Goal: Task Accomplishment & Management: Complete application form

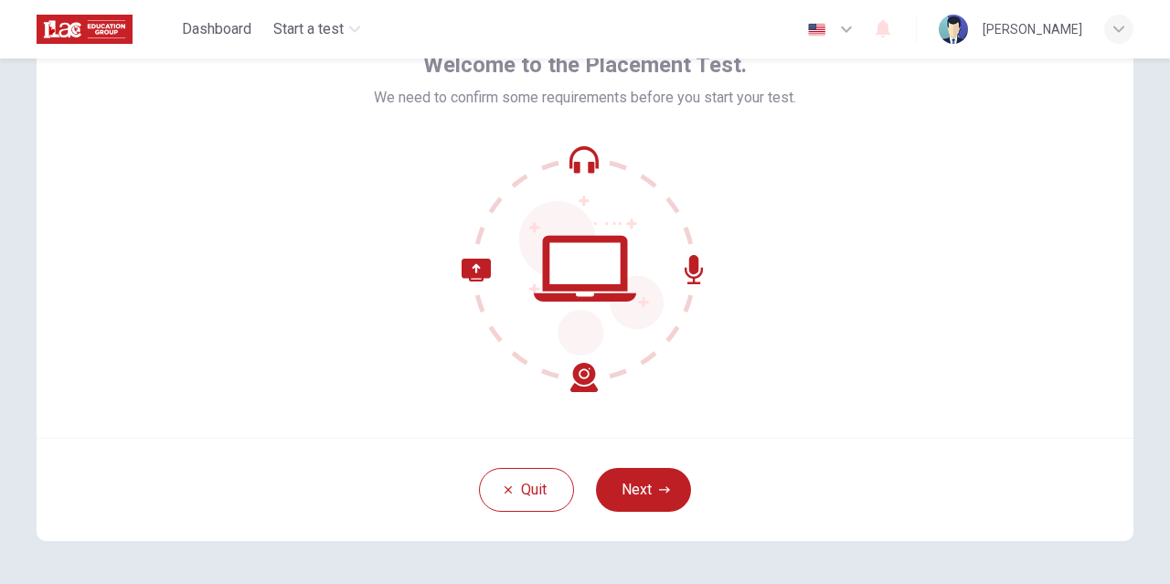
scroll to position [115, 0]
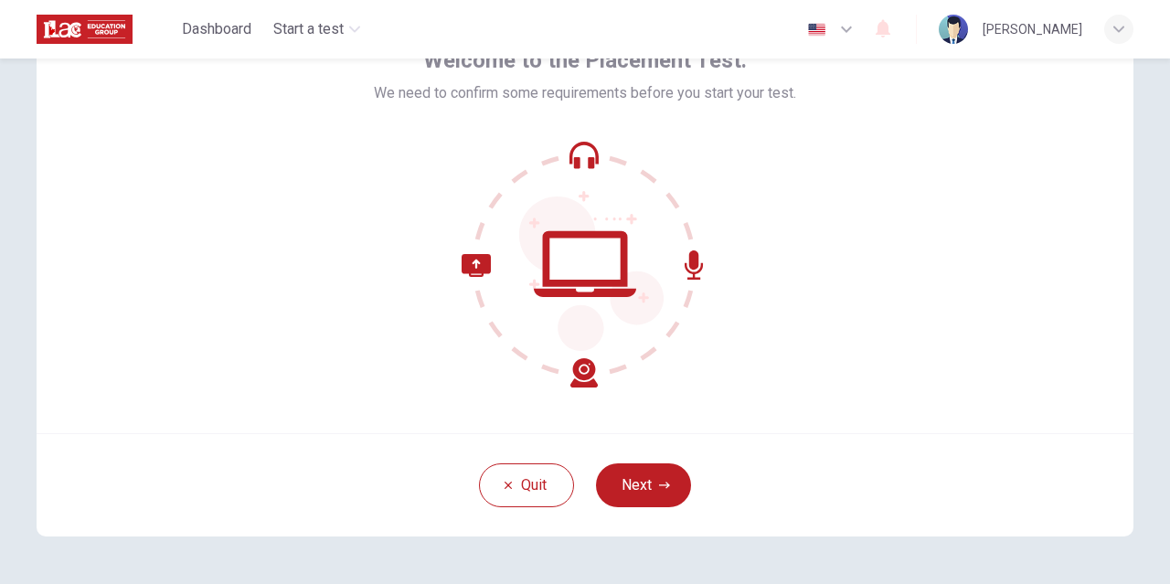
drag, startPoint x: 620, startPoint y: 441, endPoint x: 628, endPoint y: 450, distance: 12.3
click at [628, 450] on div "Quit Next" at bounding box center [585, 484] width 1097 height 103
click at [633, 484] on button "Next" at bounding box center [643, 485] width 95 height 44
click at [633, 484] on div "Quit Next" at bounding box center [585, 484] width 1097 height 103
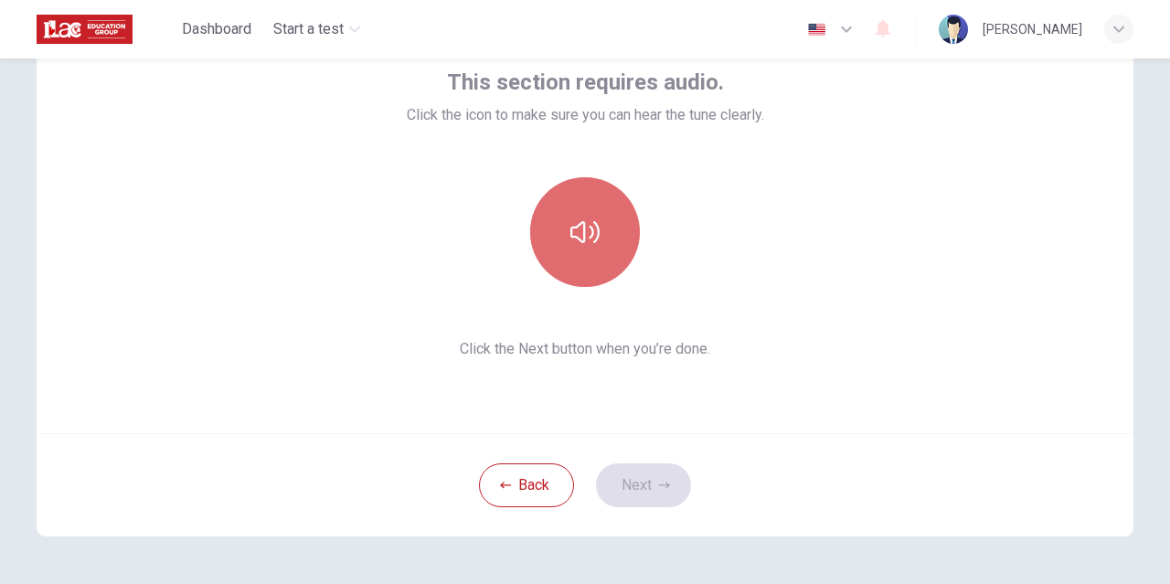
click at [607, 232] on button "button" at bounding box center [585, 232] width 110 height 110
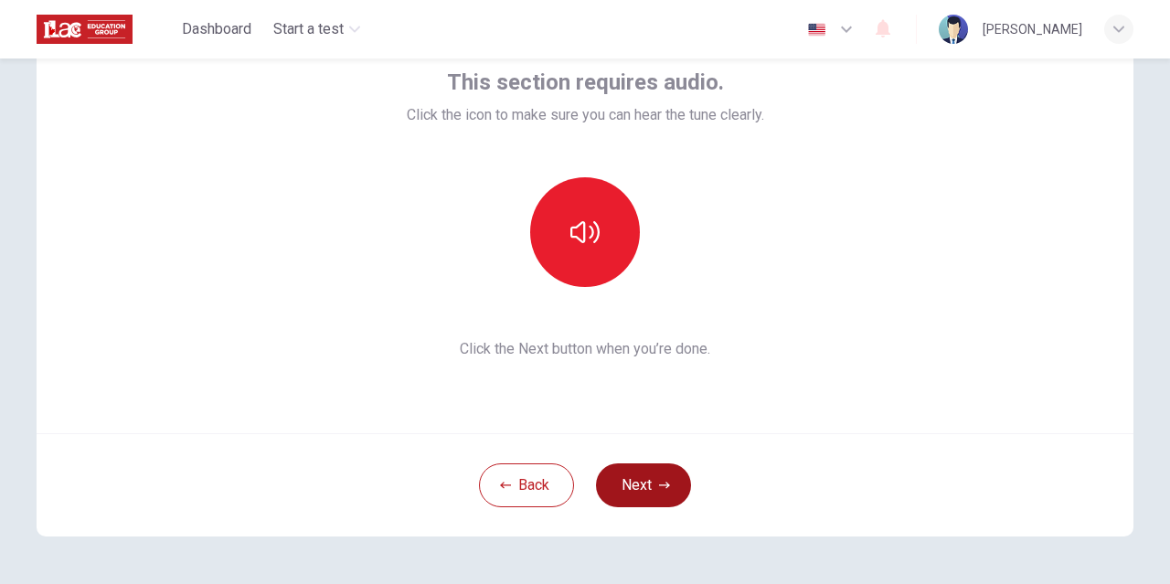
click at [634, 488] on button "Next" at bounding box center [643, 485] width 95 height 44
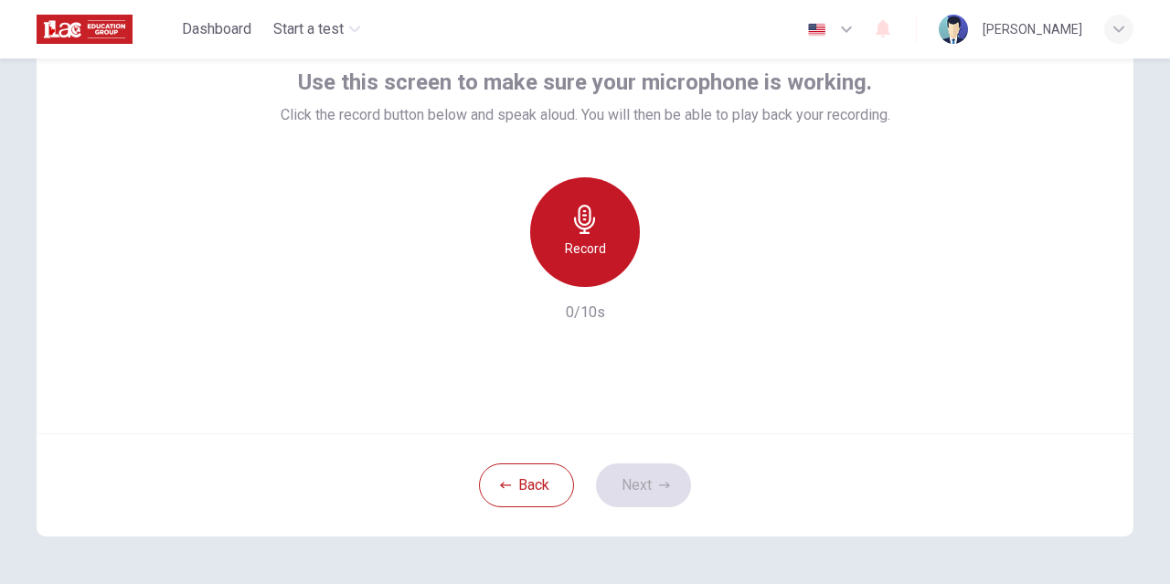
click at [556, 229] on div "Record" at bounding box center [585, 232] width 110 height 110
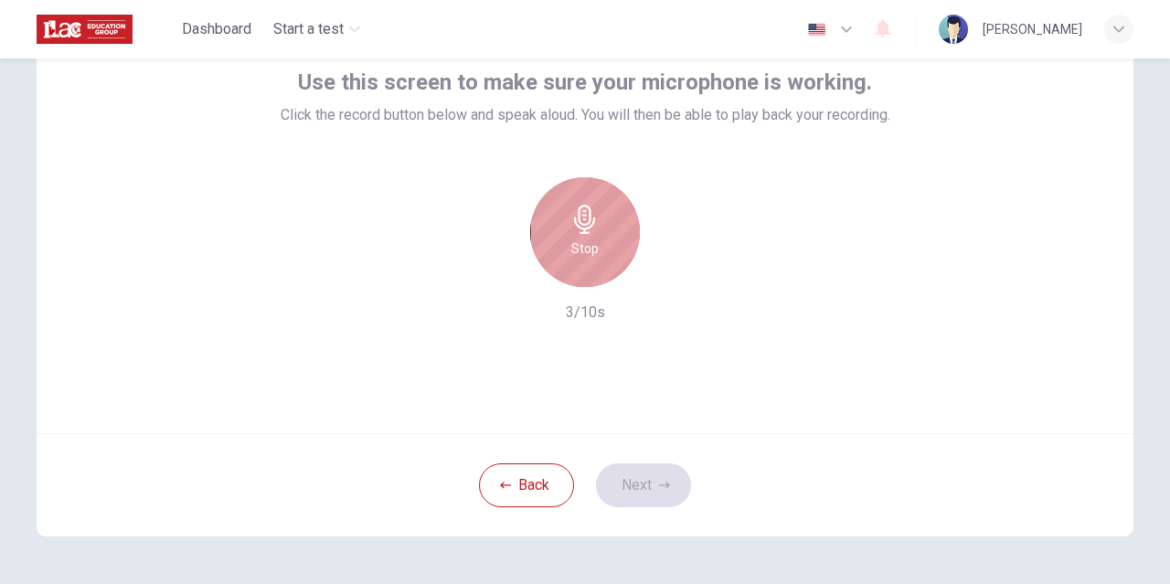
click at [588, 227] on icon "button" at bounding box center [584, 219] width 29 height 29
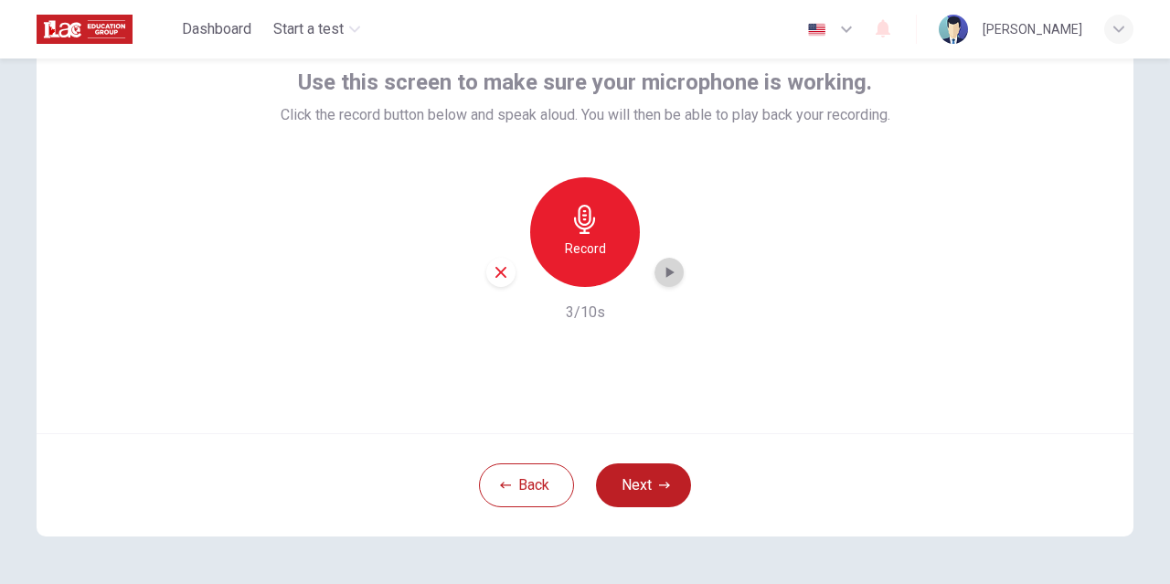
click at [669, 271] on icon "button" at bounding box center [669, 272] width 18 height 18
click at [669, 276] on icon "button" at bounding box center [669, 272] width 18 height 18
click at [660, 478] on button "Next" at bounding box center [643, 485] width 95 height 44
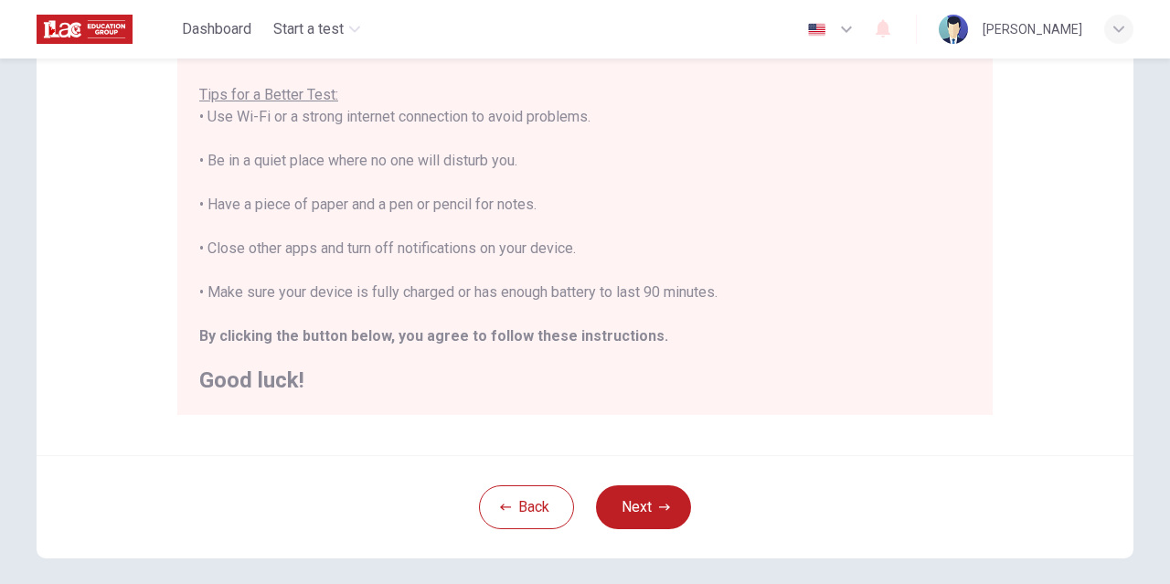
scroll to position [349, 0]
click at [633, 504] on button "Next" at bounding box center [643, 506] width 95 height 44
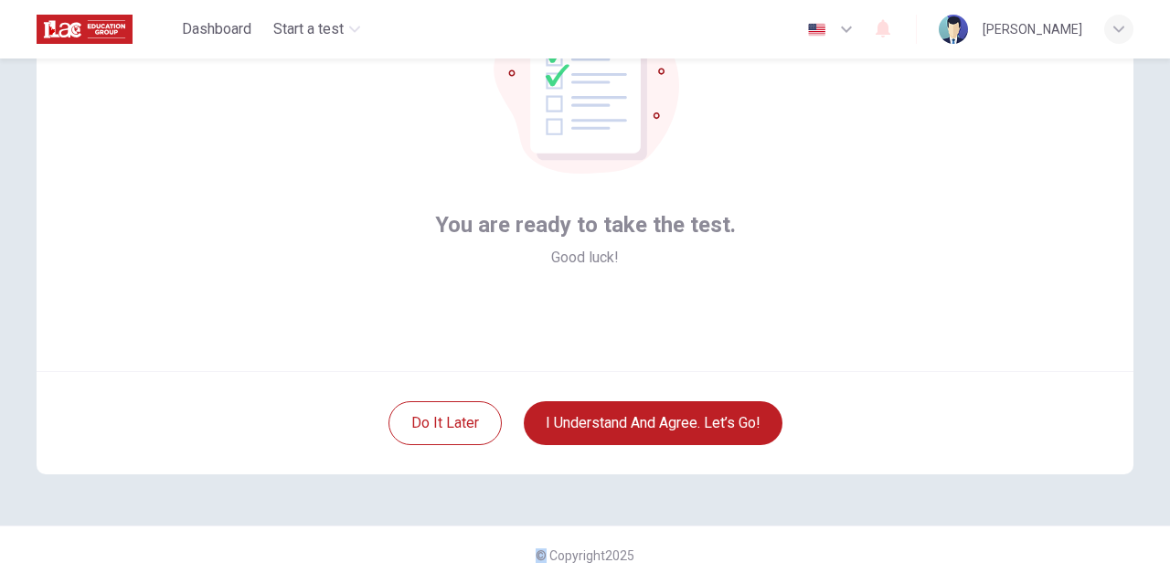
scroll to position [158, 0]
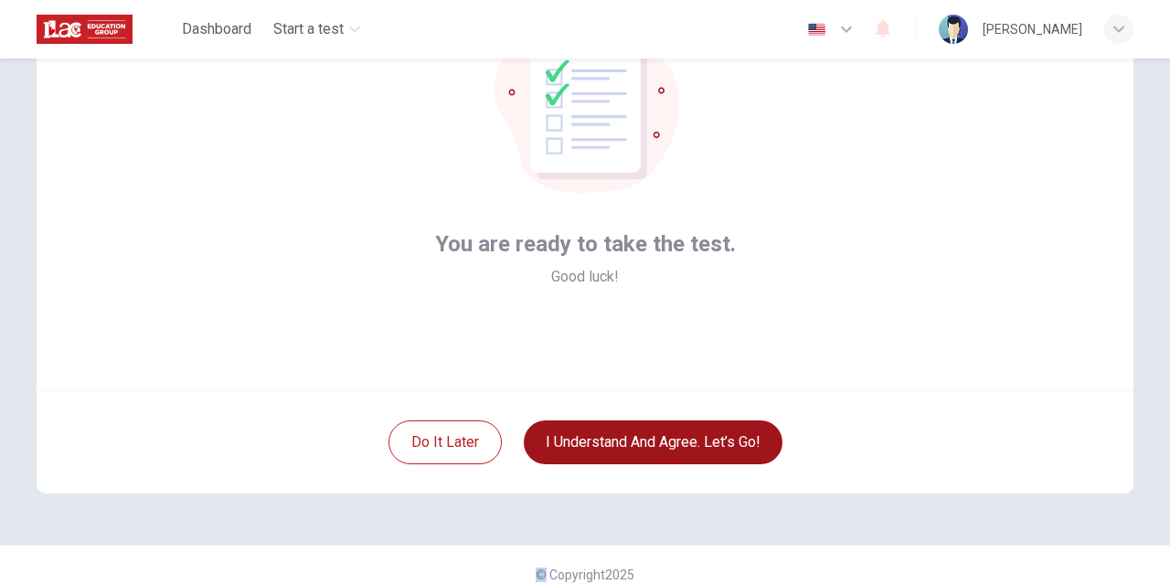
click at [667, 443] on button "I understand and agree. Let’s go!" at bounding box center [653, 443] width 259 height 44
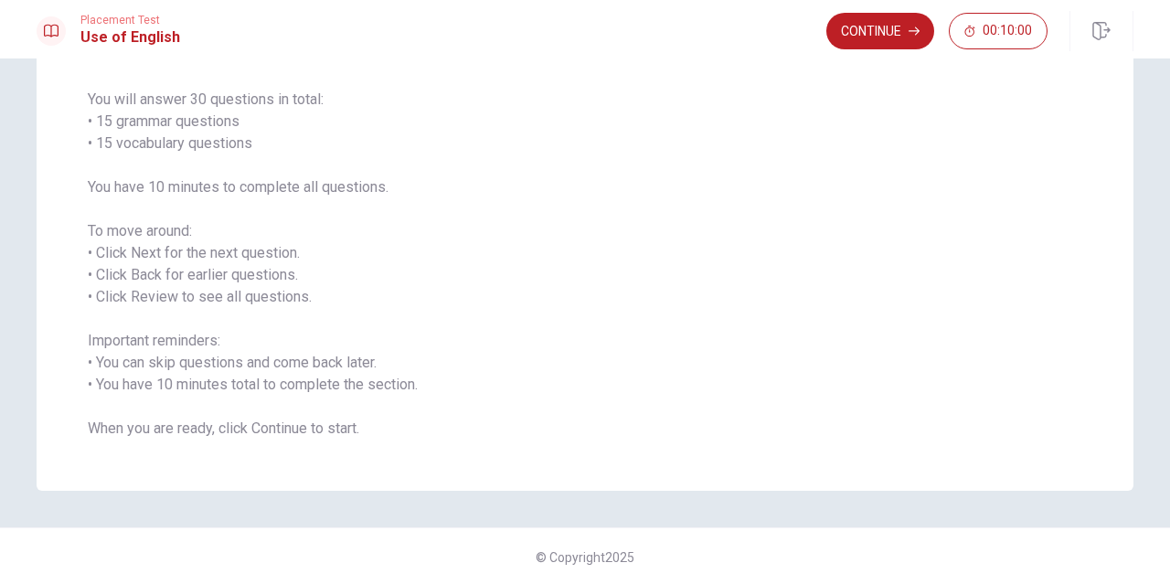
scroll to position [133, 0]
click at [889, 33] on button "Continue" at bounding box center [880, 31] width 108 height 37
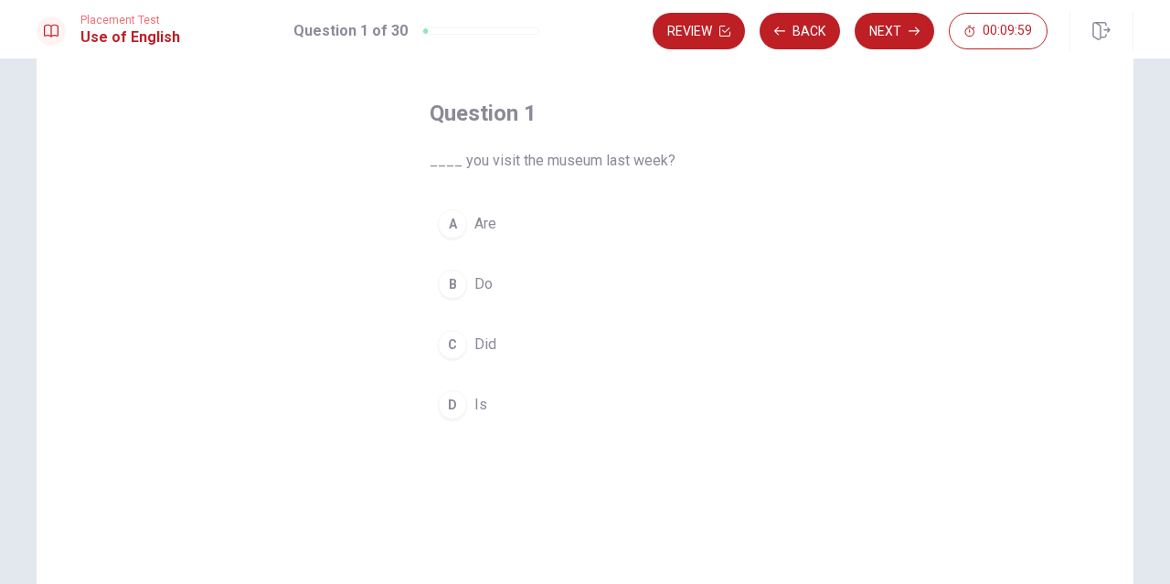
scroll to position [69, 0]
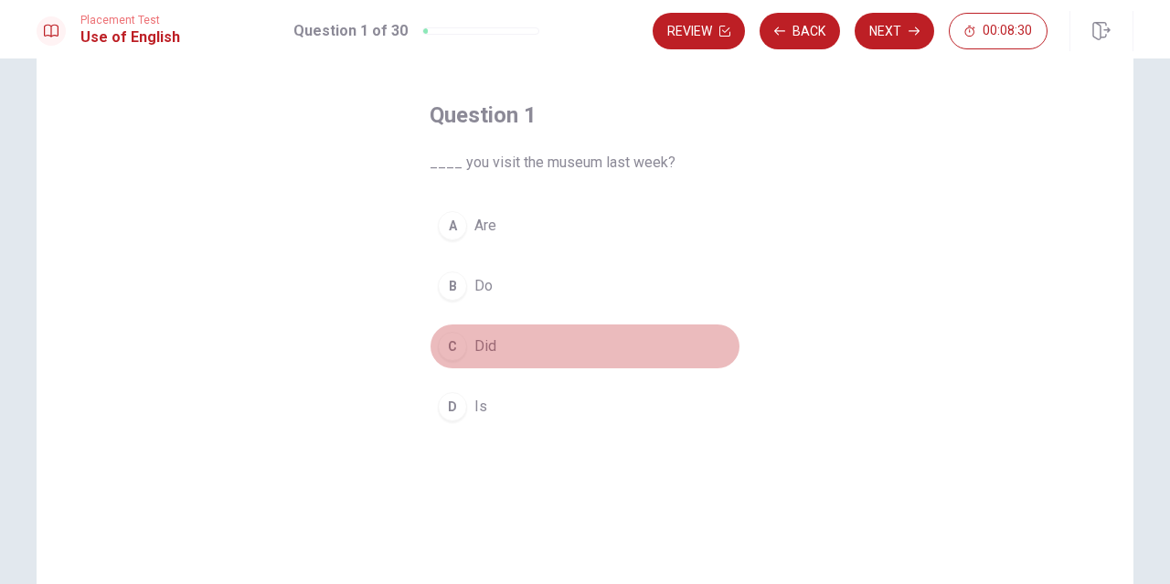
click at [484, 349] on span "Did" at bounding box center [485, 346] width 22 height 22
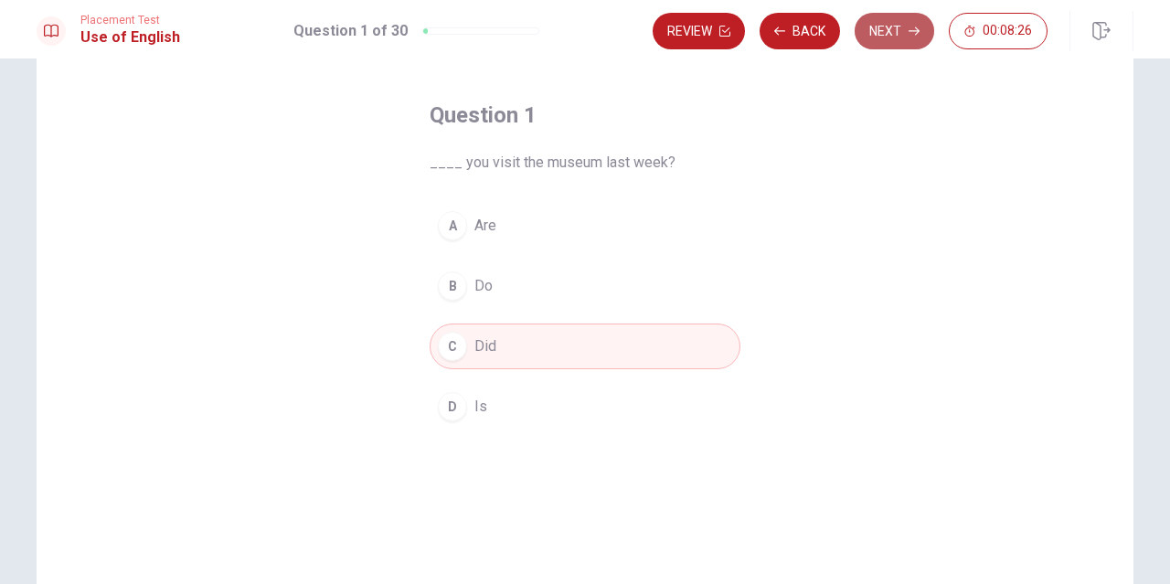
click at [889, 39] on button "Next" at bounding box center [895, 31] width 80 height 37
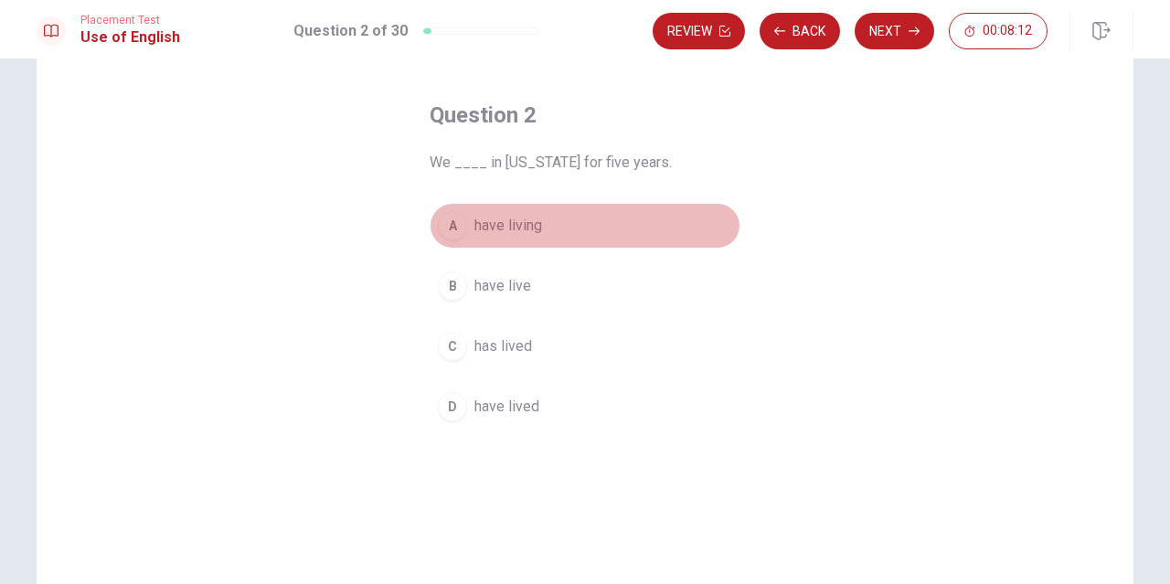
click at [516, 221] on span "have living" at bounding box center [508, 226] width 68 height 22
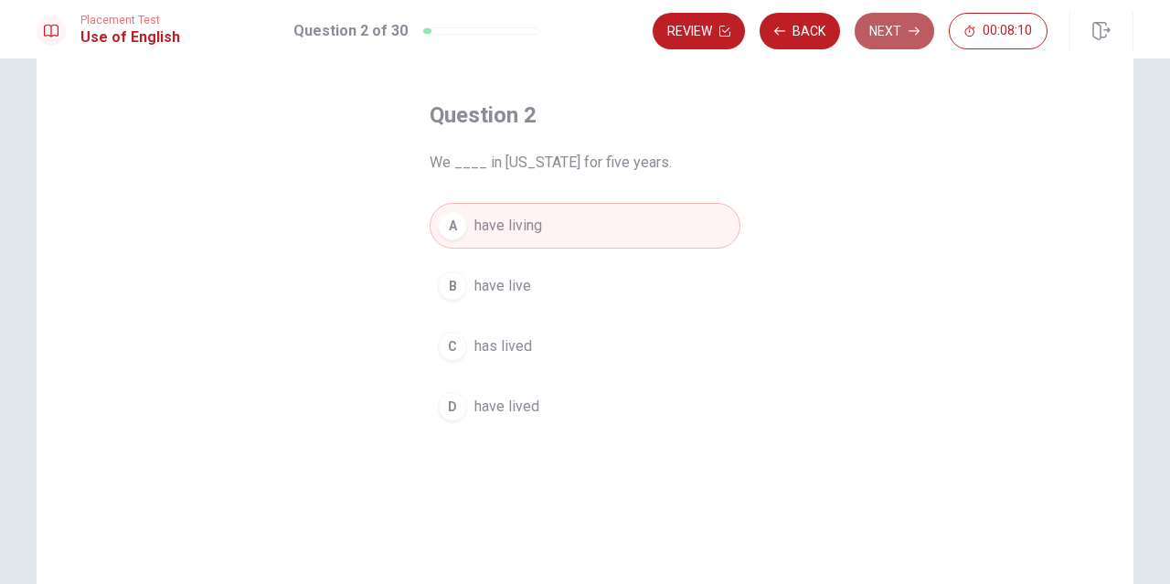
click at [878, 16] on button "Next" at bounding box center [895, 31] width 80 height 37
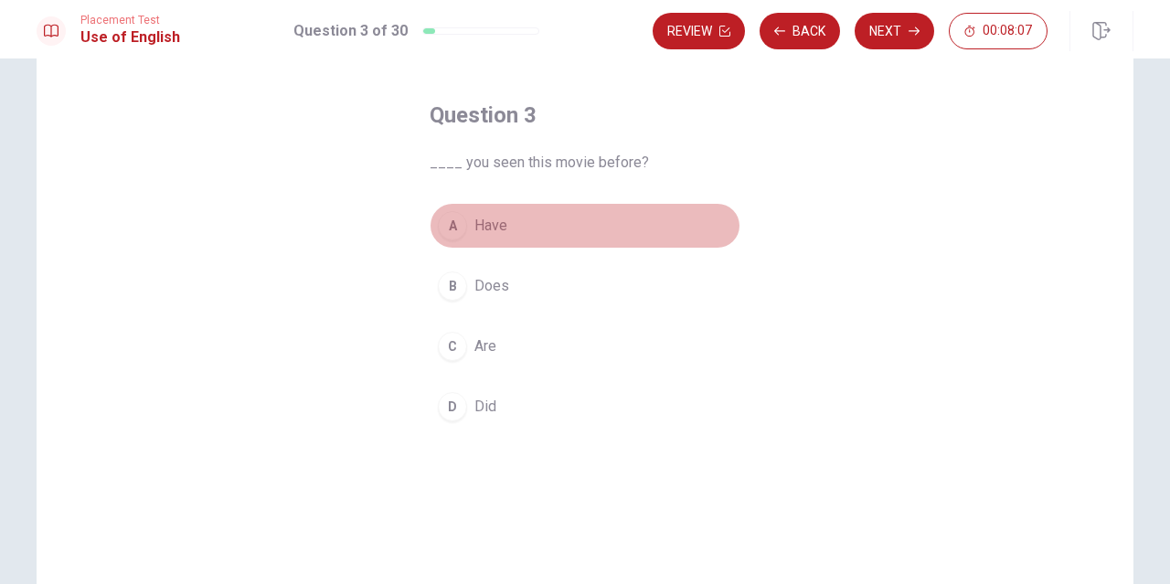
click at [464, 217] on button "A Have" at bounding box center [585, 226] width 311 height 46
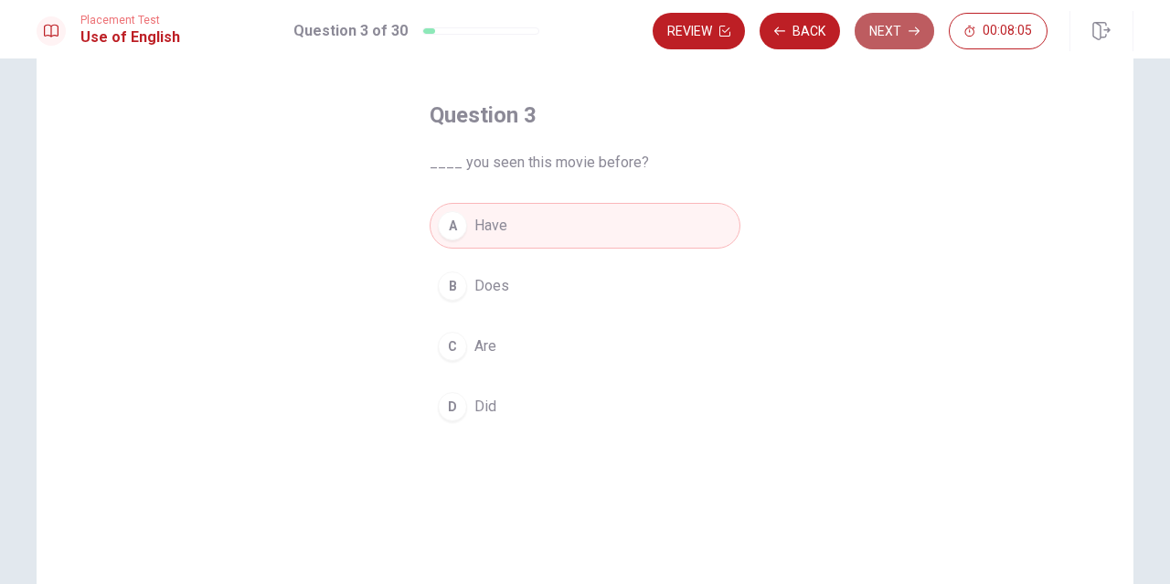
click at [885, 43] on button "Next" at bounding box center [895, 31] width 80 height 37
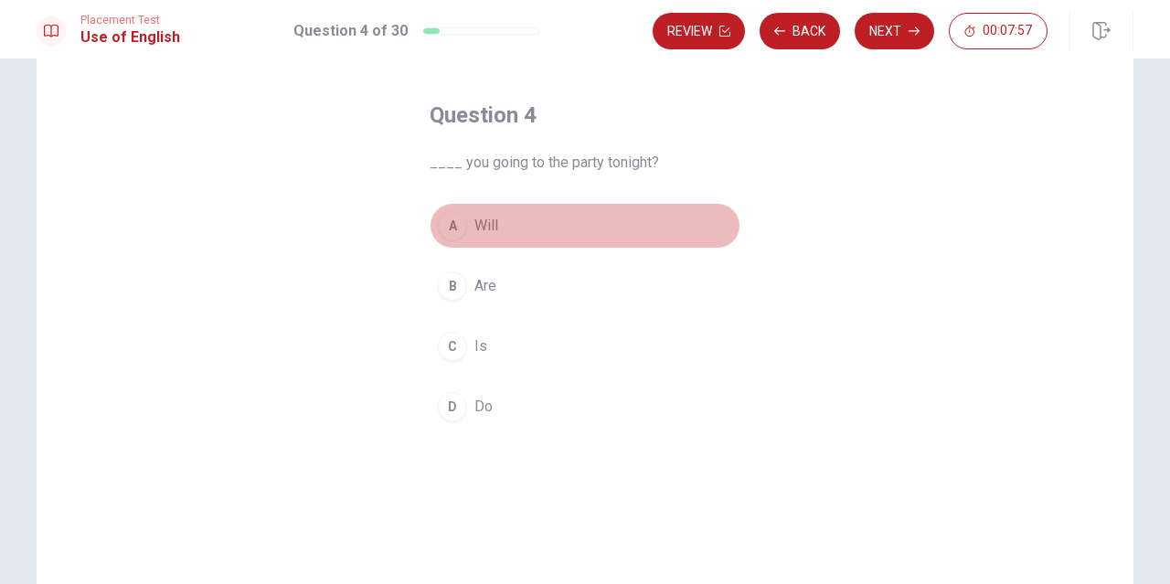
click at [466, 230] on button "A Will" at bounding box center [585, 226] width 311 height 46
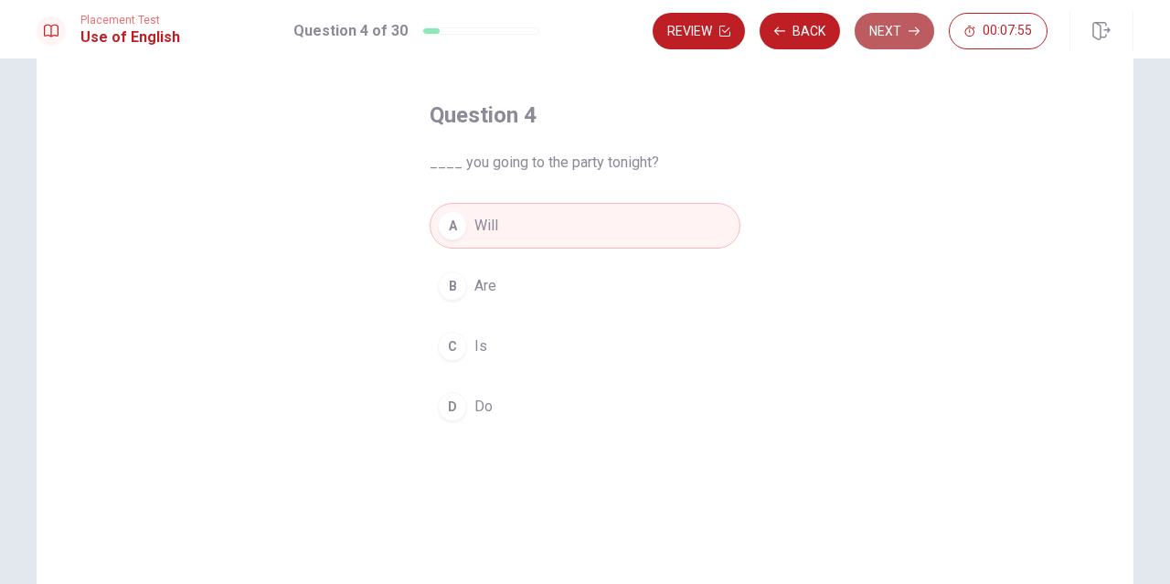
click at [886, 40] on button "Next" at bounding box center [895, 31] width 80 height 37
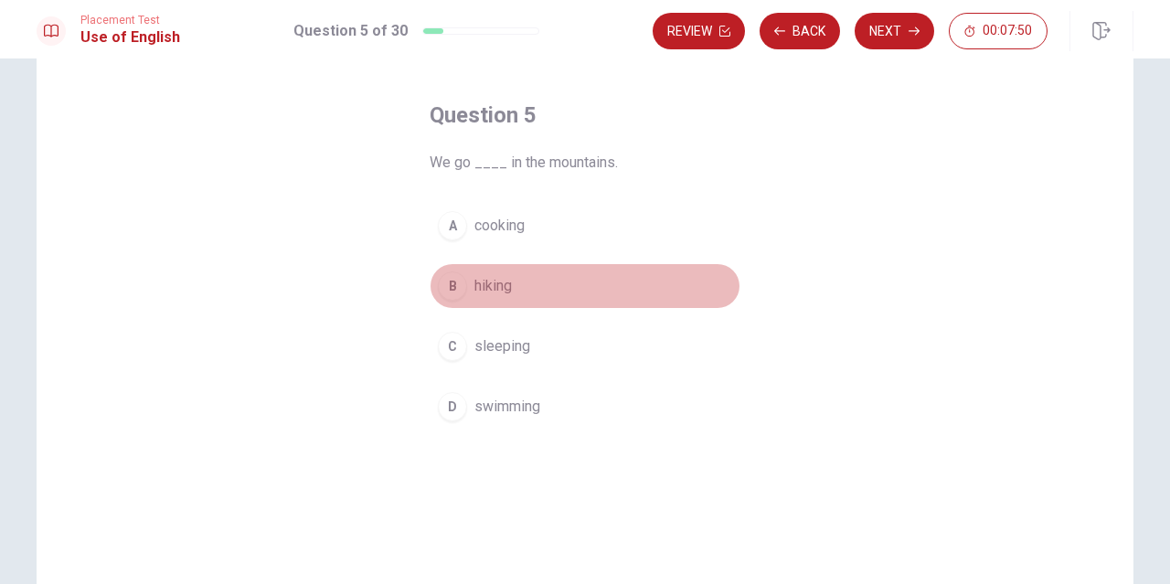
click at [496, 286] on span "hiking" at bounding box center [492, 286] width 37 height 22
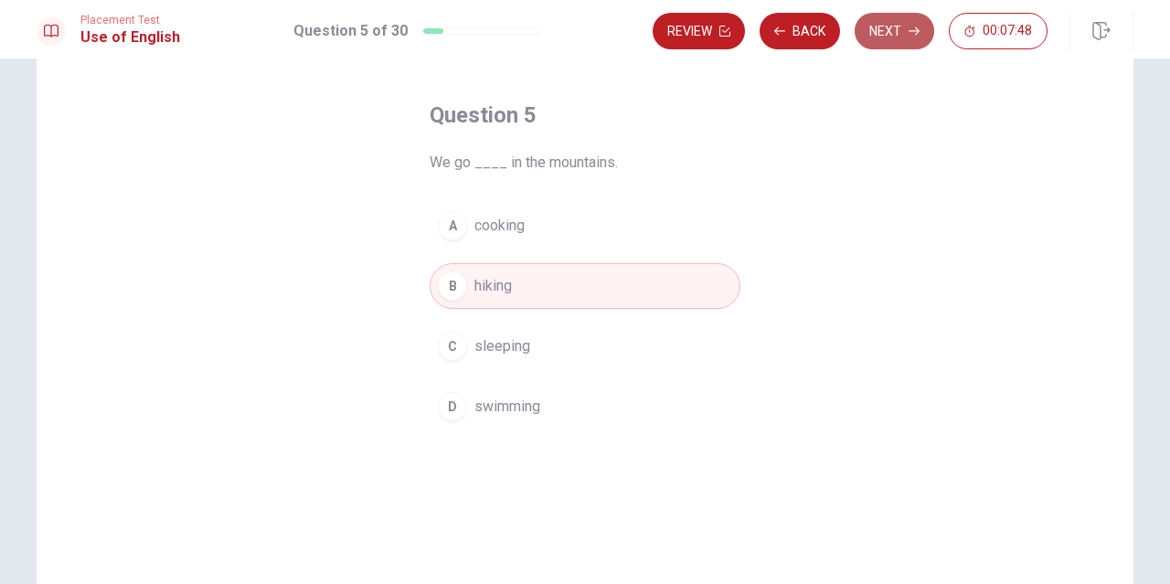
click at [881, 41] on button "Next" at bounding box center [895, 31] width 80 height 37
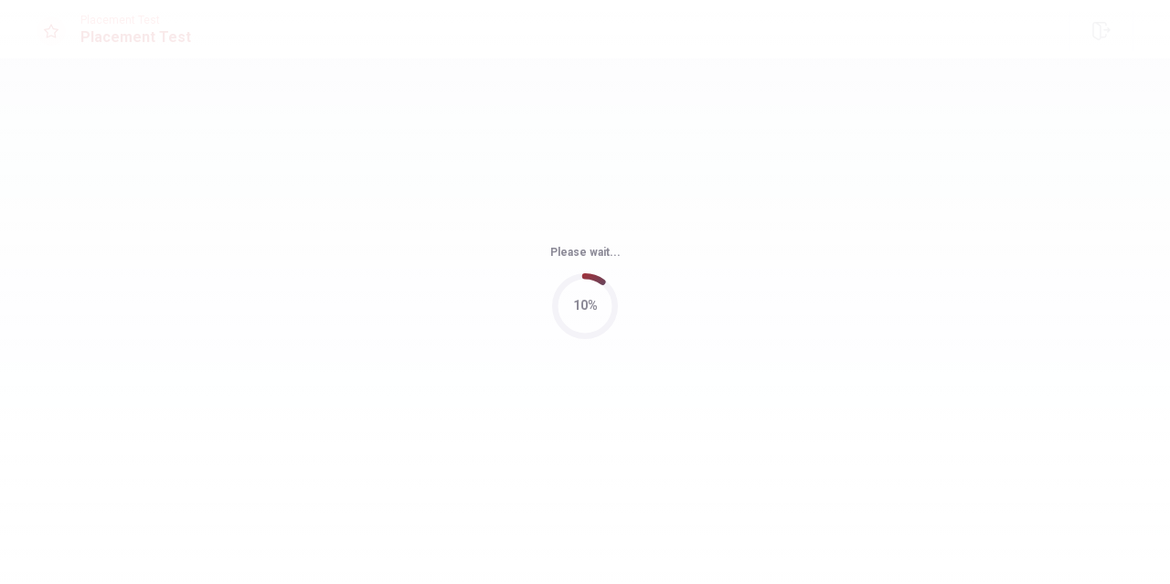
scroll to position [0, 0]
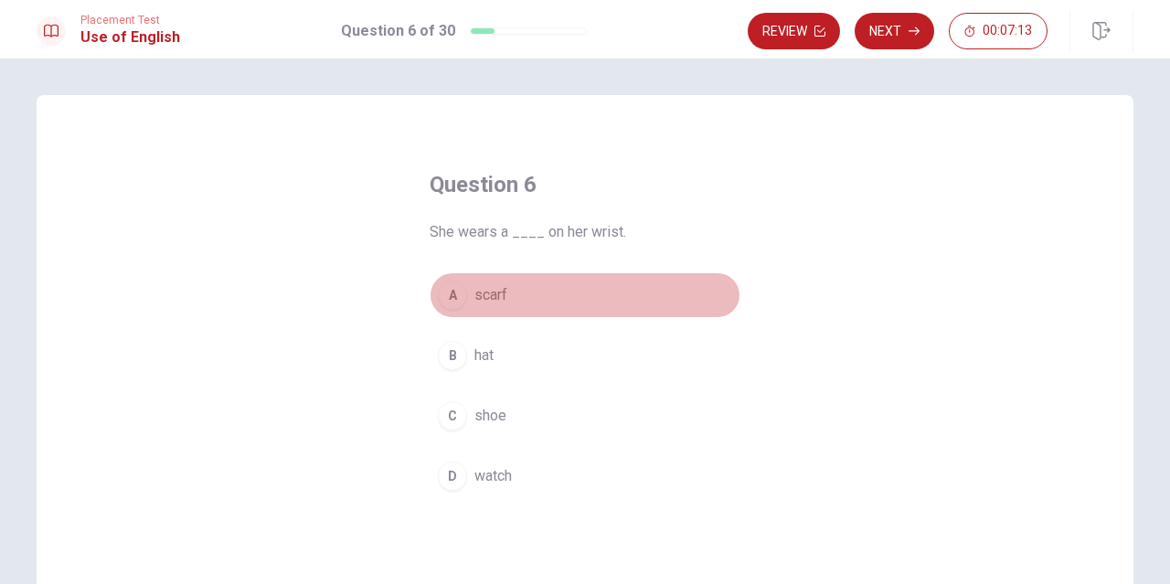
click at [490, 292] on span "scarf" at bounding box center [490, 295] width 33 height 22
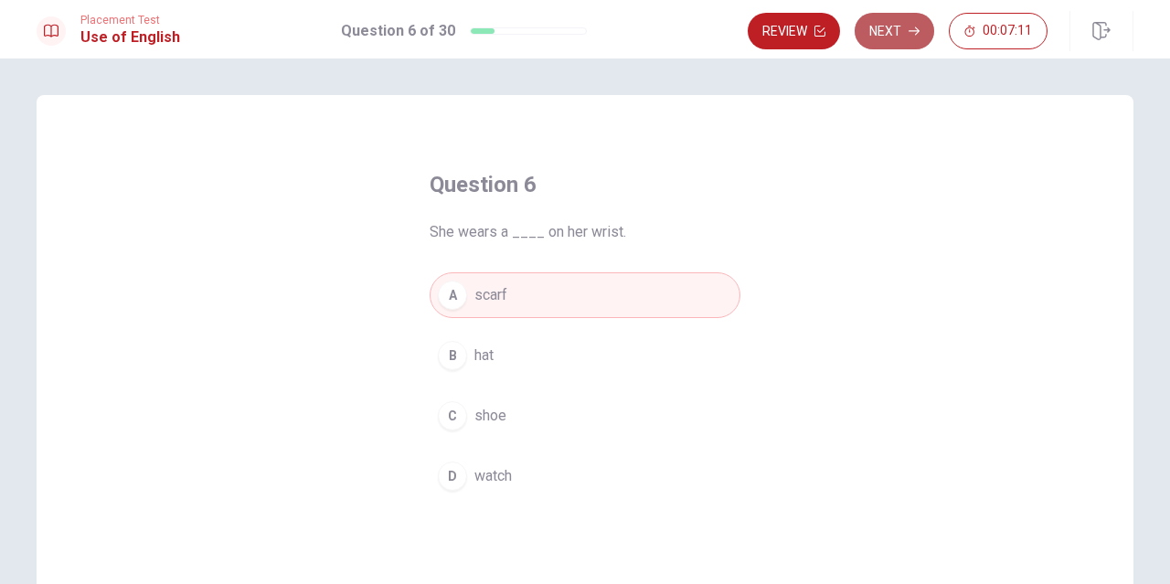
click at [890, 20] on button "Next" at bounding box center [895, 31] width 80 height 37
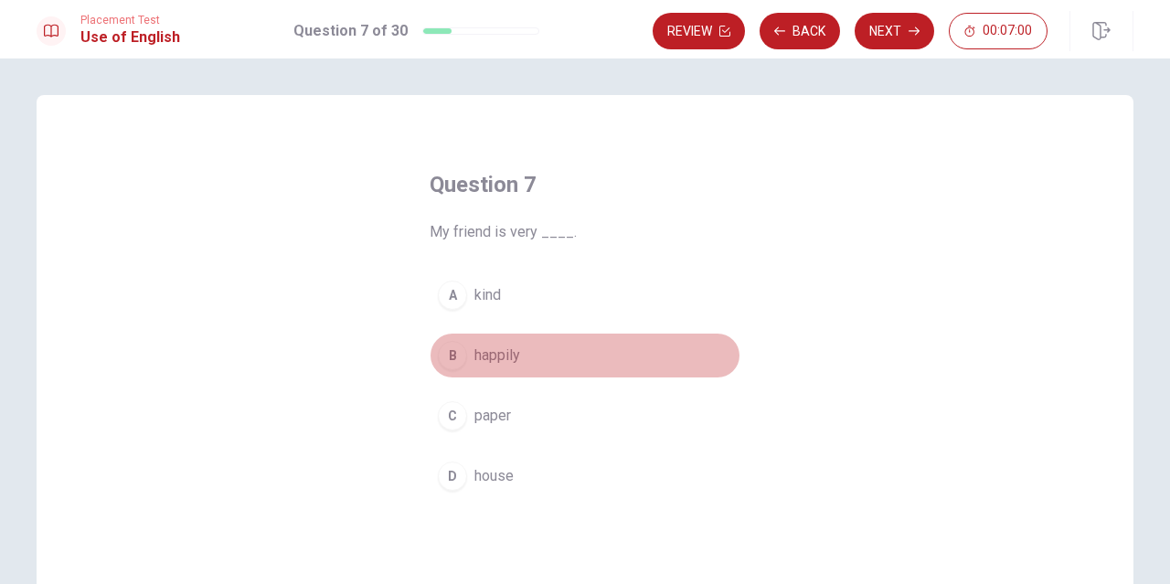
click at [481, 339] on button "B happily" at bounding box center [585, 356] width 311 height 46
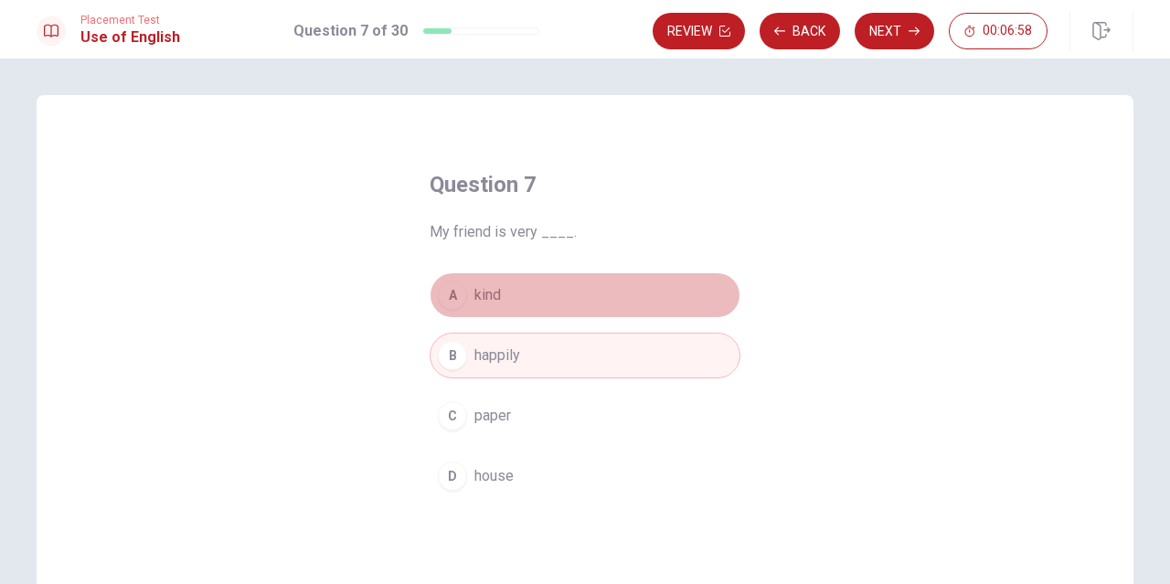
click at [494, 297] on span "kind" at bounding box center [487, 295] width 27 height 22
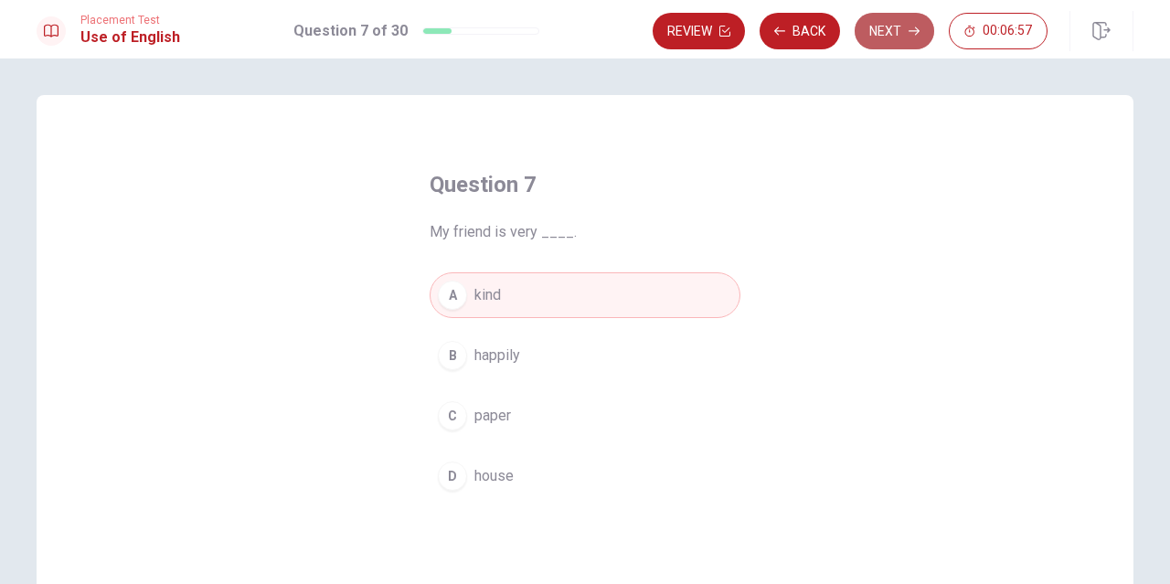
click at [898, 26] on button "Next" at bounding box center [895, 31] width 80 height 37
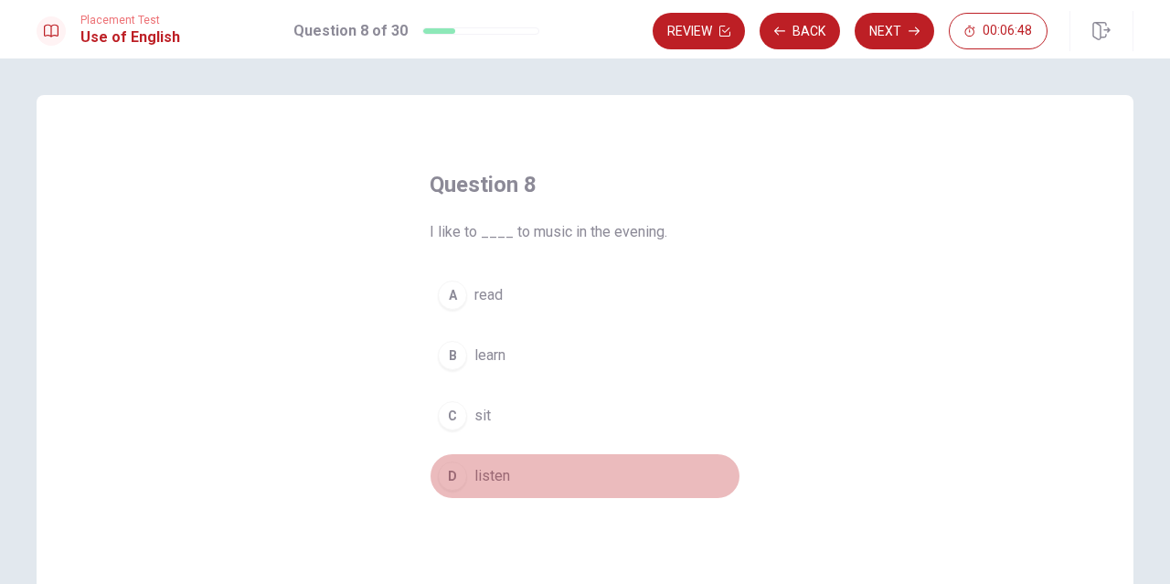
click at [492, 470] on span "listen" at bounding box center [492, 476] width 36 height 22
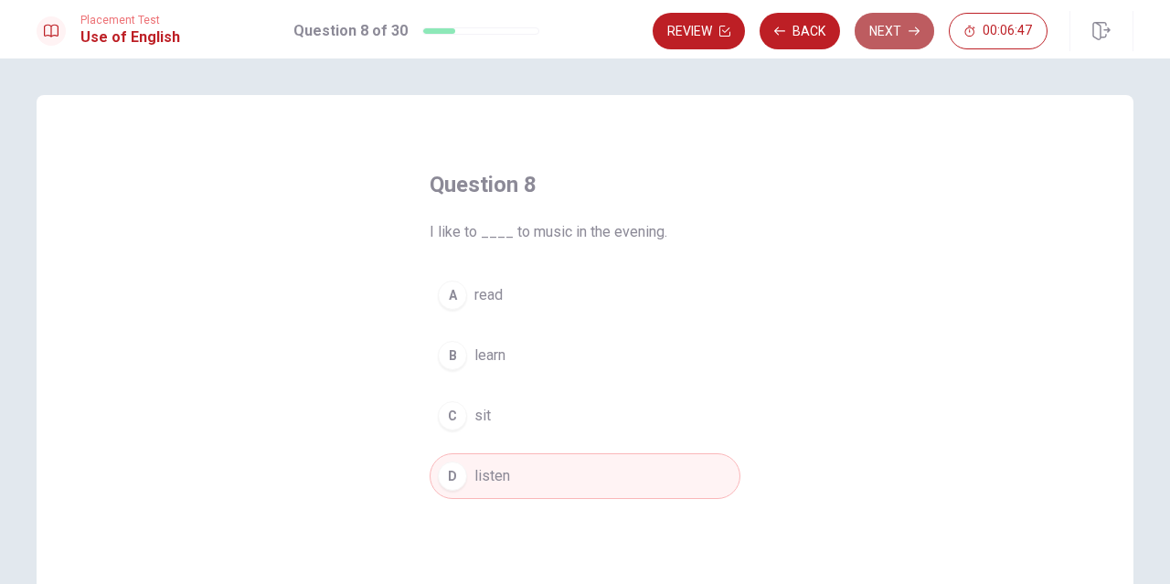
click at [889, 33] on button "Next" at bounding box center [895, 31] width 80 height 37
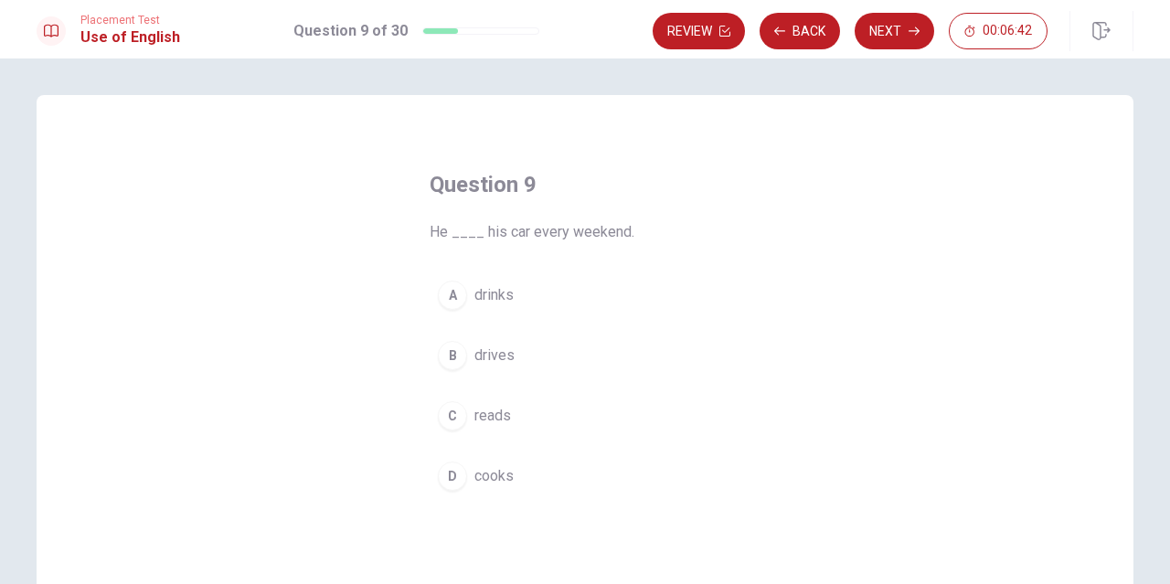
click at [494, 346] on span "drives" at bounding box center [494, 356] width 40 height 22
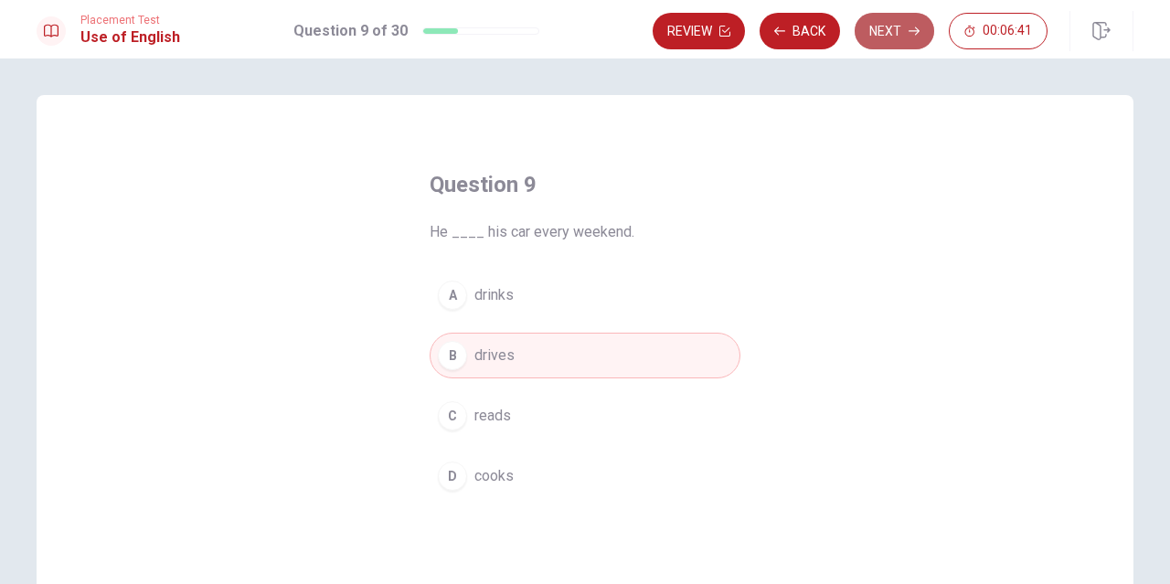
click at [883, 15] on button "Next" at bounding box center [895, 31] width 80 height 37
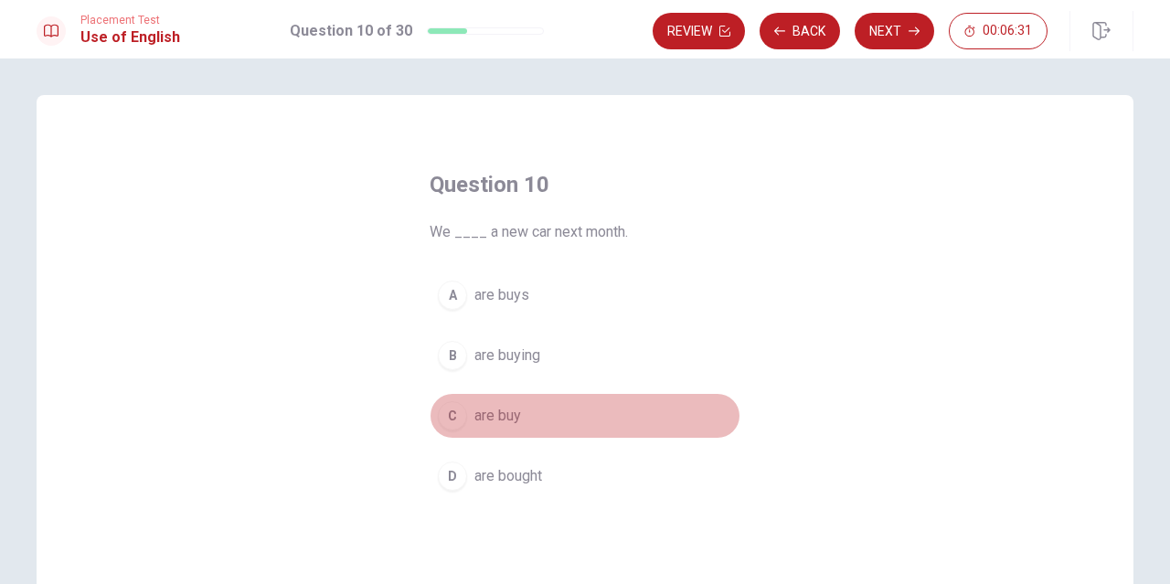
click at [503, 406] on span "are buy" at bounding box center [497, 416] width 47 height 22
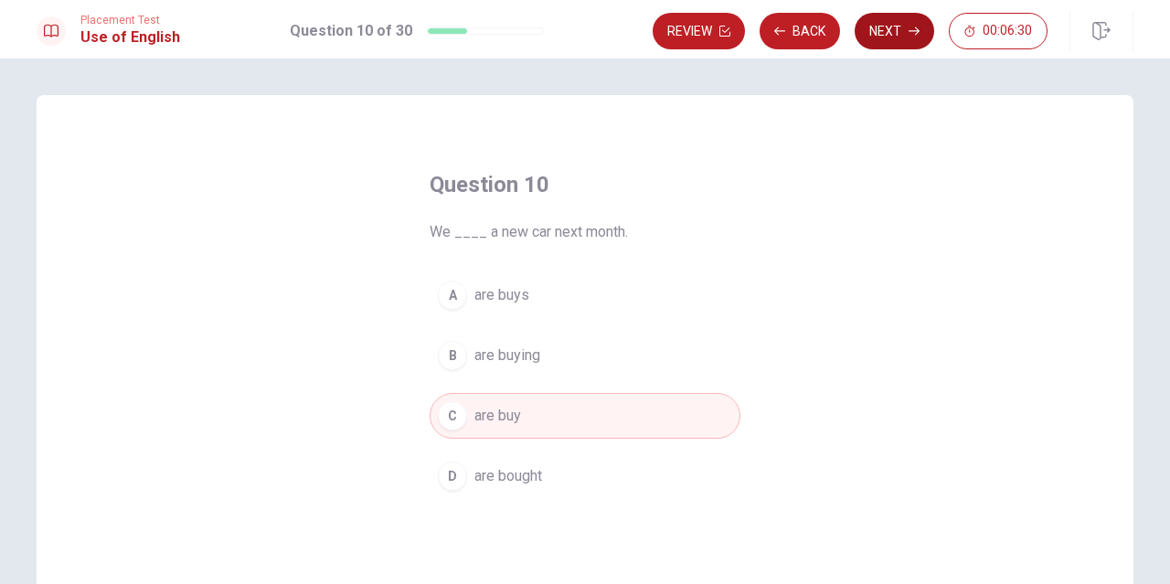
click at [873, 33] on button "Next" at bounding box center [895, 31] width 80 height 37
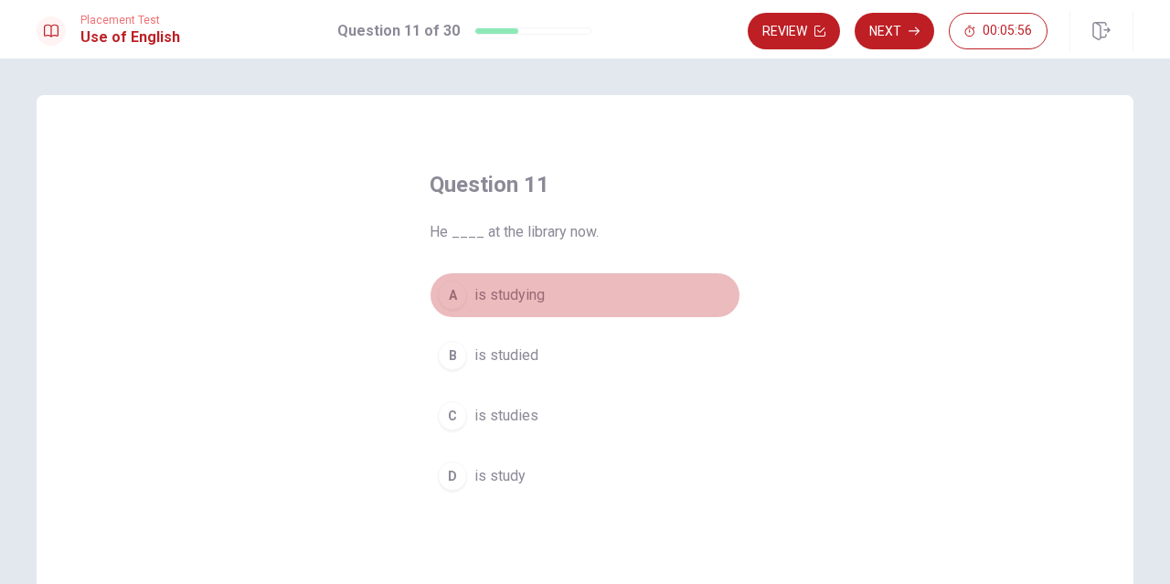
click at [532, 298] on span "is studying" at bounding box center [509, 295] width 70 height 22
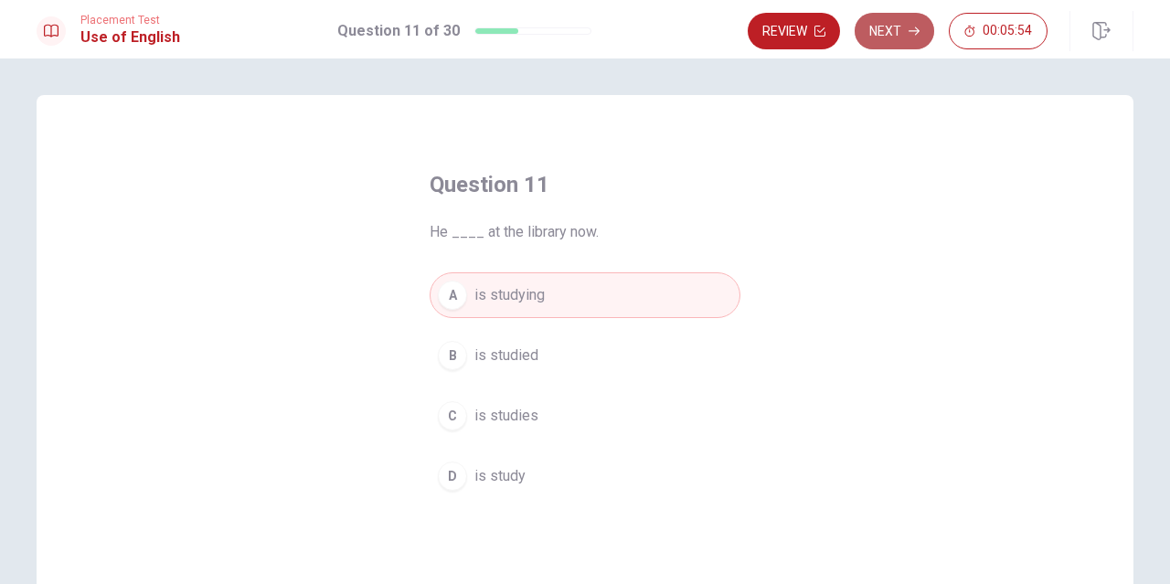
click at [898, 37] on button "Next" at bounding box center [895, 31] width 80 height 37
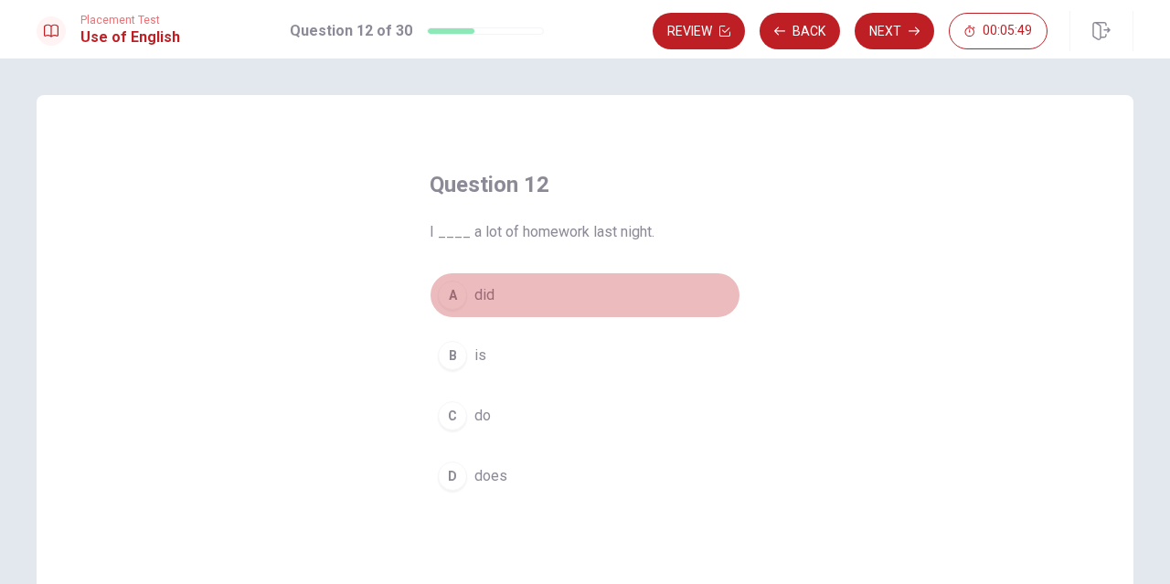
click at [490, 273] on button "A did" at bounding box center [585, 295] width 311 height 46
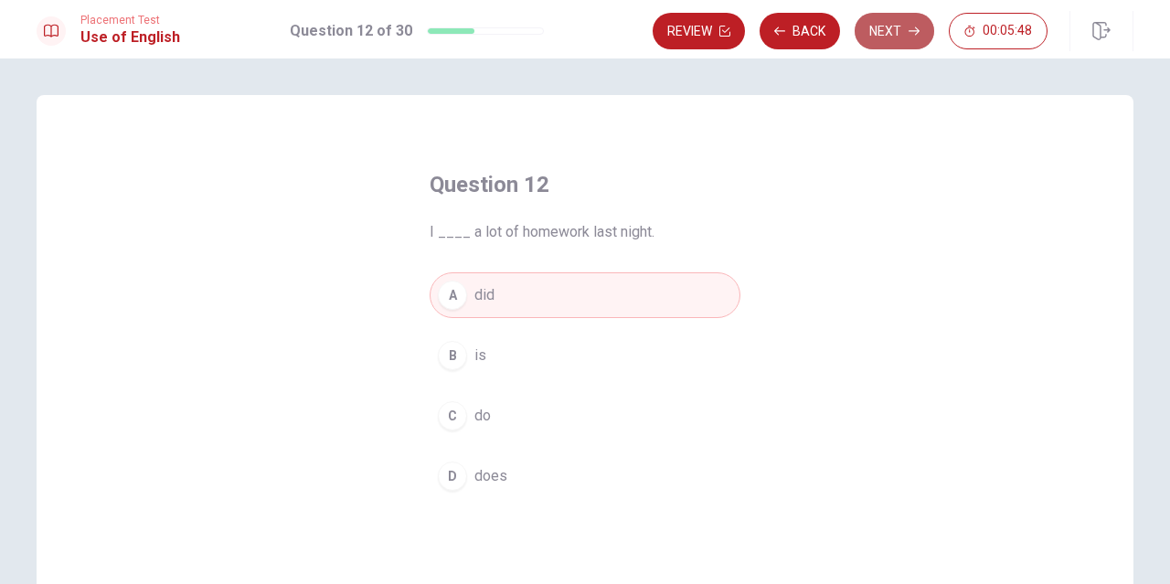
click at [881, 40] on button "Next" at bounding box center [895, 31] width 80 height 37
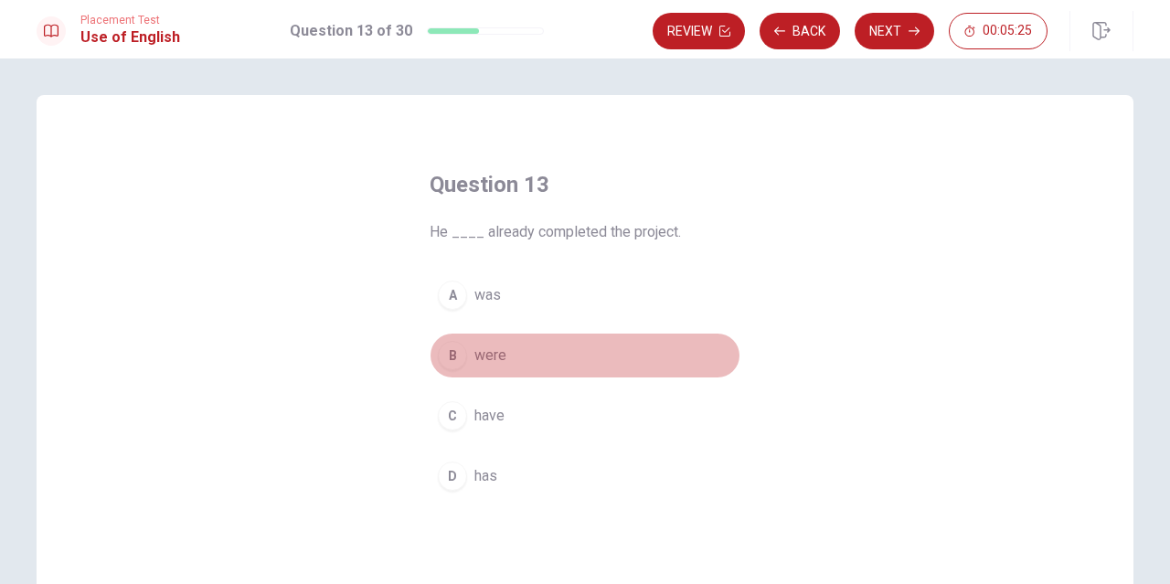
click at [488, 344] on button "B were" at bounding box center [585, 356] width 311 height 46
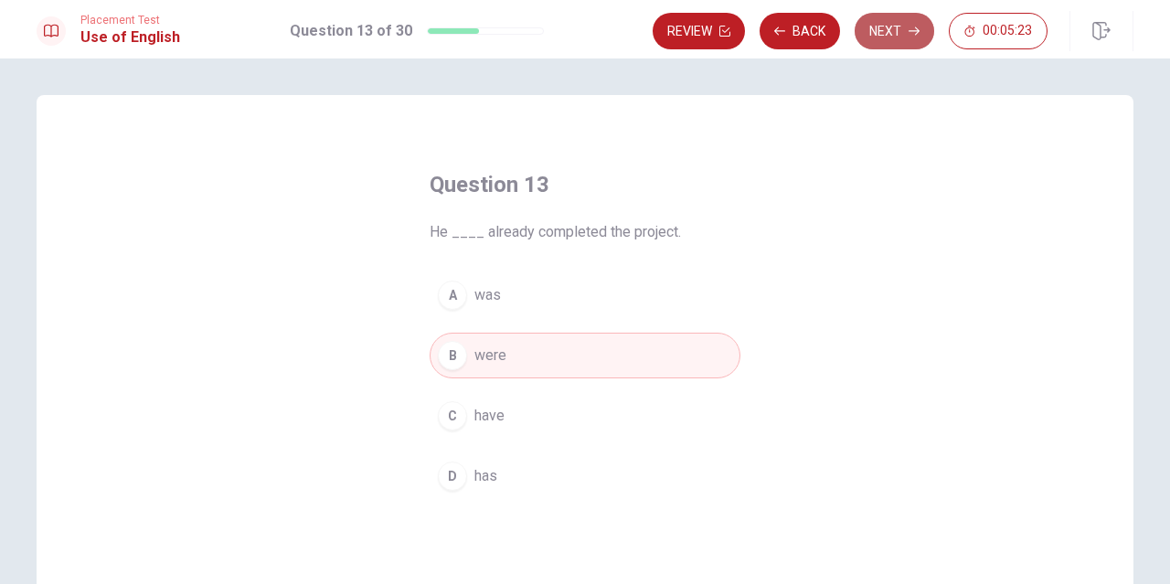
click at [898, 32] on button "Next" at bounding box center [895, 31] width 80 height 37
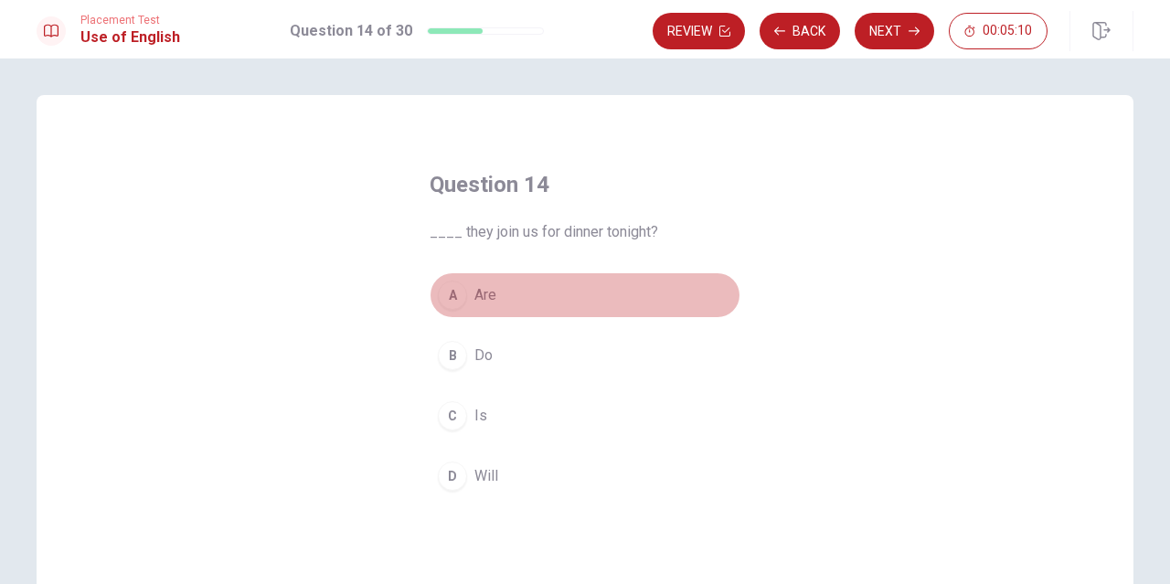
click at [463, 285] on button "A Are" at bounding box center [585, 295] width 311 height 46
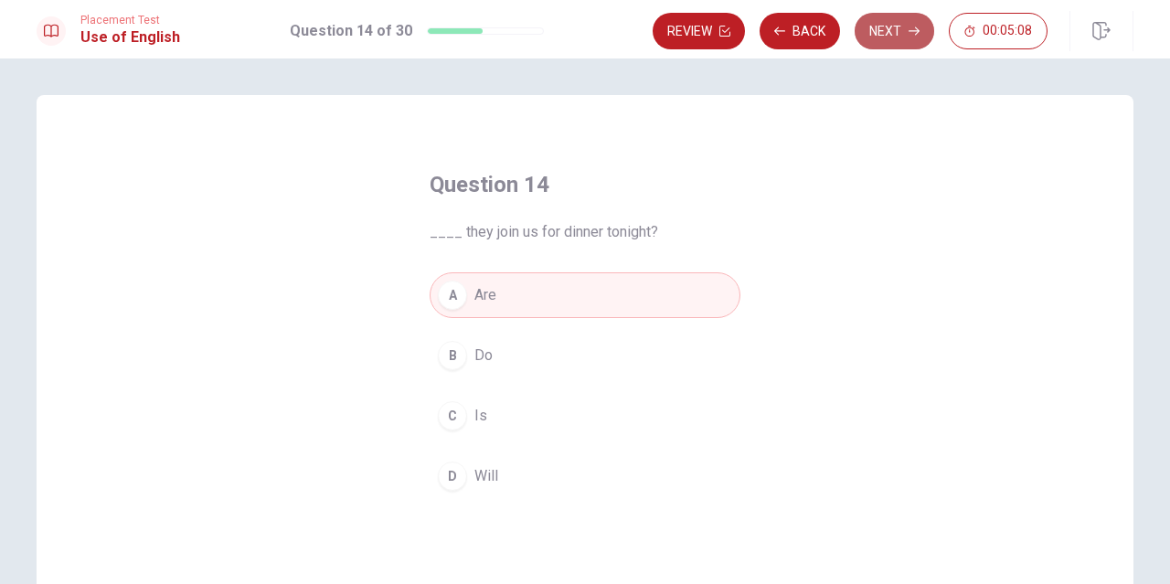
click at [881, 13] on button "Next" at bounding box center [895, 31] width 80 height 37
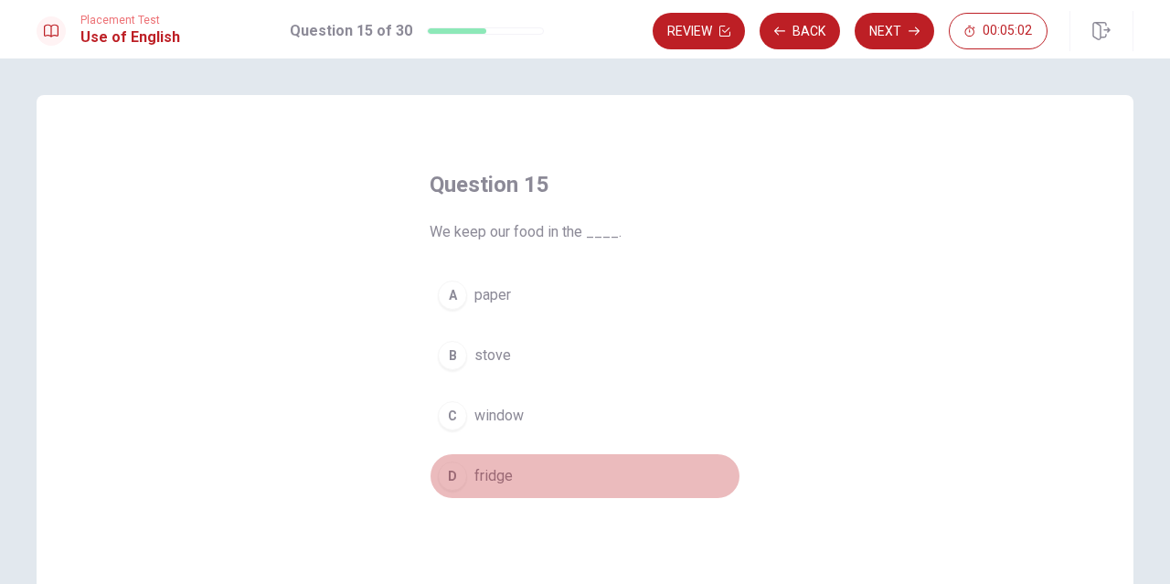
click at [499, 462] on button "D fridge" at bounding box center [585, 476] width 311 height 46
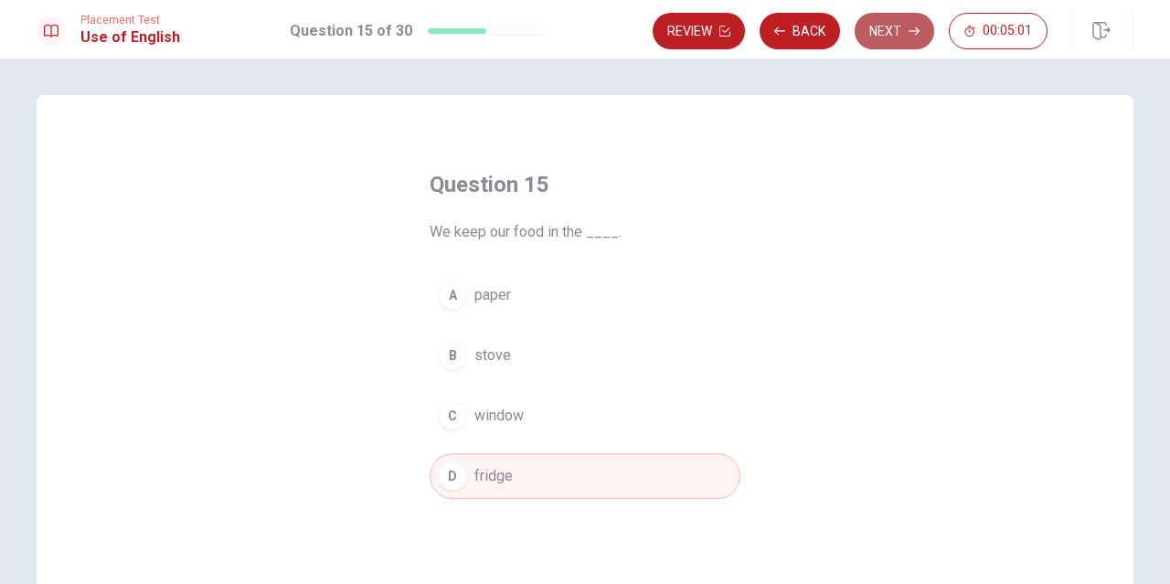
click at [906, 31] on button "Next" at bounding box center [895, 31] width 80 height 37
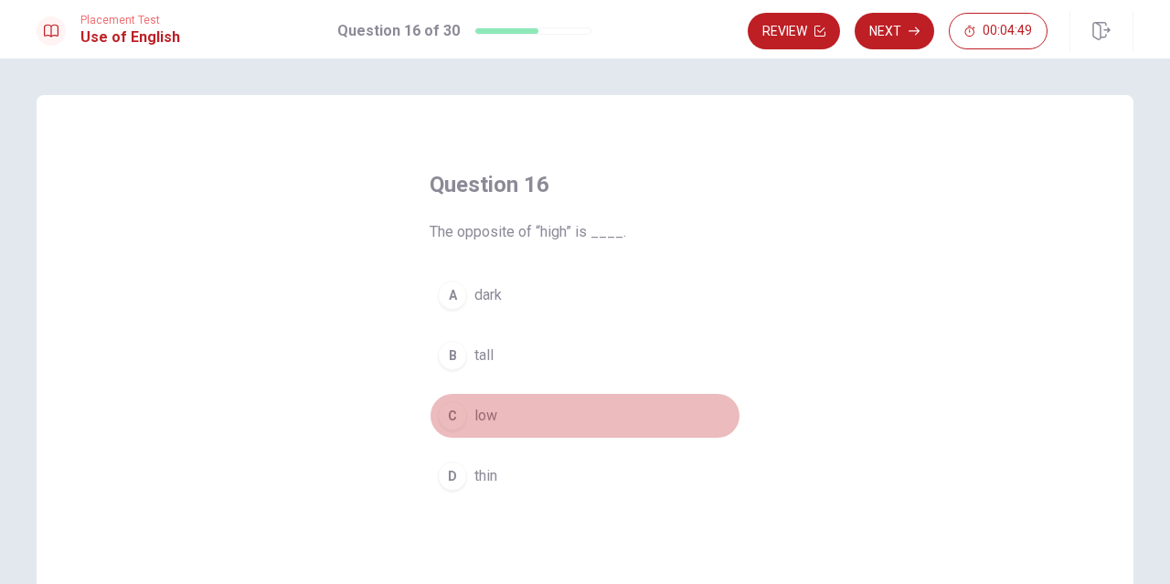
click at [480, 421] on span "low" at bounding box center [485, 416] width 23 height 22
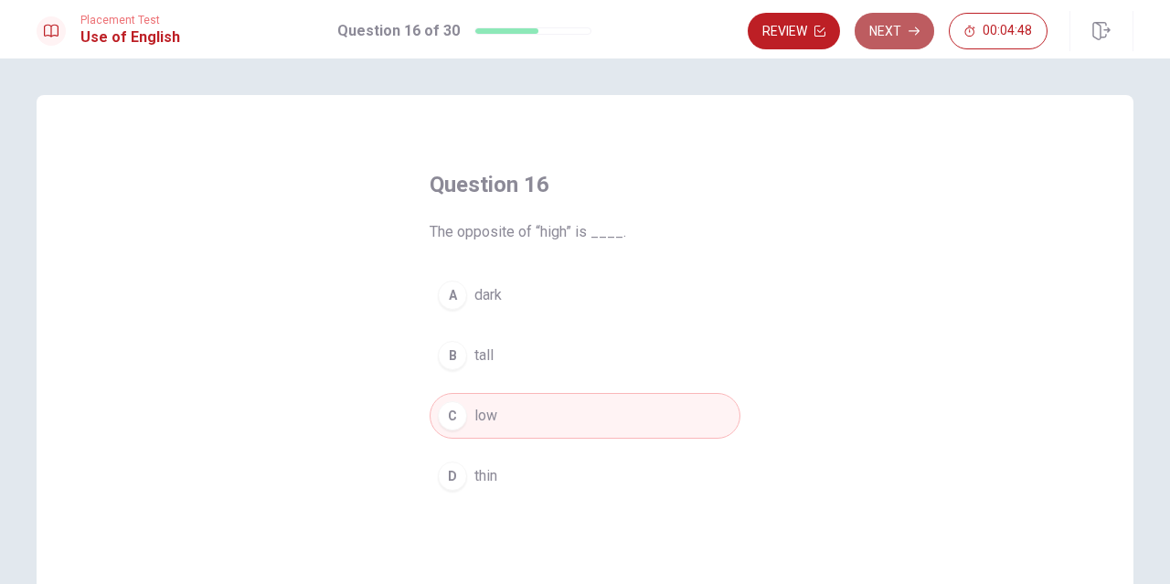
click at [901, 36] on button "Next" at bounding box center [895, 31] width 80 height 37
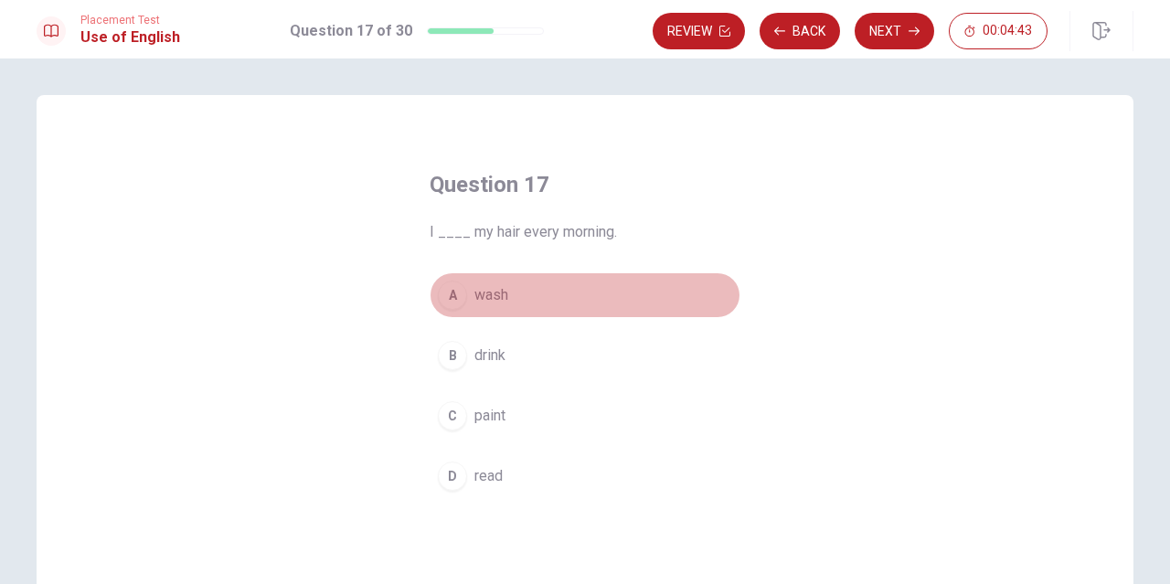
click at [504, 301] on span "wash" at bounding box center [491, 295] width 34 height 22
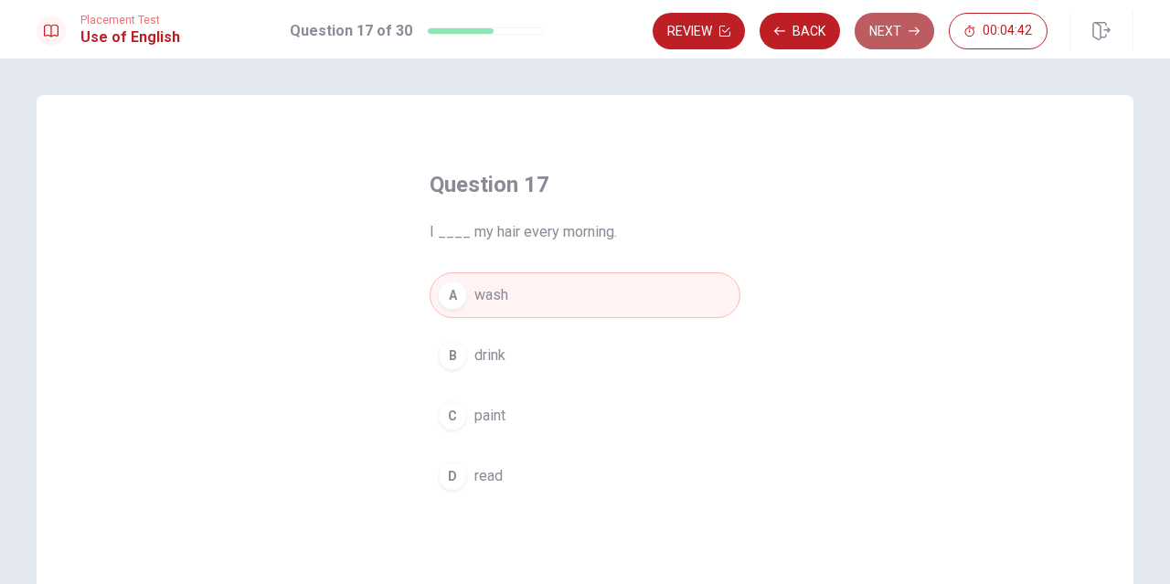
click at [883, 25] on button "Next" at bounding box center [895, 31] width 80 height 37
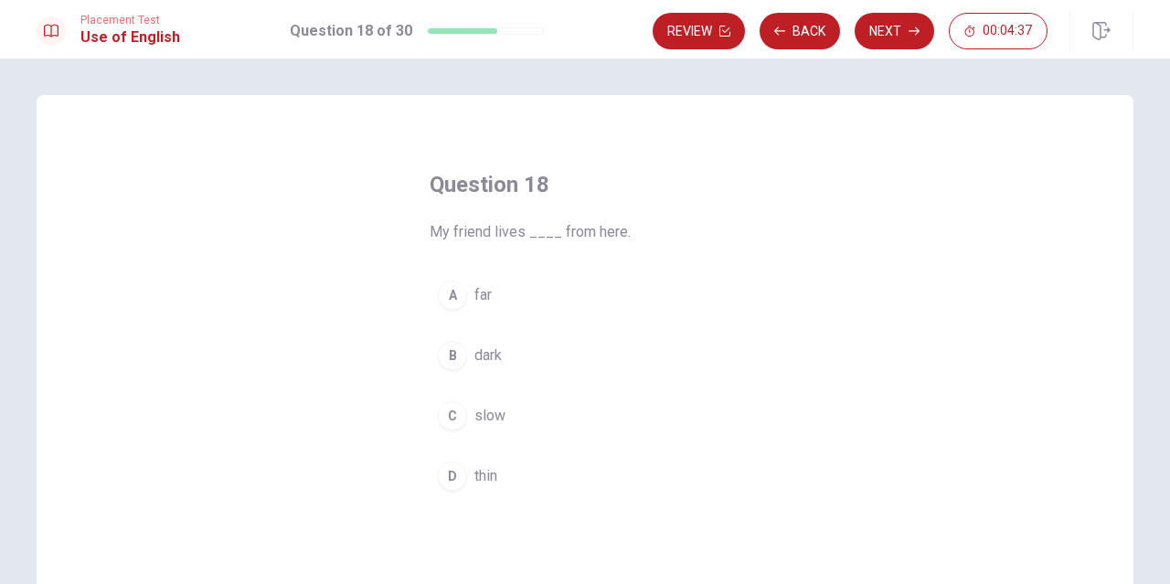
click at [497, 293] on button "A far" at bounding box center [585, 295] width 311 height 46
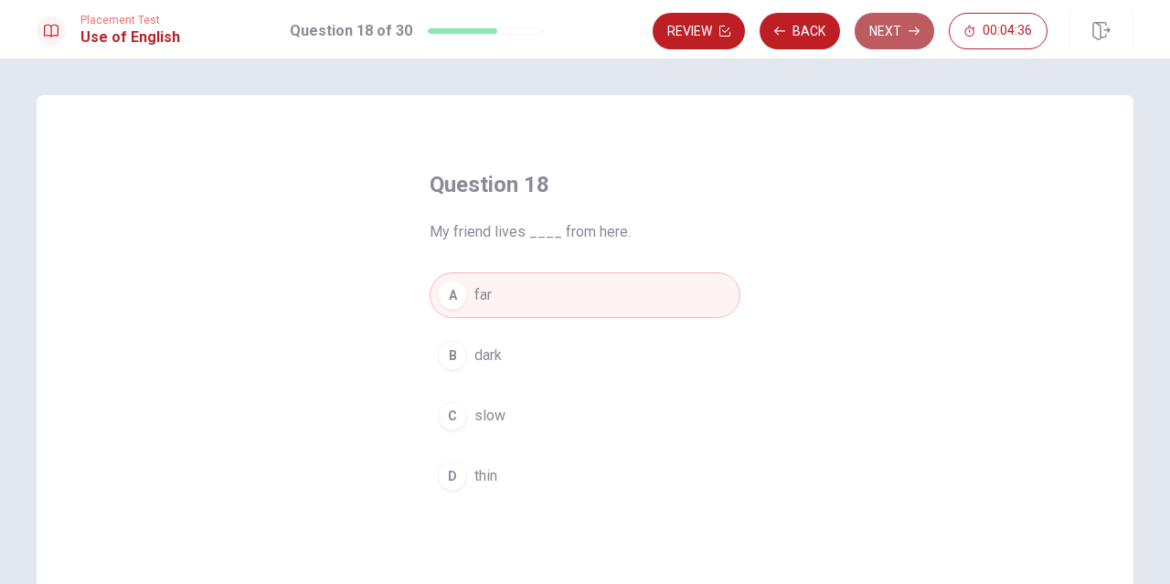
click at [900, 26] on button "Next" at bounding box center [895, 31] width 80 height 37
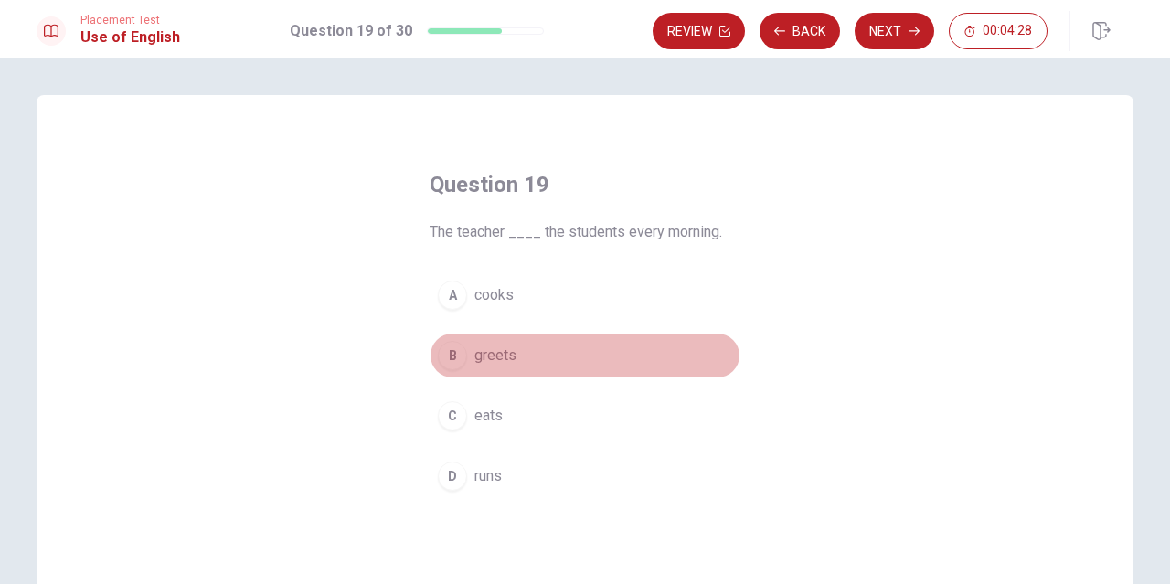
click at [499, 353] on span "greets" at bounding box center [495, 356] width 42 height 22
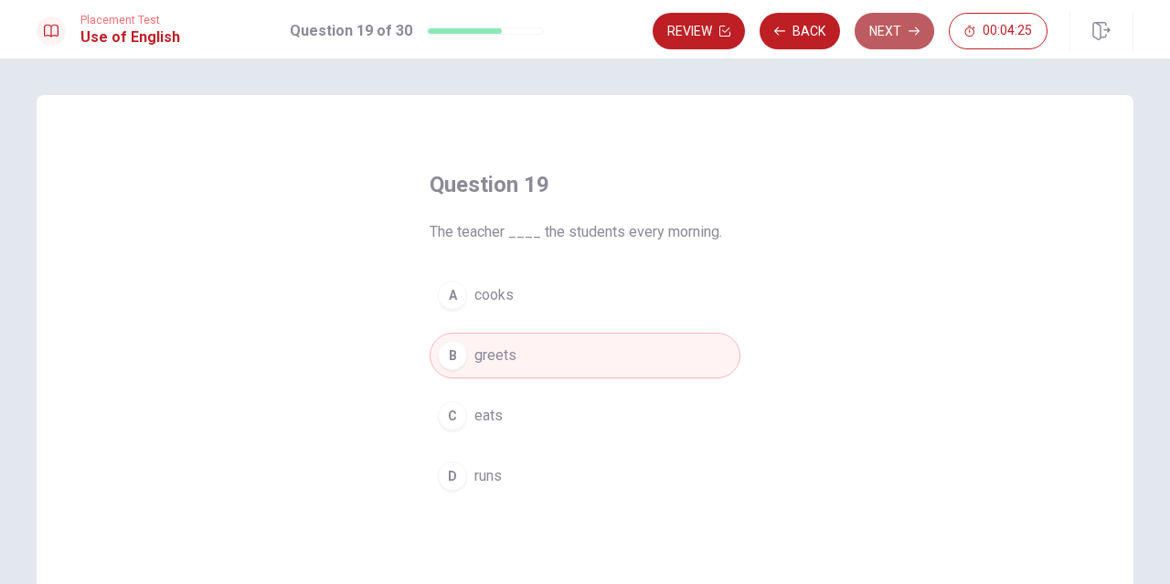
click at [899, 16] on button "Next" at bounding box center [895, 31] width 80 height 37
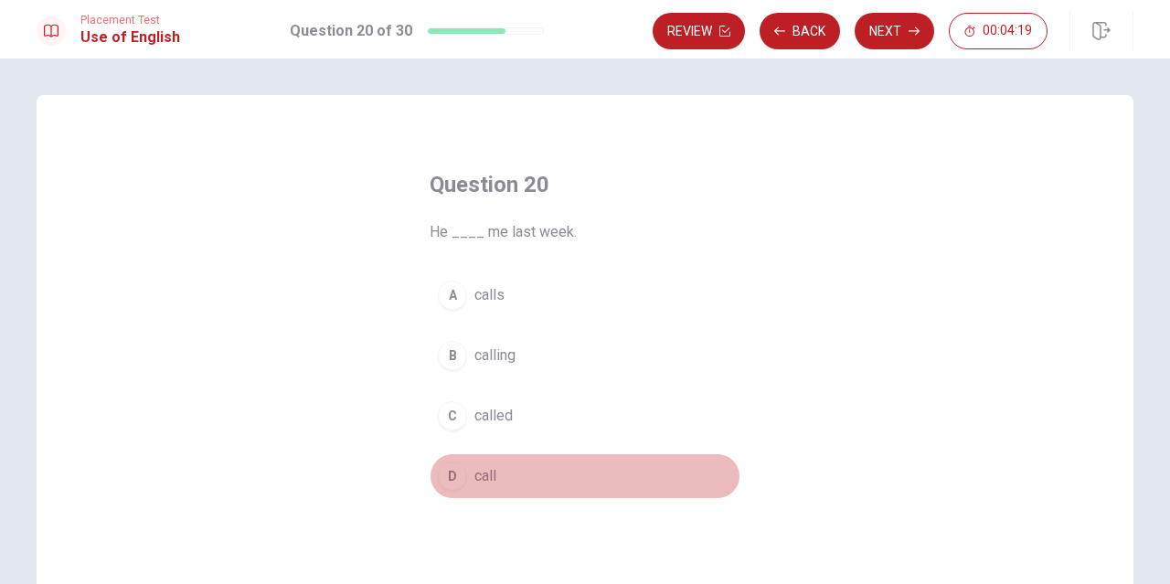
click at [478, 480] on span "call" at bounding box center [485, 476] width 22 height 22
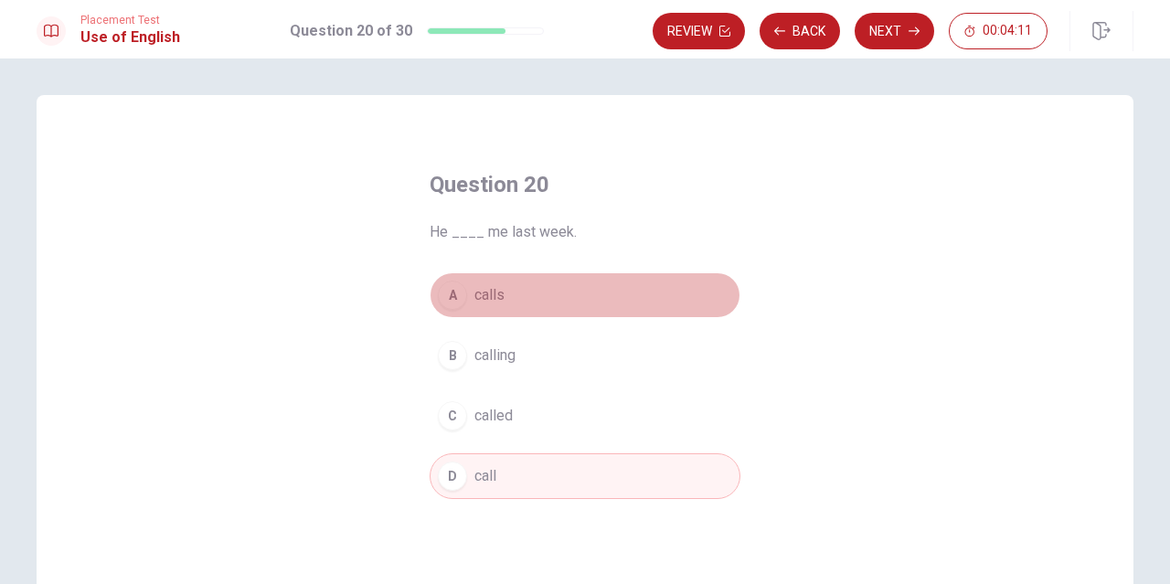
click at [494, 295] on span "calls" at bounding box center [489, 295] width 30 height 22
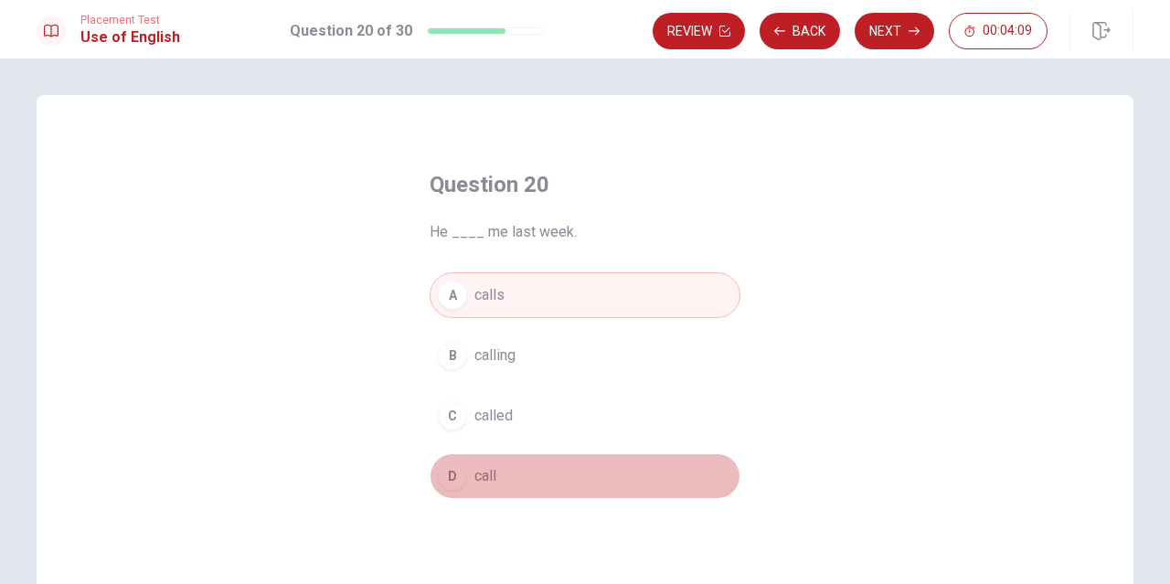
click at [495, 457] on button "D call" at bounding box center [585, 476] width 311 height 46
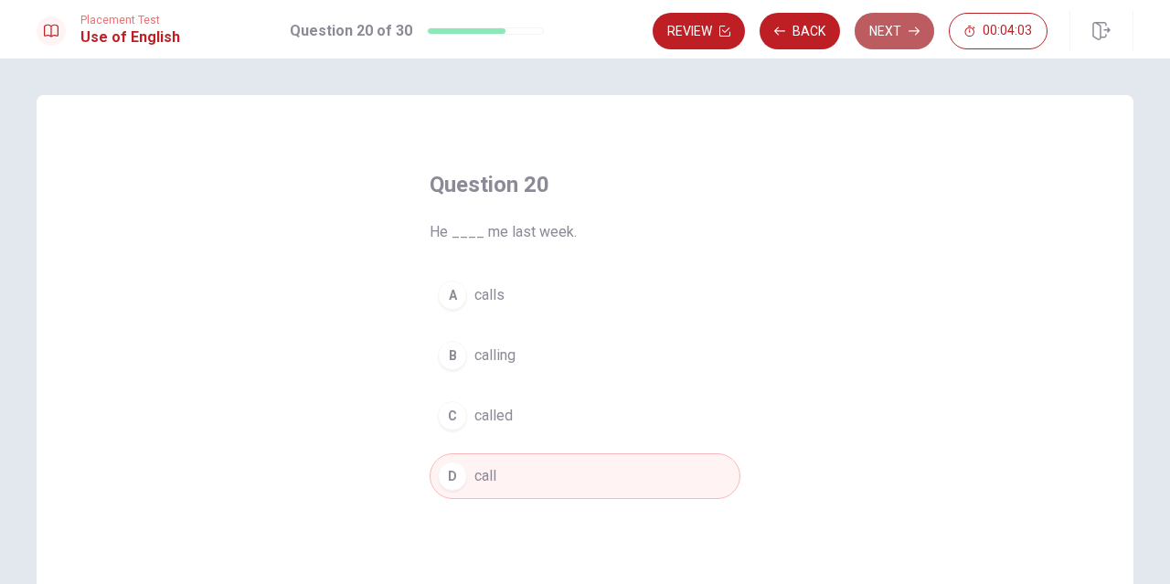
click at [901, 27] on button "Next" at bounding box center [895, 31] width 80 height 37
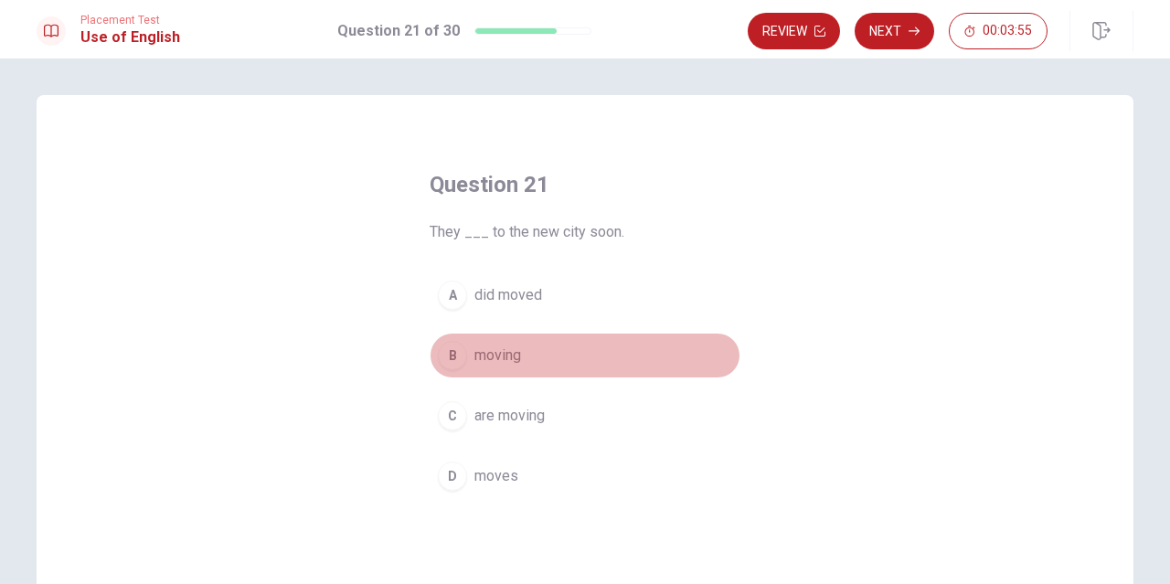
click at [520, 347] on button "B moving" at bounding box center [585, 356] width 311 height 46
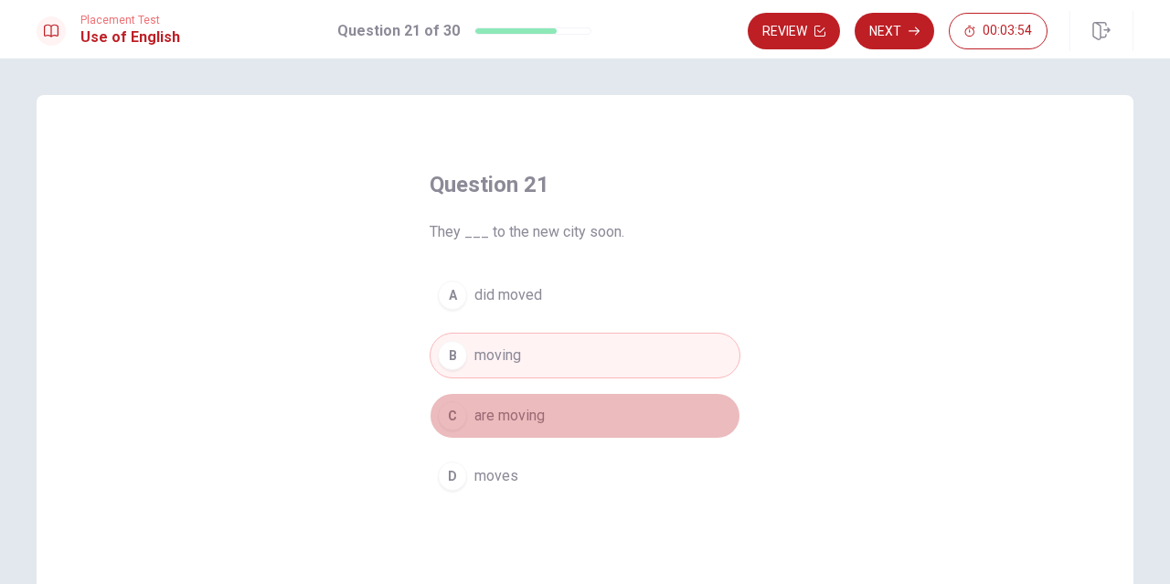
click at [529, 429] on button "C are moving" at bounding box center [585, 416] width 311 height 46
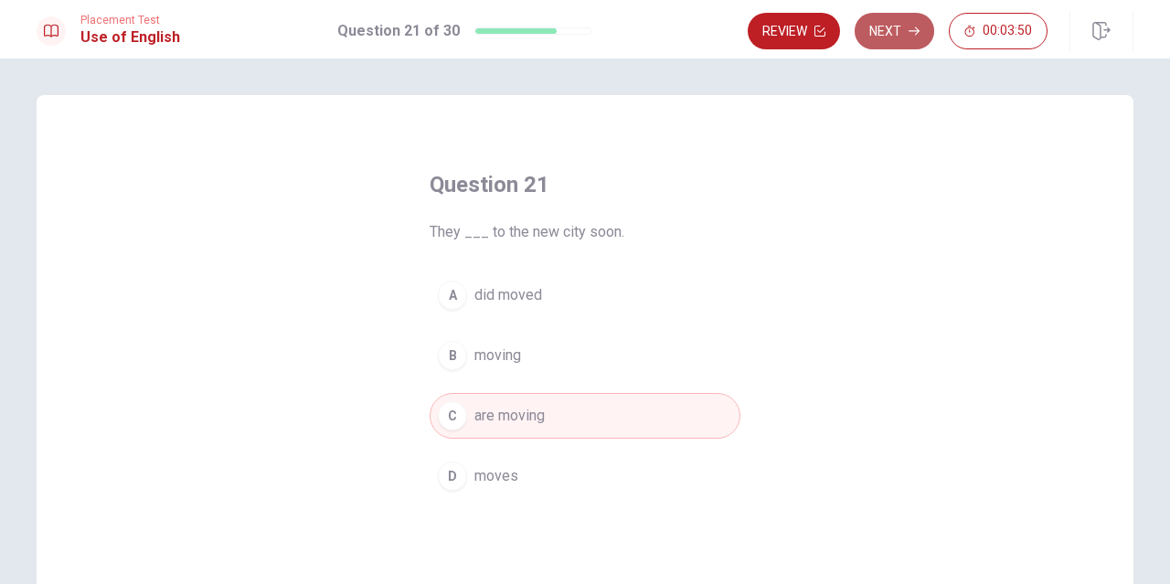
click at [911, 37] on button "Next" at bounding box center [895, 31] width 80 height 37
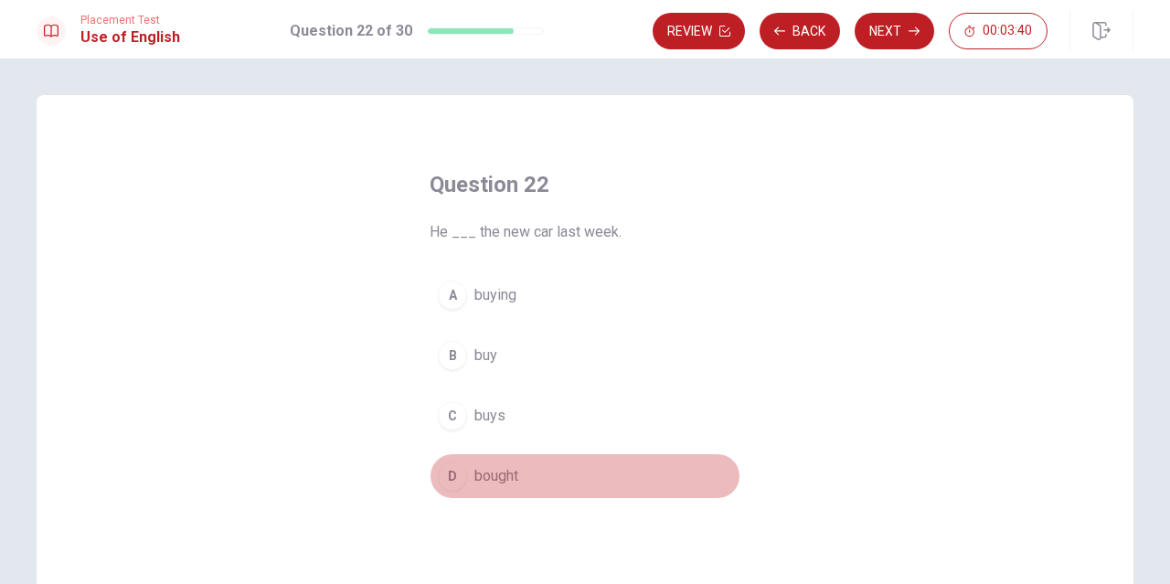
click at [483, 480] on span "bought" at bounding box center [496, 476] width 44 height 22
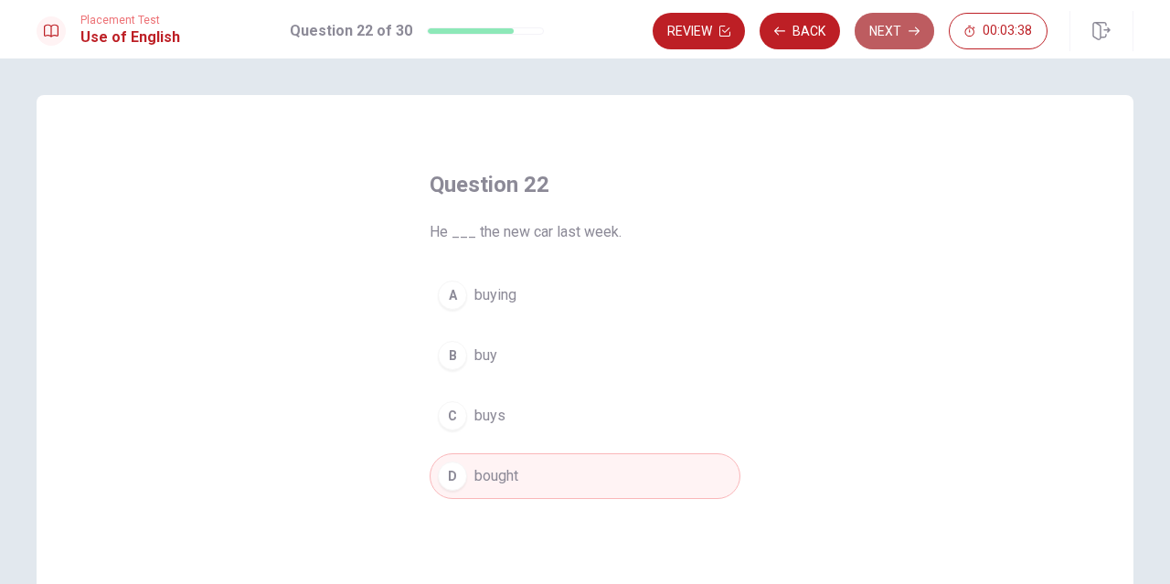
click at [898, 39] on button "Next" at bounding box center [895, 31] width 80 height 37
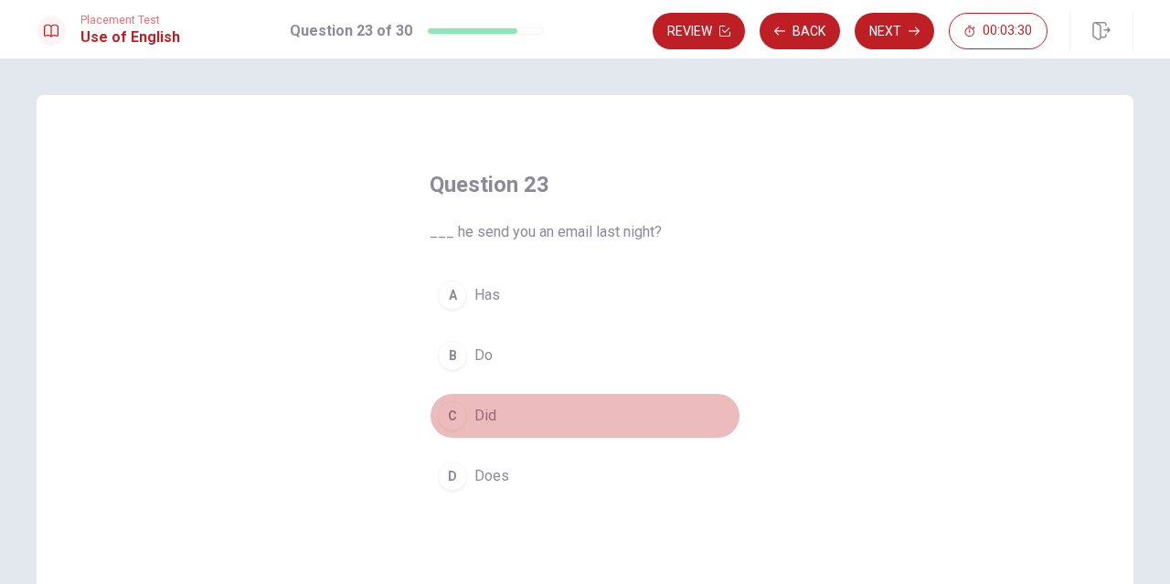
click at [484, 410] on span "Did" at bounding box center [485, 416] width 22 height 22
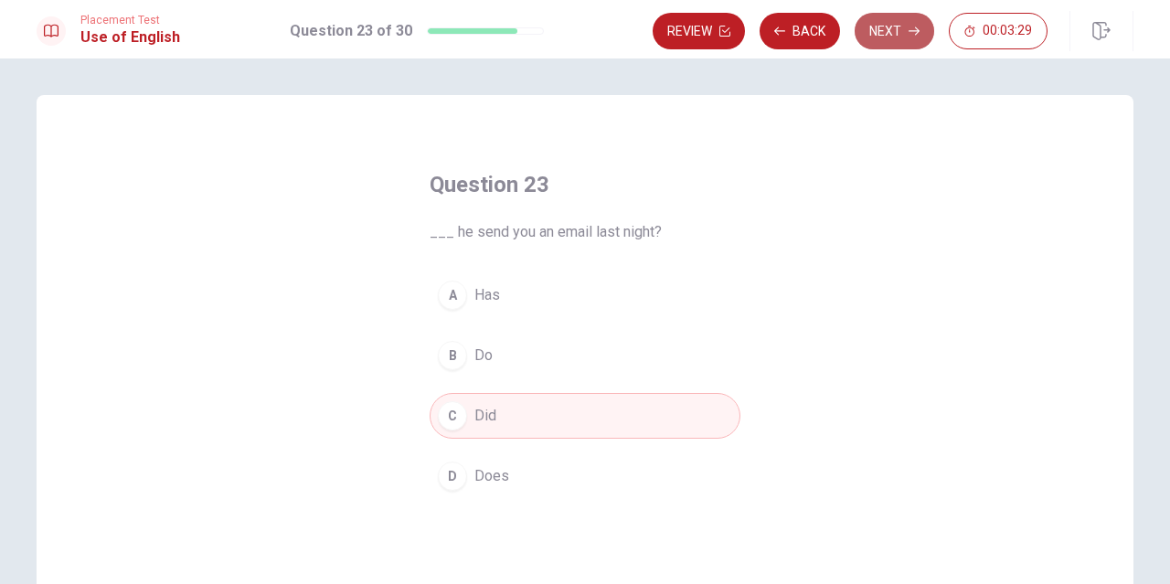
click at [907, 14] on button "Next" at bounding box center [895, 31] width 80 height 37
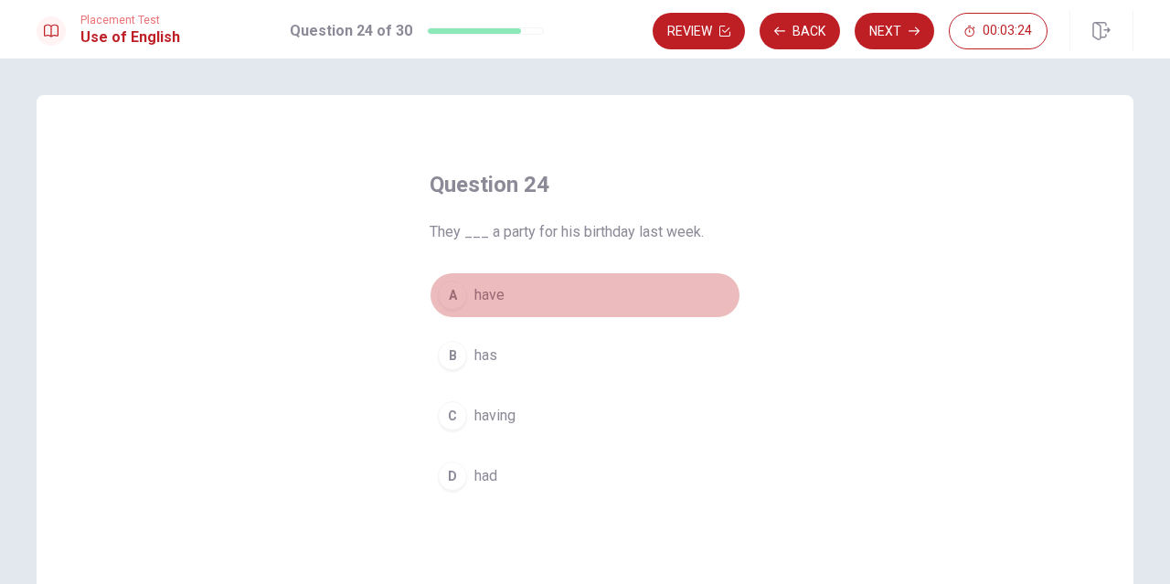
click at [506, 299] on button "A have" at bounding box center [585, 295] width 311 height 46
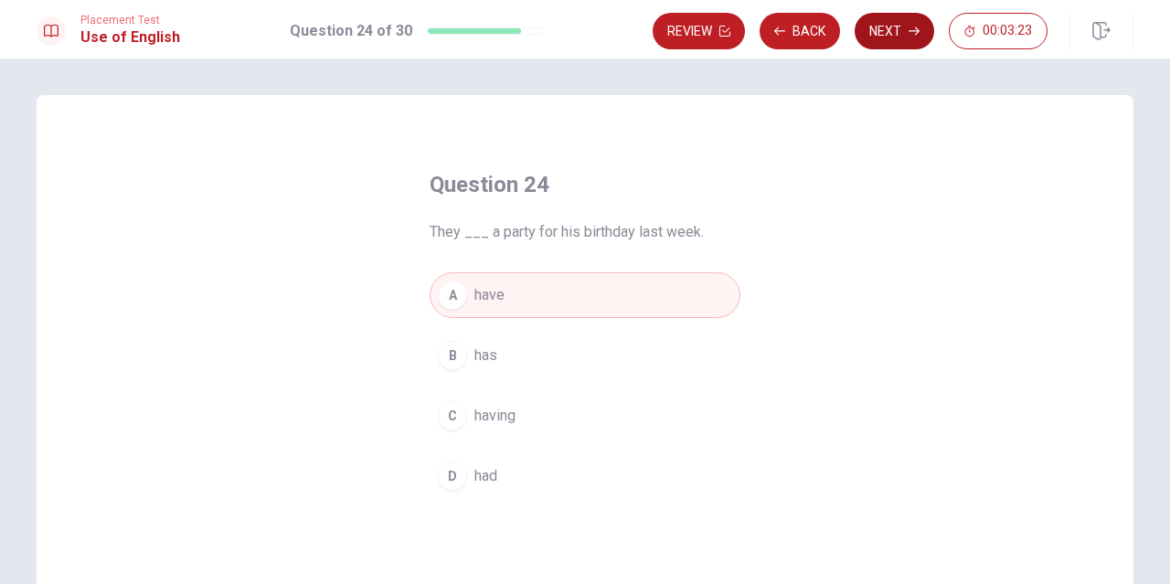
click at [889, 43] on button "Next" at bounding box center [895, 31] width 80 height 37
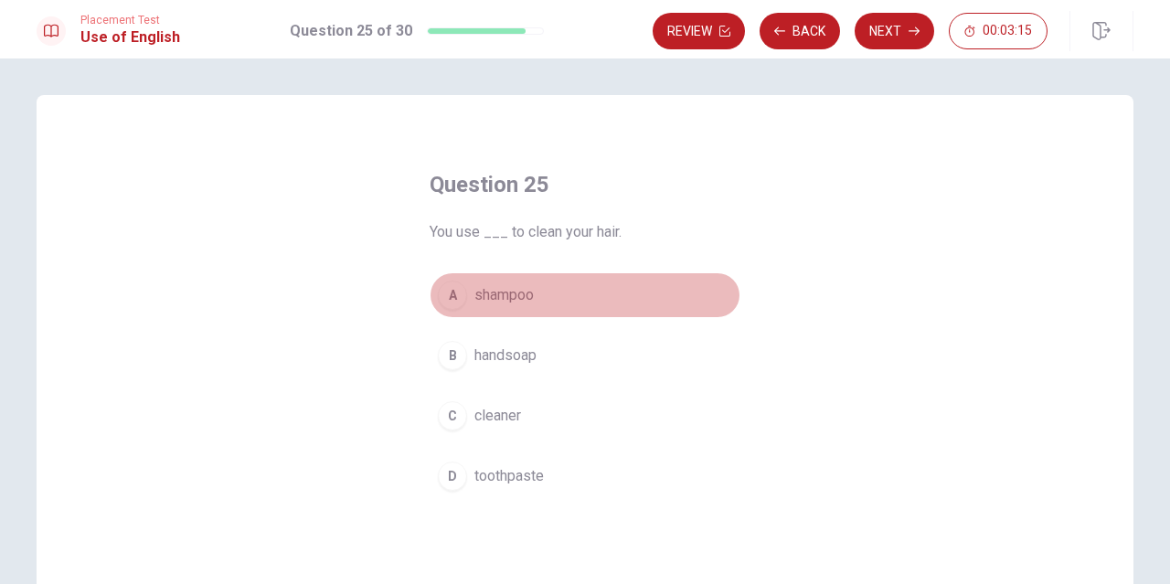
click at [526, 291] on span "shampoo" at bounding box center [503, 295] width 59 height 22
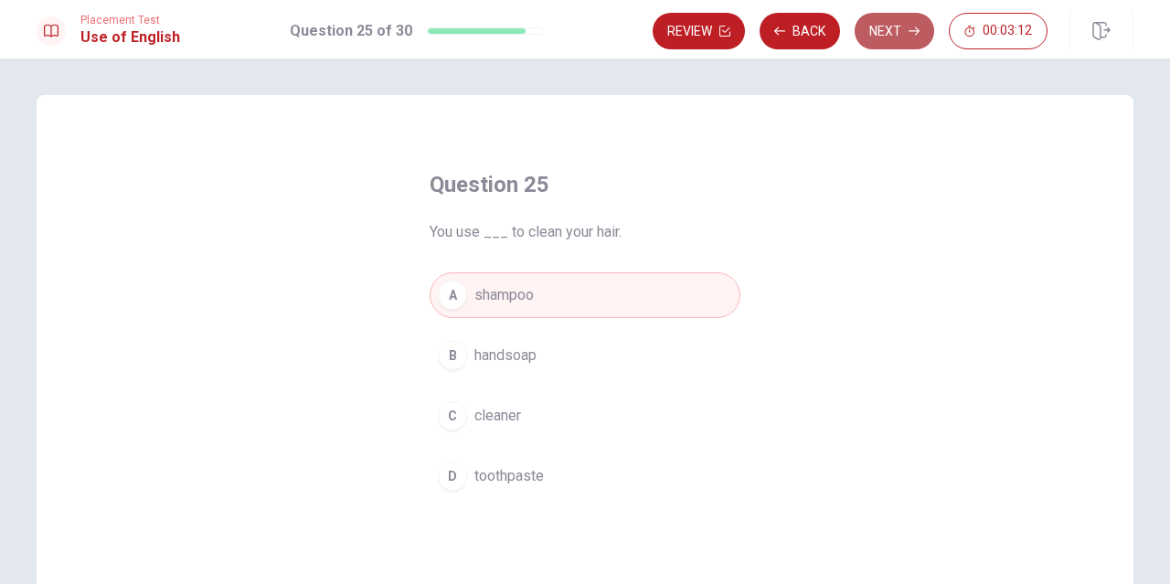
click at [901, 34] on button "Next" at bounding box center [895, 31] width 80 height 37
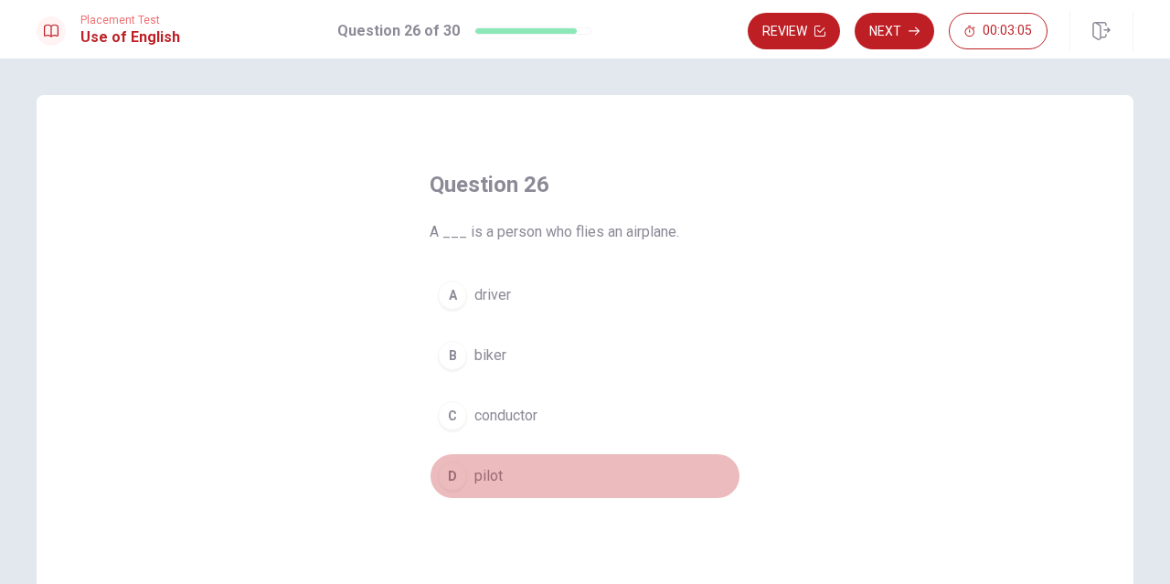
click at [469, 482] on button "D pilot" at bounding box center [585, 476] width 311 height 46
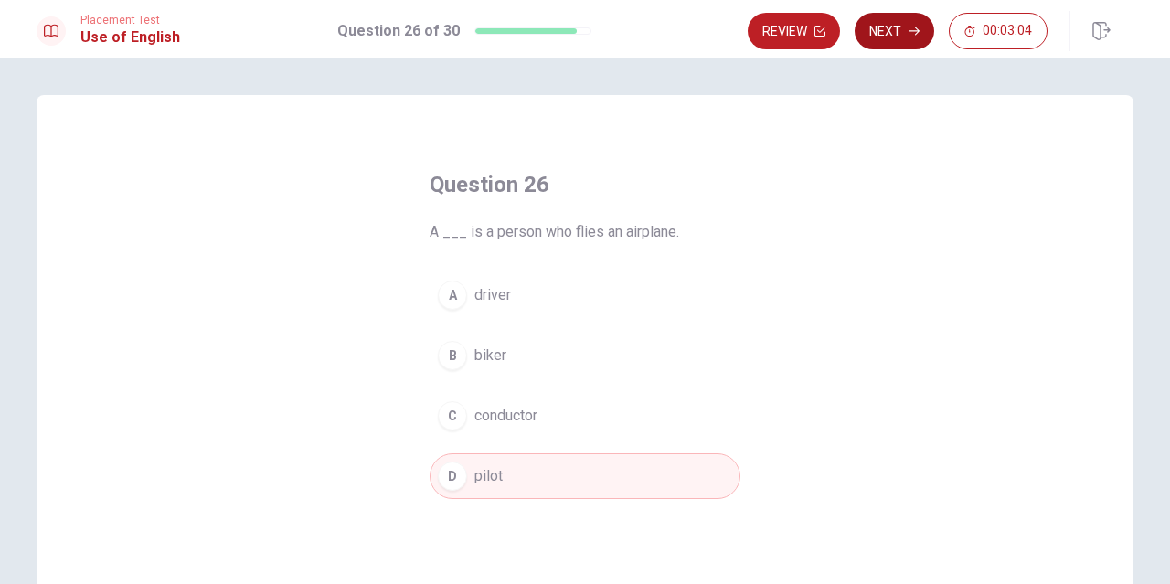
click at [881, 19] on button "Next" at bounding box center [895, 31] width 80 height 37
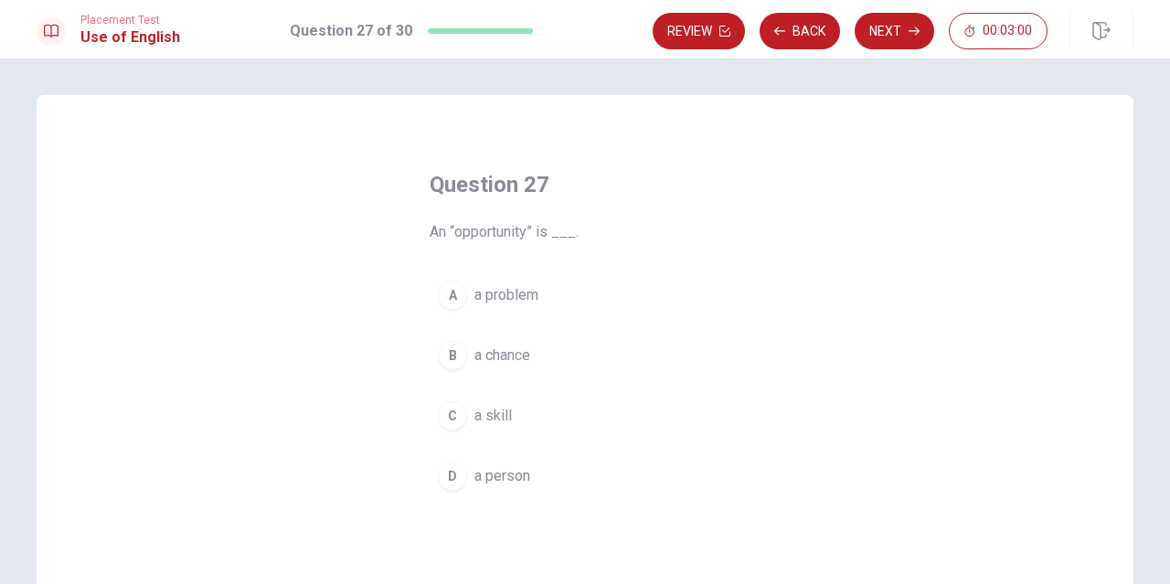
click at [513, 349] on span "a chance" at bounding box center [502, 356] width 56 height 22
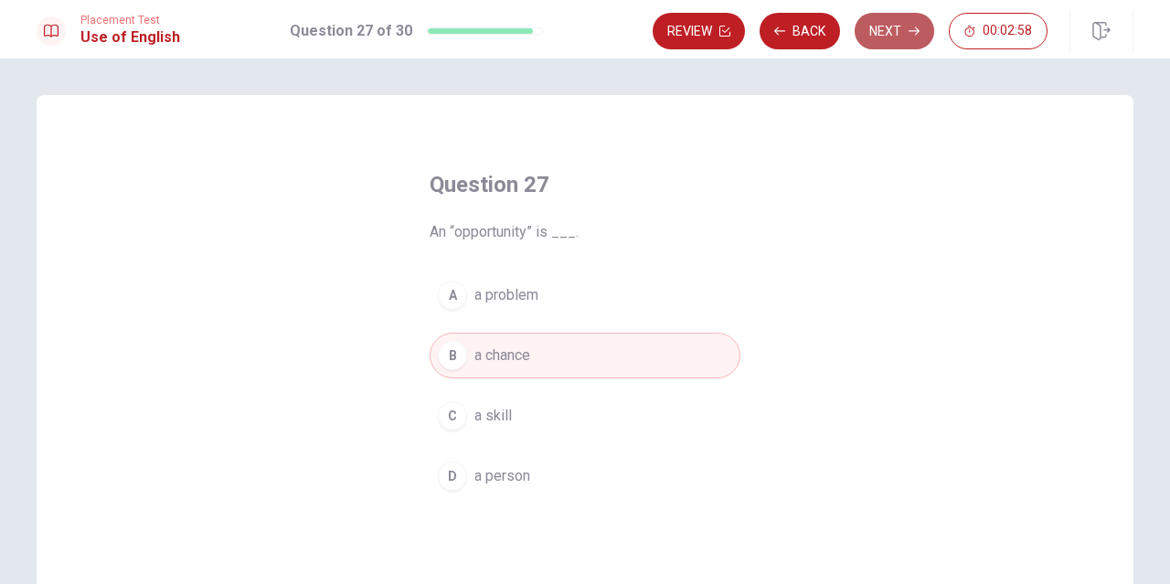
click at [886, 45] on button "Next" at bounding box center [895, 31] width 80 height 37
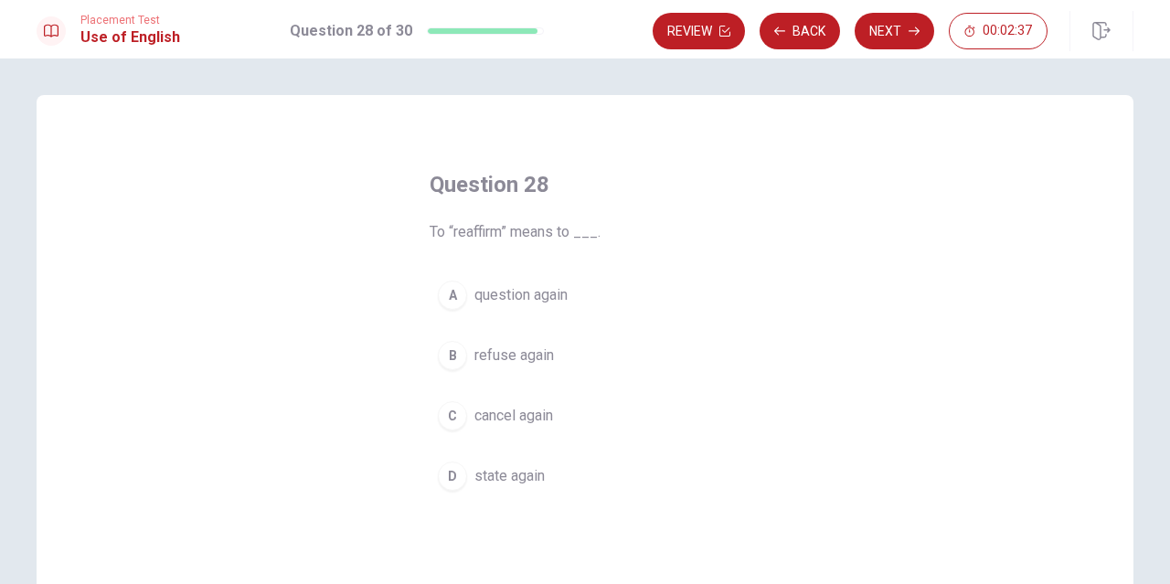
click at [513, 479] on span "state again" at bounding box center [509, 476] width 70 height 22
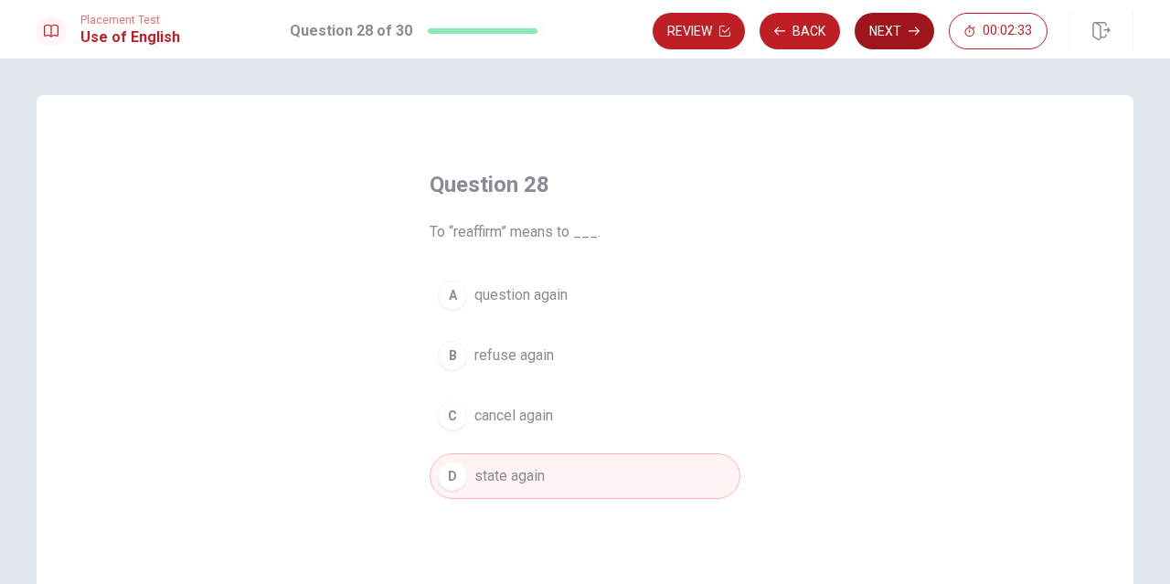
click at [910, 39] on button "Next" at bounding box center [895, 31] width 80 height 37
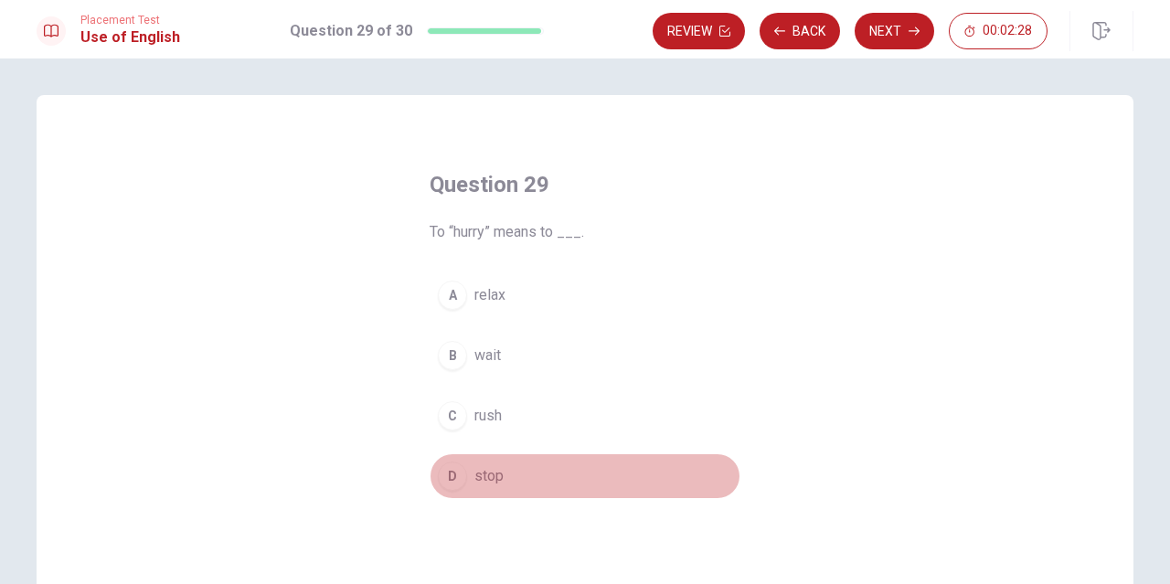
click at [474, 483] on span "stop" at bounding box center [488, 476] width 29 height 22
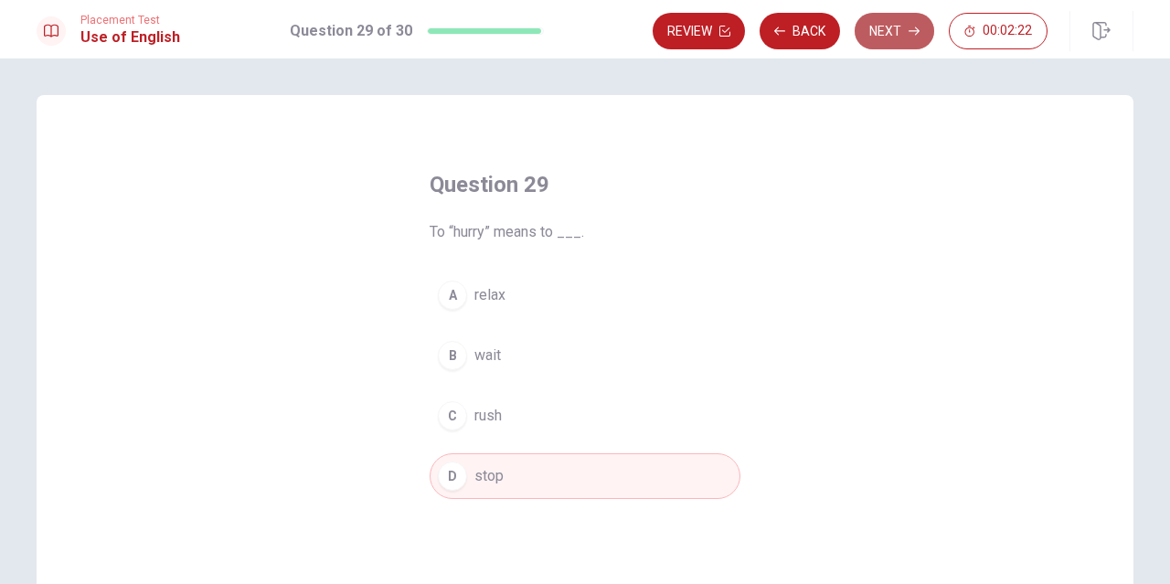
click at [895, 28] on button "Next" at bounding box center [895, 31] width 80 height 37
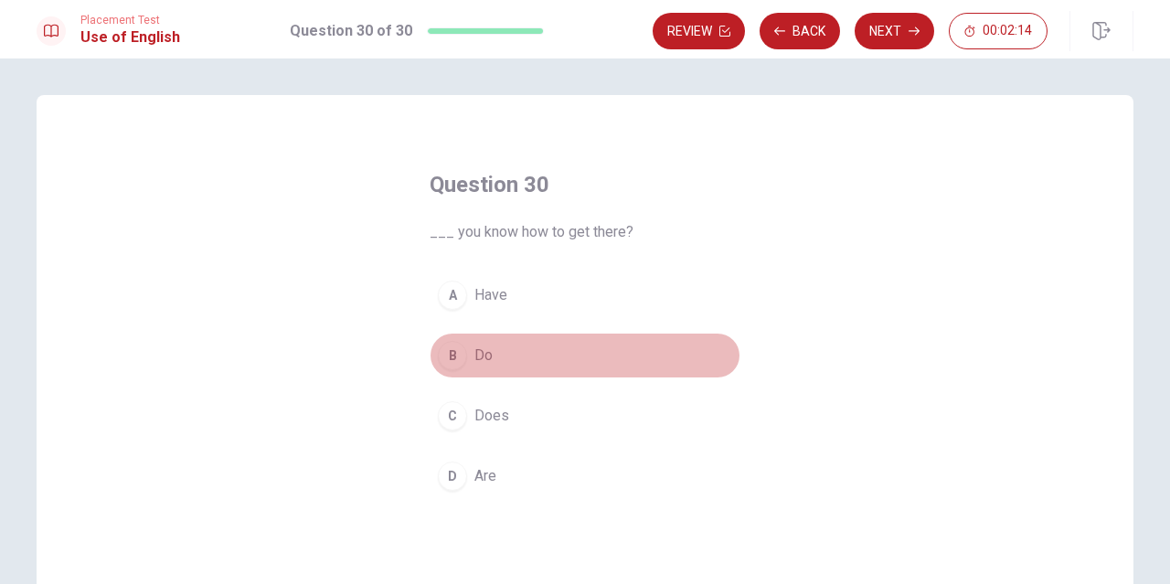
click at [470, 372] on button "B Do" at bounding box center [585, 356] width 311 height 46
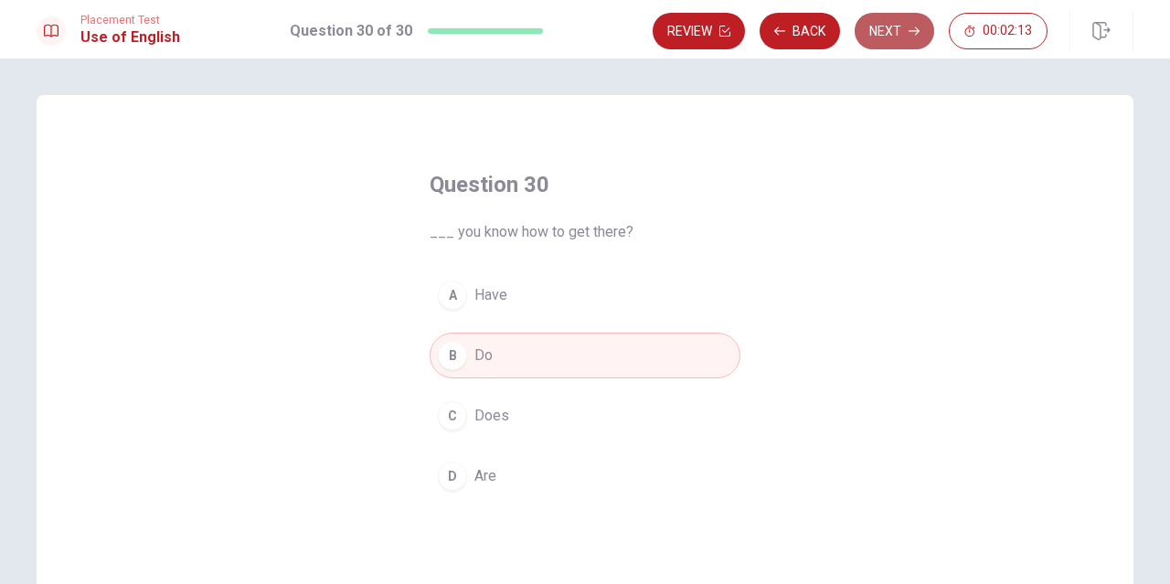
click at [889, 32] on button "Next" at bounding box center [895, 31] width 80 height 37
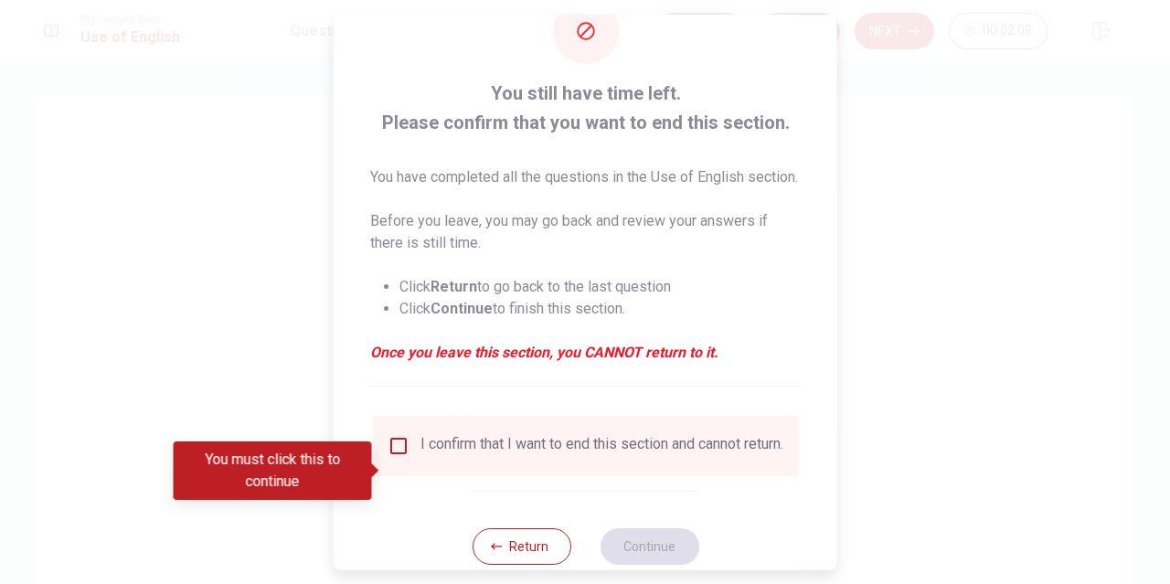
scroll to position [54, 0]
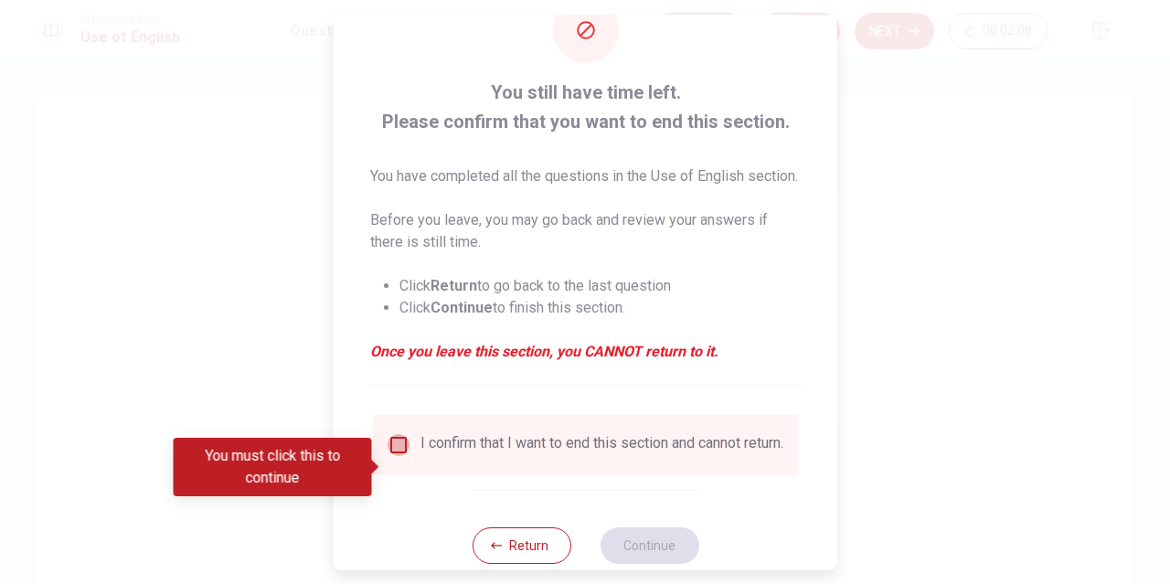
click at [390, 456] on input "You must click this to continue" at bounding box center [399, 445] width 22 height 22
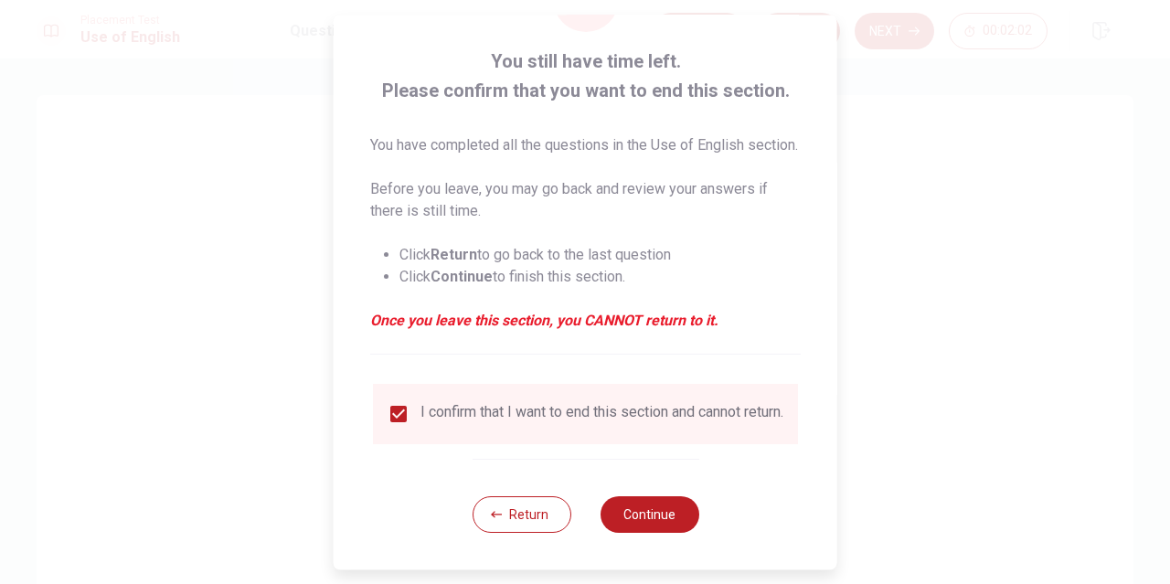
scroll to position [115, 0]
click at [638, 507] on button "Continue" at bounding box center [649, 514] width 99 height 37
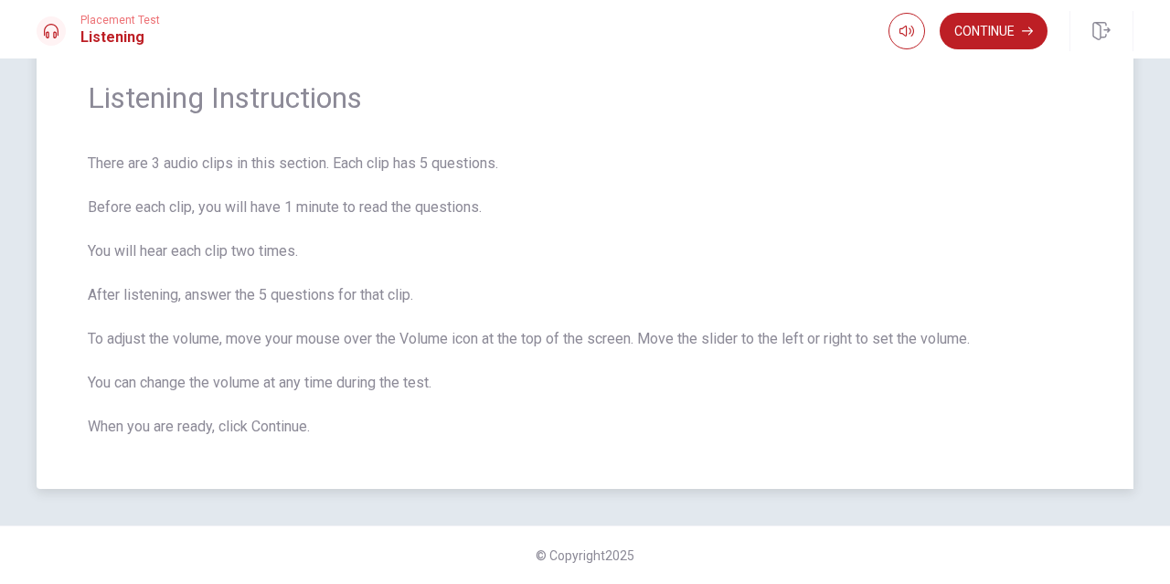
scroll to position [0, 0]
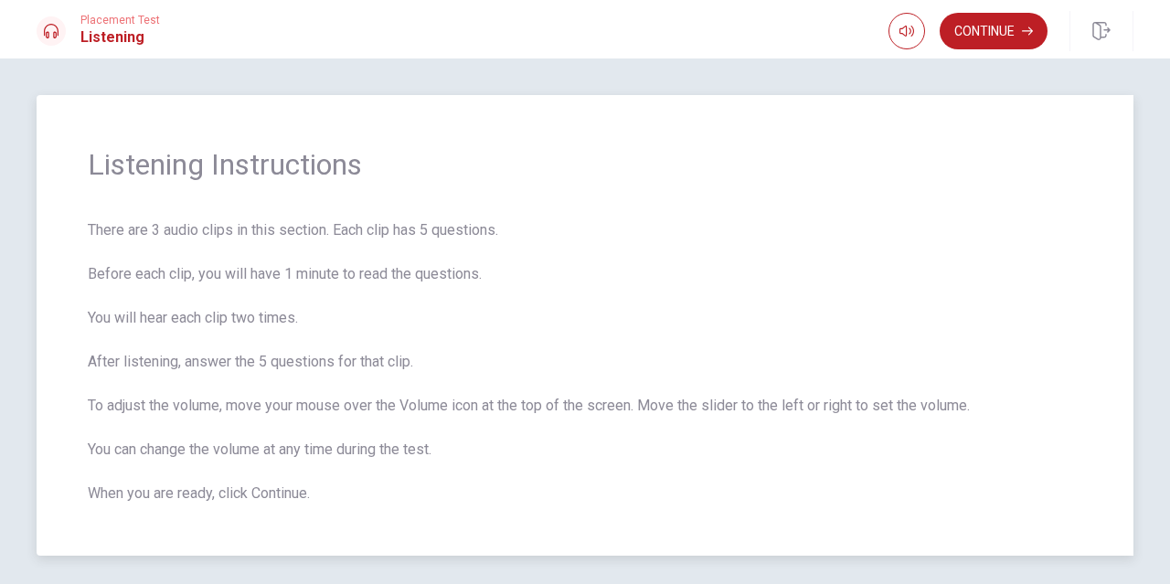
click at [849, 259] on span "There are 3 audio clips in this section. Each clip has 5 questions. Before each…" at bounding box center [585, 361] width 995 height 285
click at [982, 395] on span "There are 3 audio clips in this section. Each clip has 5 questions. Before each…" at bounding box center [585, 361] width 995 height 285
click at [986, 29] on button "Continue" at bounding box center [994, 31] width 108 height 37
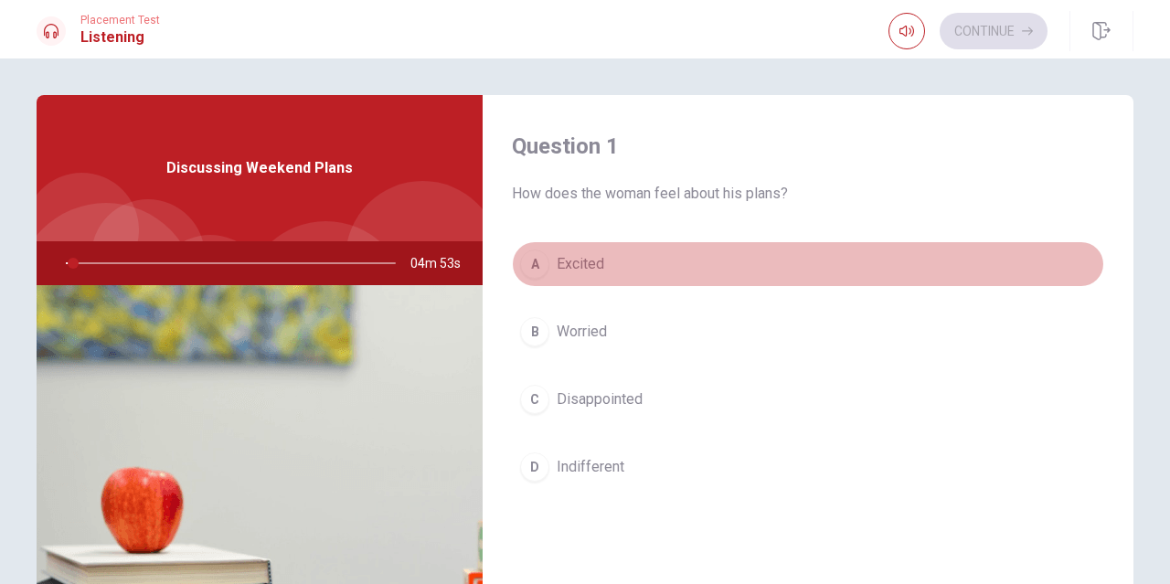
click at [875, 269] on button "A Excited" at bounding box center [808, 264] width 592 height 46
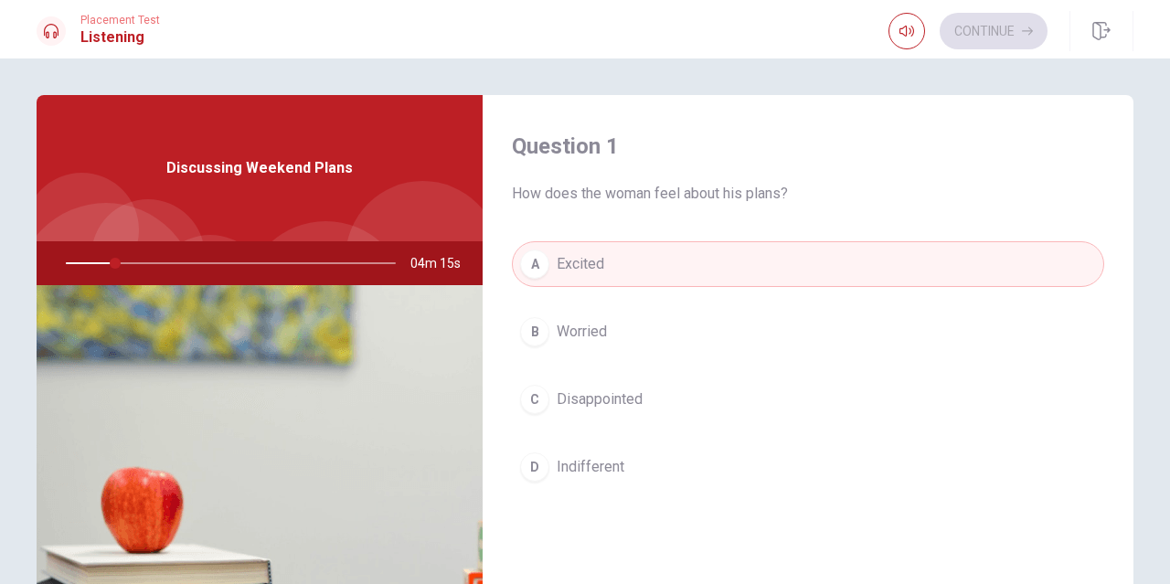
click at [920, 81] on div "Question 1 How does the woman feel about his plans? A Excited B Worried C Disap…" at bounding box center [585, 322] width 1170 height 526
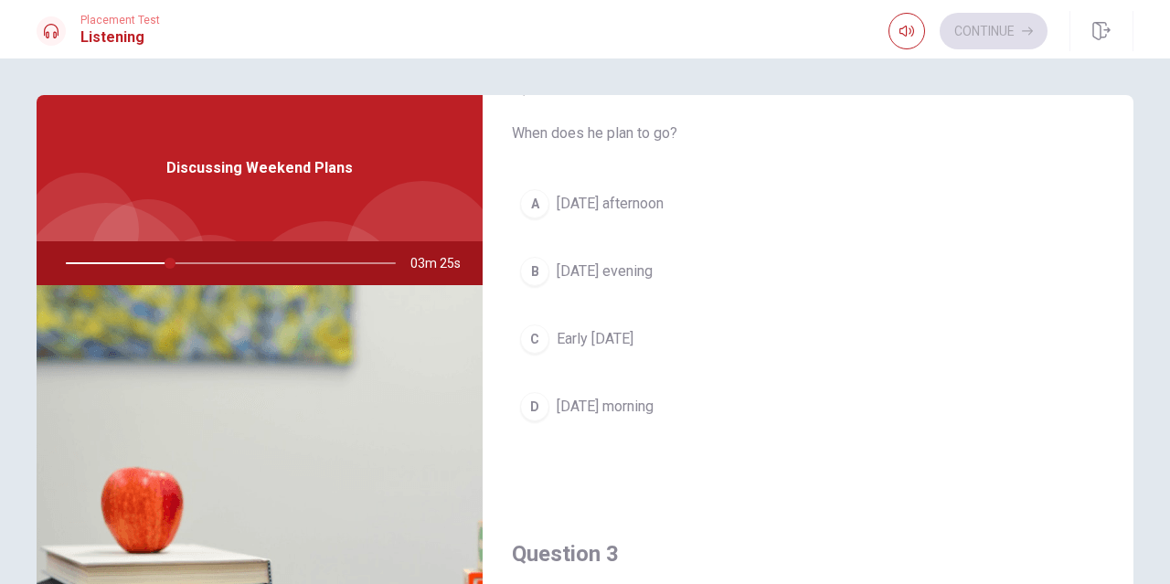
scroll to position [527, 0]
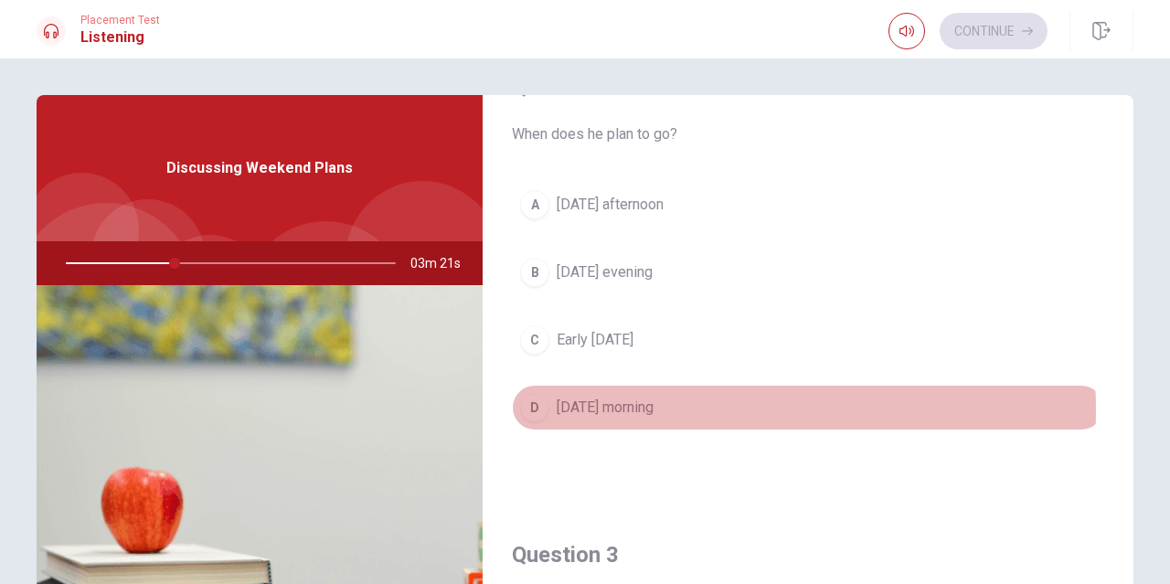
click at [654, 410] on span "[DATE] morning" at bounding box center [605, 408] width 97 height 22
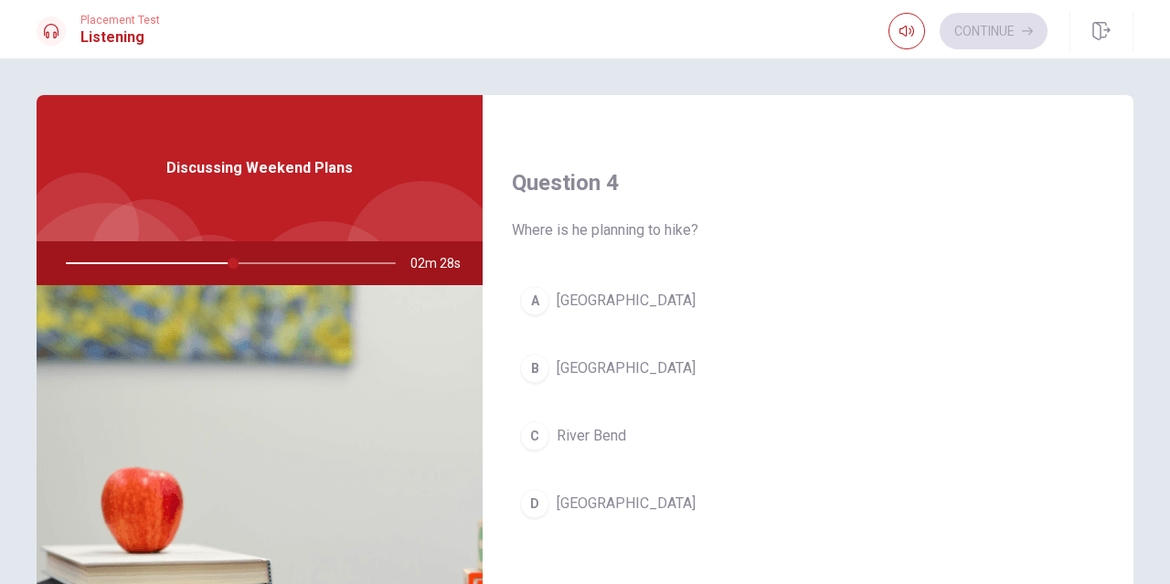
scroll to position [1370, 0]
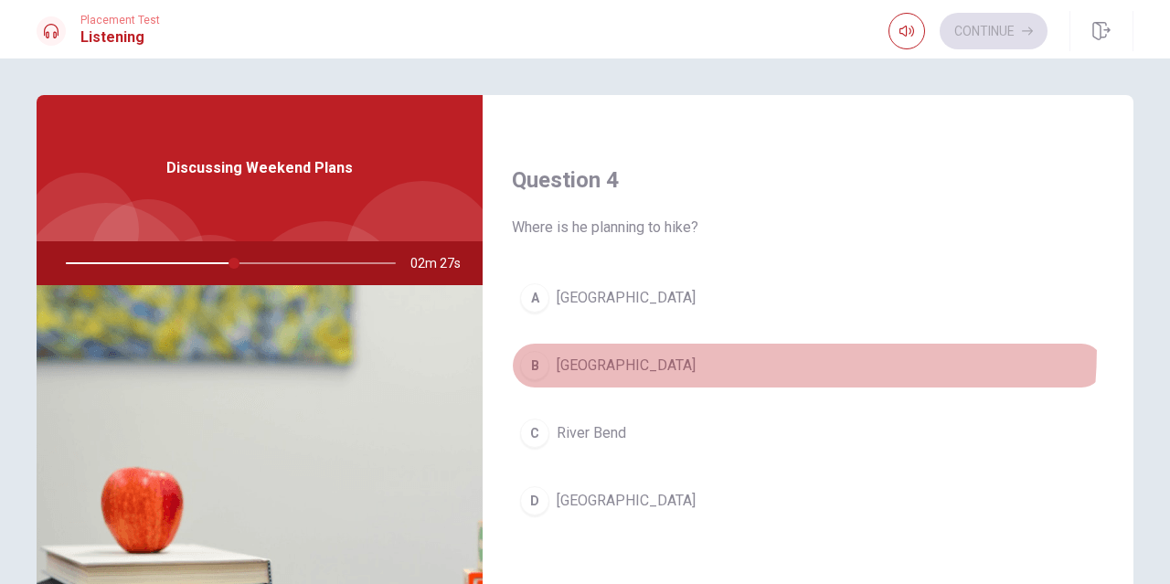
click at [623, 347] on button "B [GEOGRAPHIC_DATA]" at bounding box center [808, 366] width 592 height 46
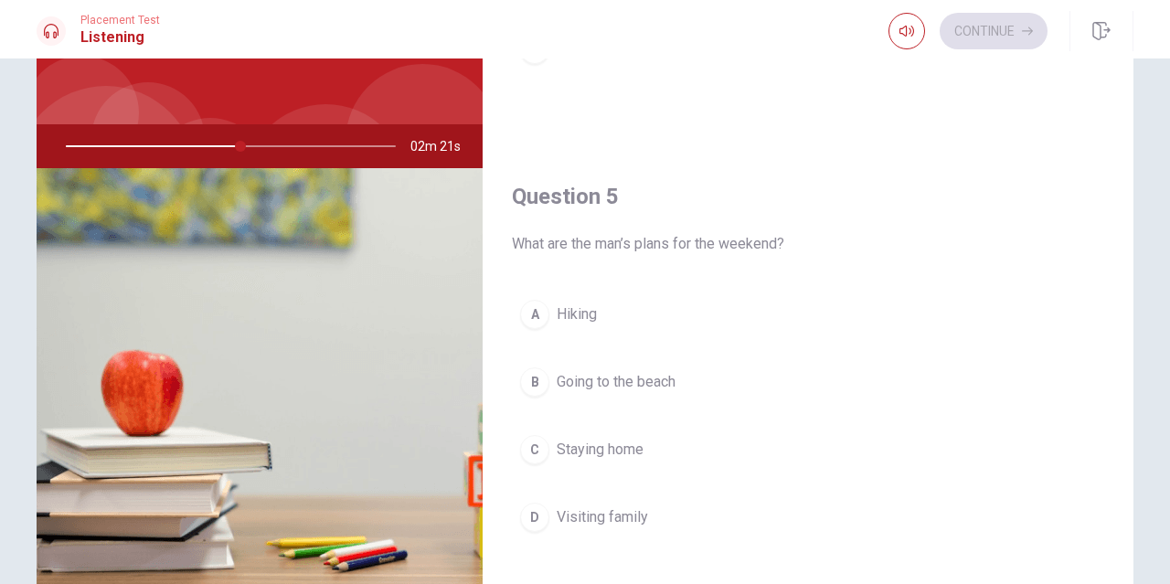
scroll to position [120, 0]
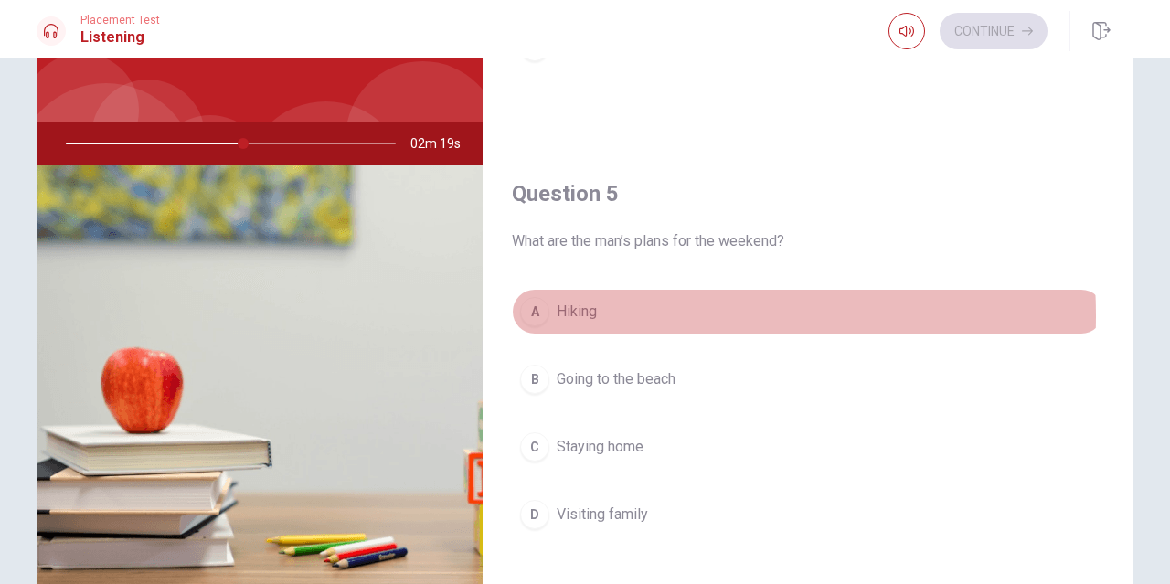
click at [621, 315] on button "A Hiking" at bounding box center [808, 312] width 592 height 46
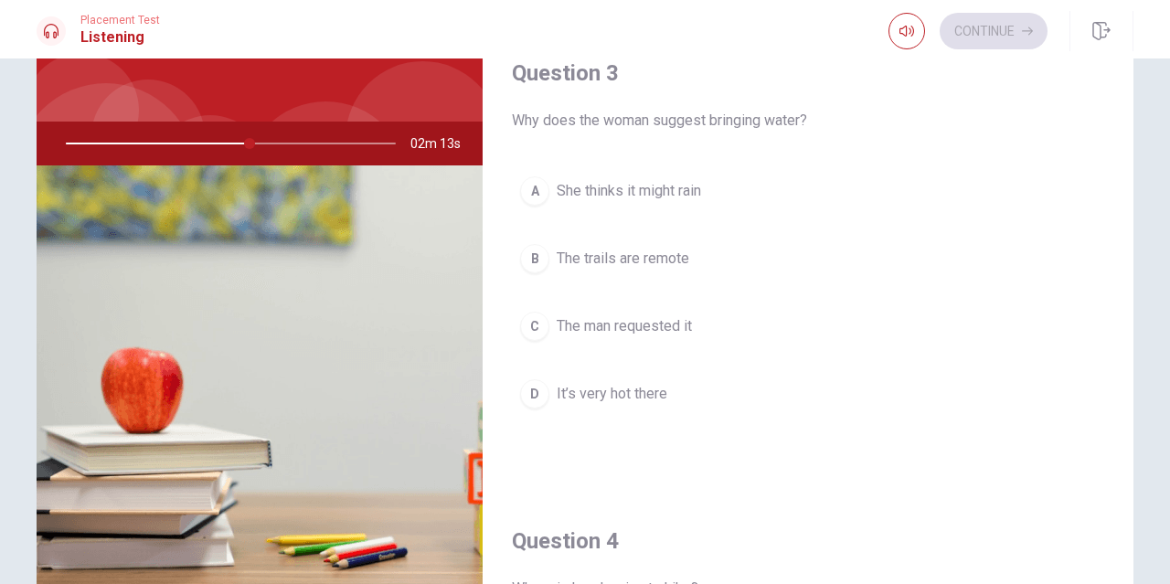
scroll to position [884, 0]
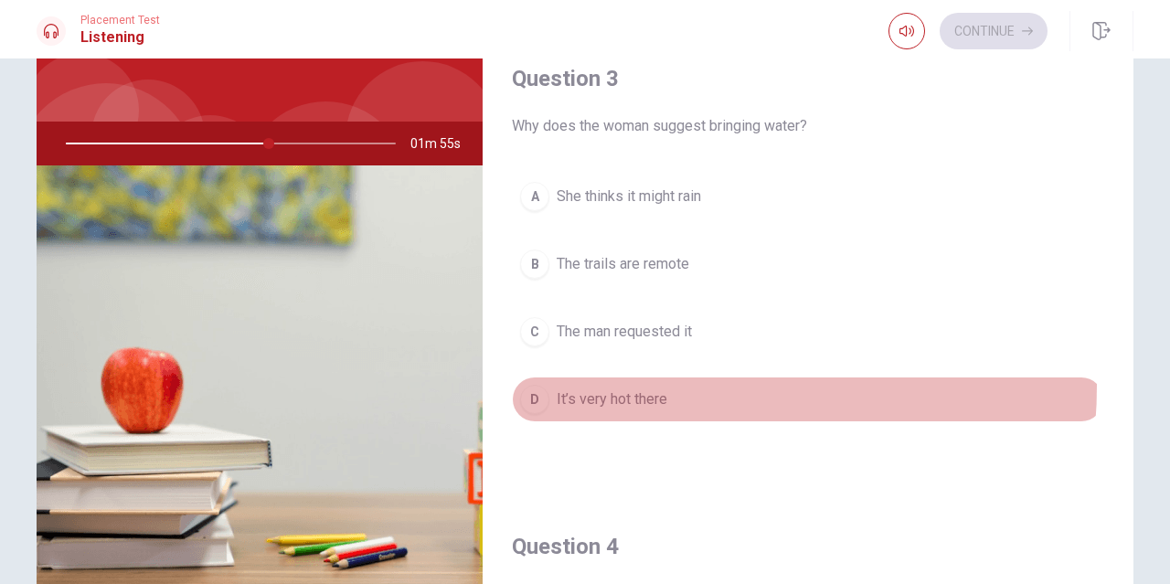
click at [654, 386] on button "D It’s very hot there" at bounding box center [808, 400] width 592 height 46
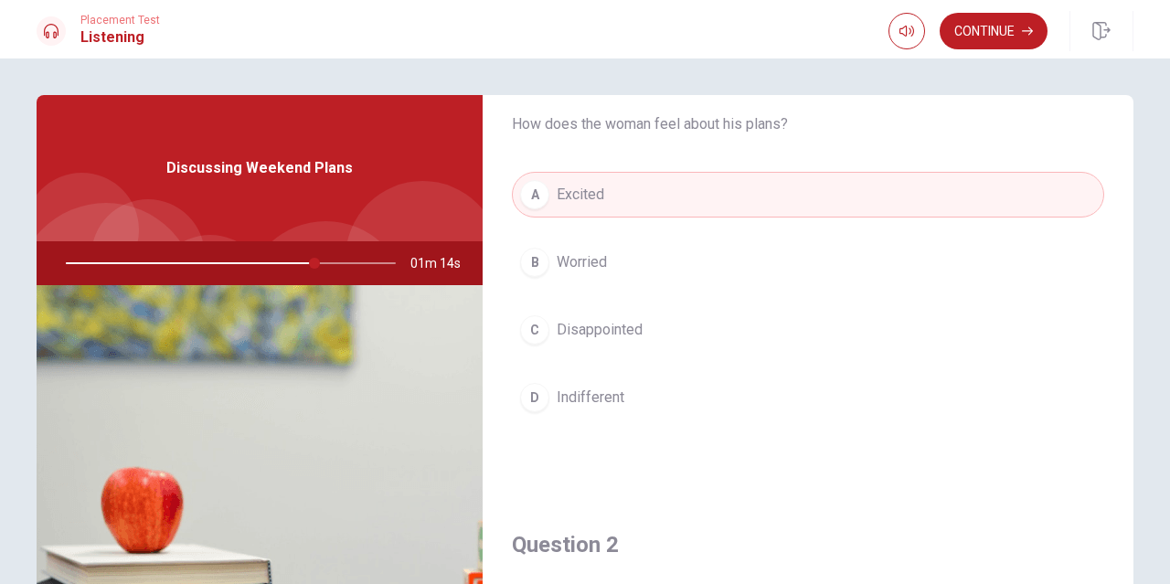
scroll to position [0, 0]
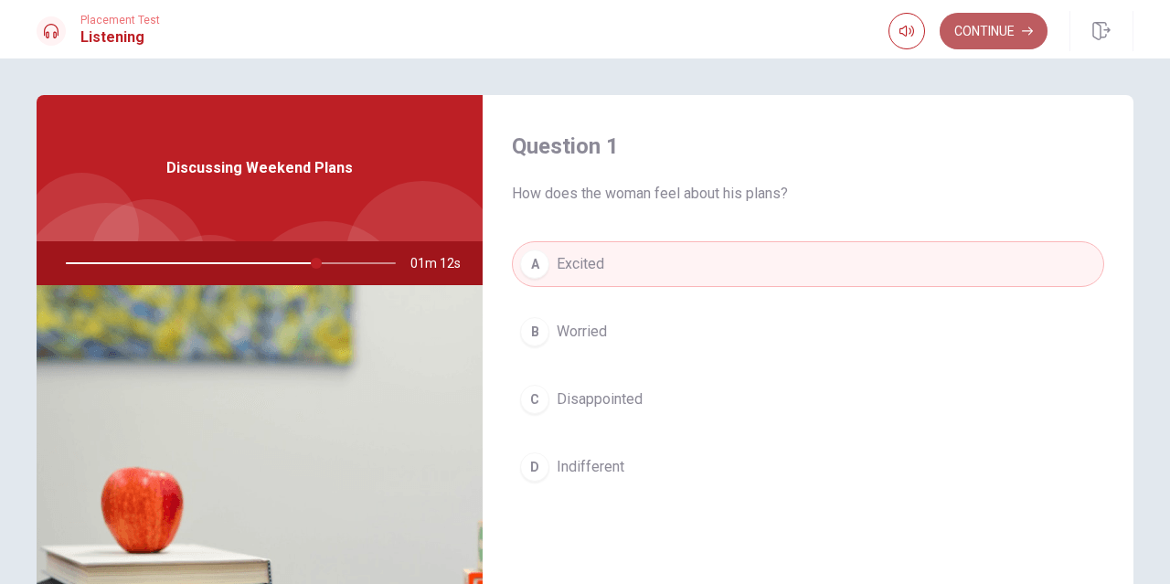
click at [996, 31] on button "Continue" at bounding box center [994, 31] width 108 height 37
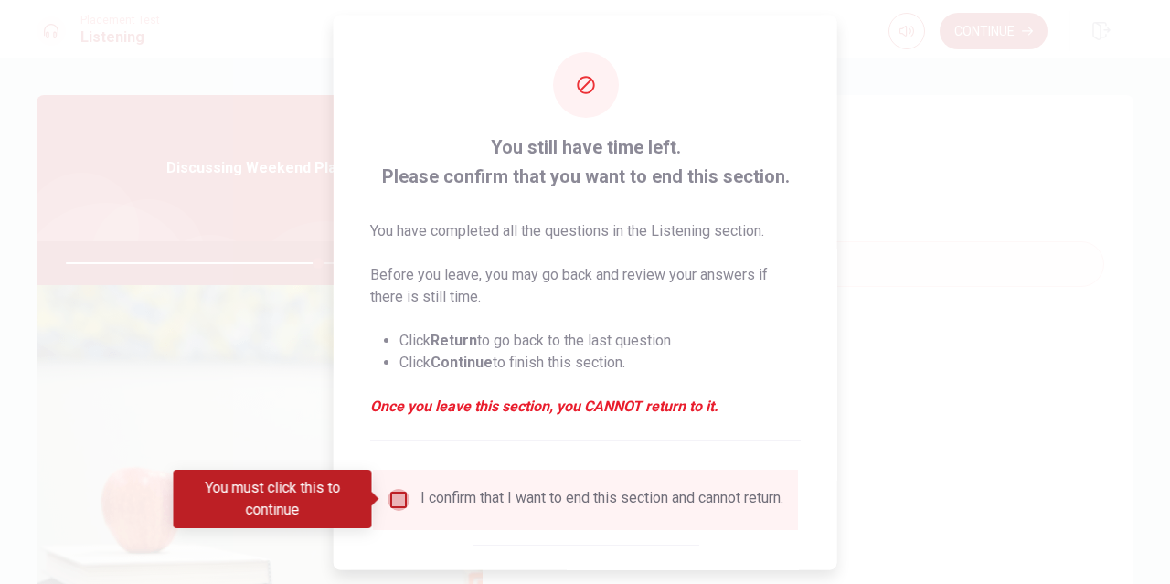
click at [404, 492] on input "You must click this to continue" at bounding box center [399, 499] width 22 height 22
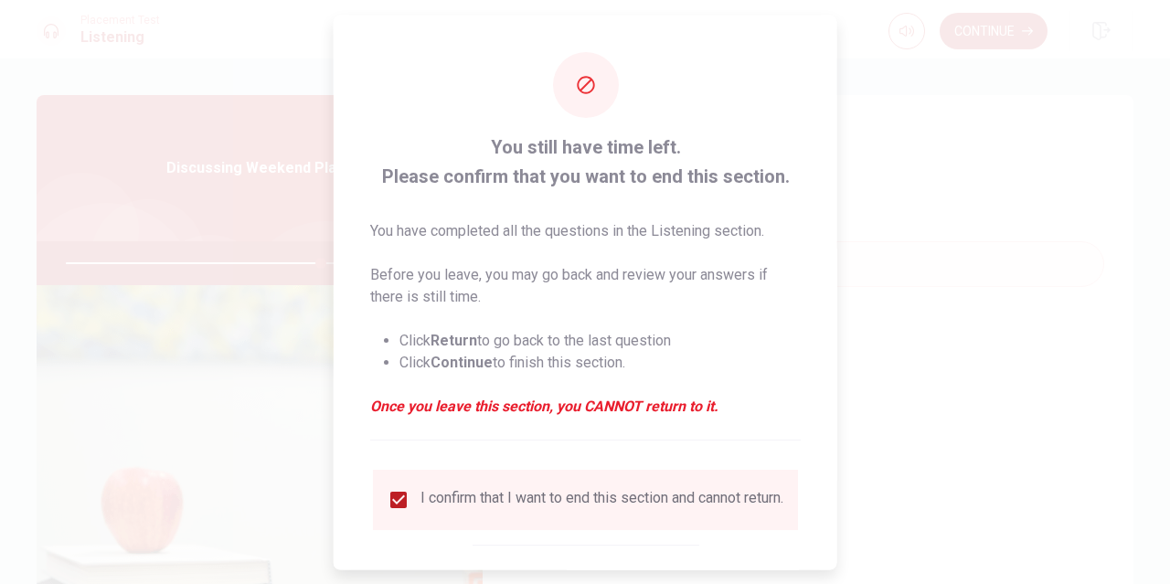
scroll to position [98, 0]
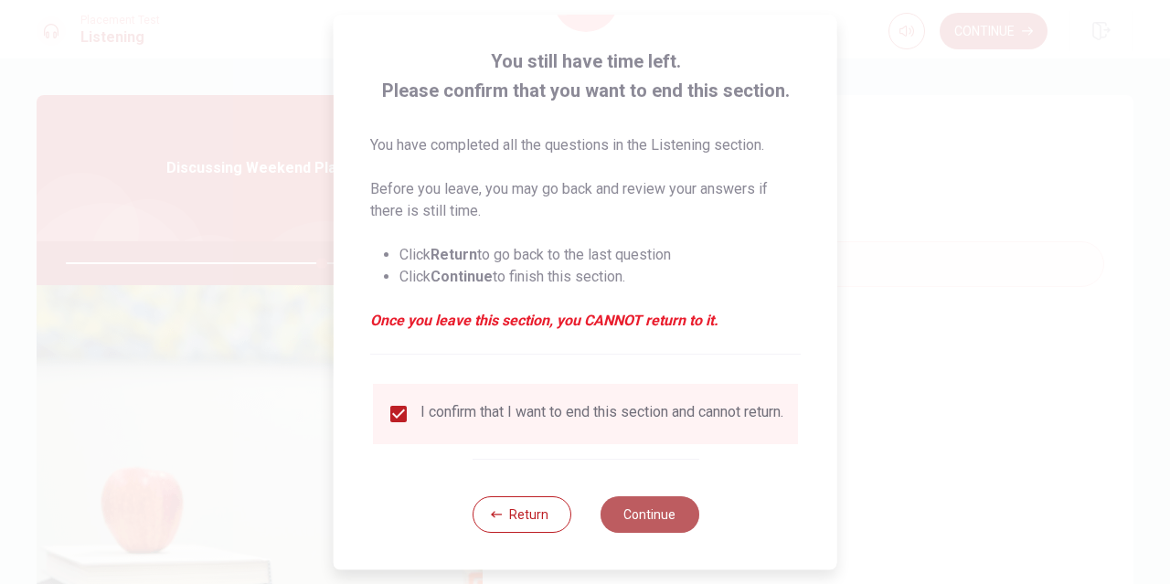
click at [619, 517] on button "Continue" at bounding box center [649, 514] width 99 height 37
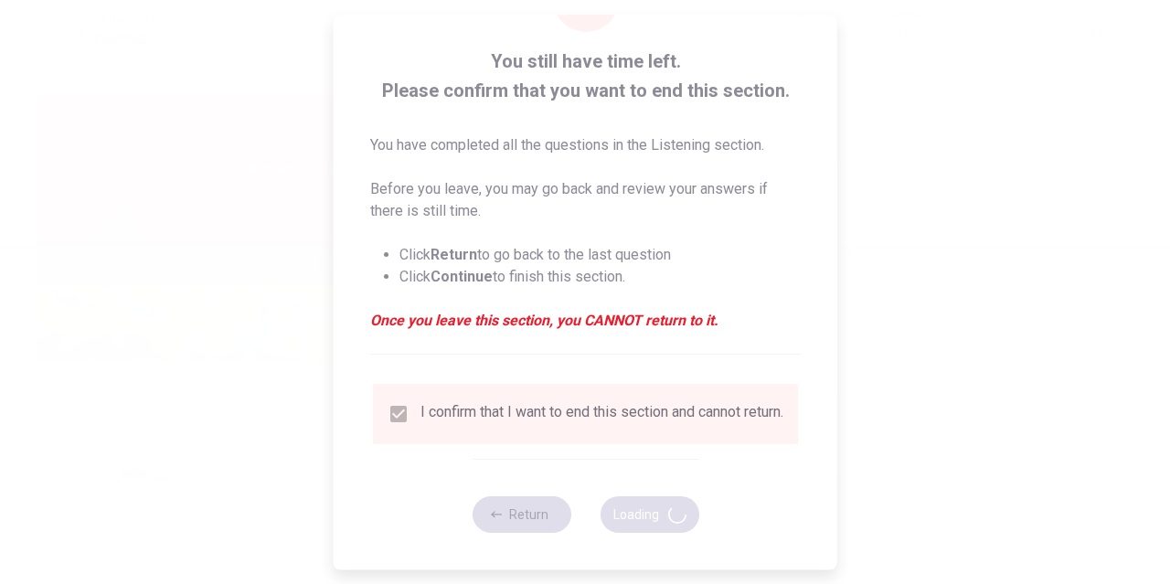
type input "78"
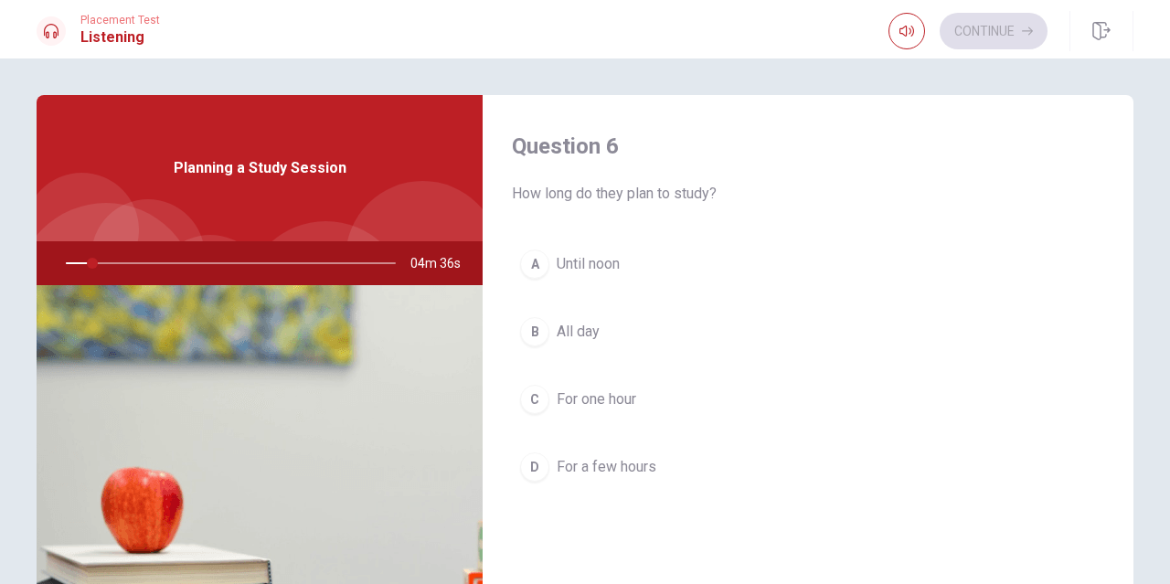
click at [807, 53] on div "Placement Test Listening Continue" at bounding box center [585, 29] width 1170 height 59
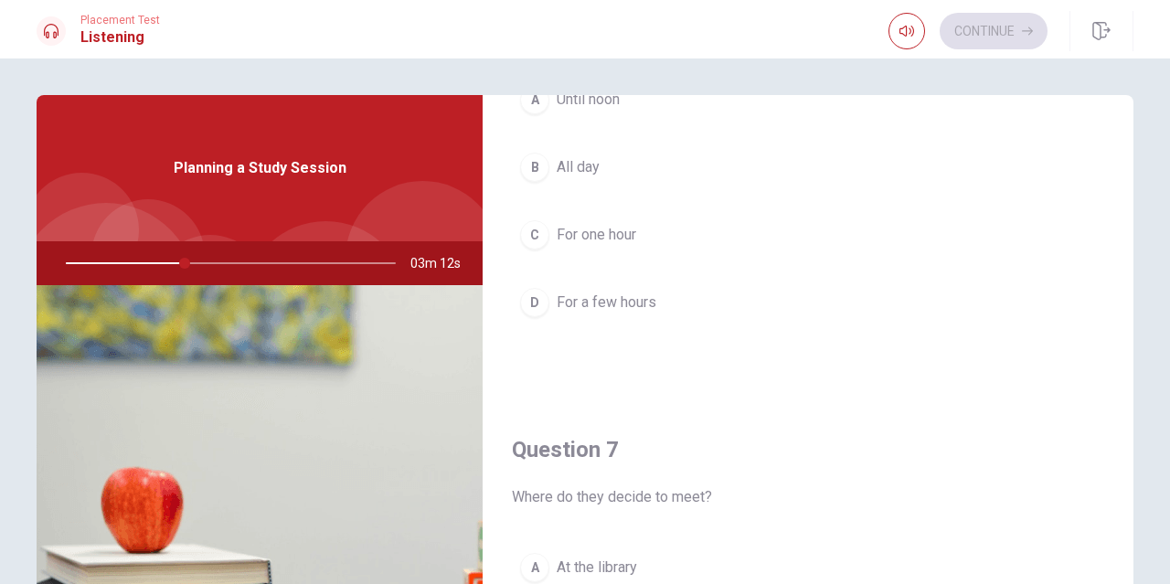
scroll to position [157, 0]
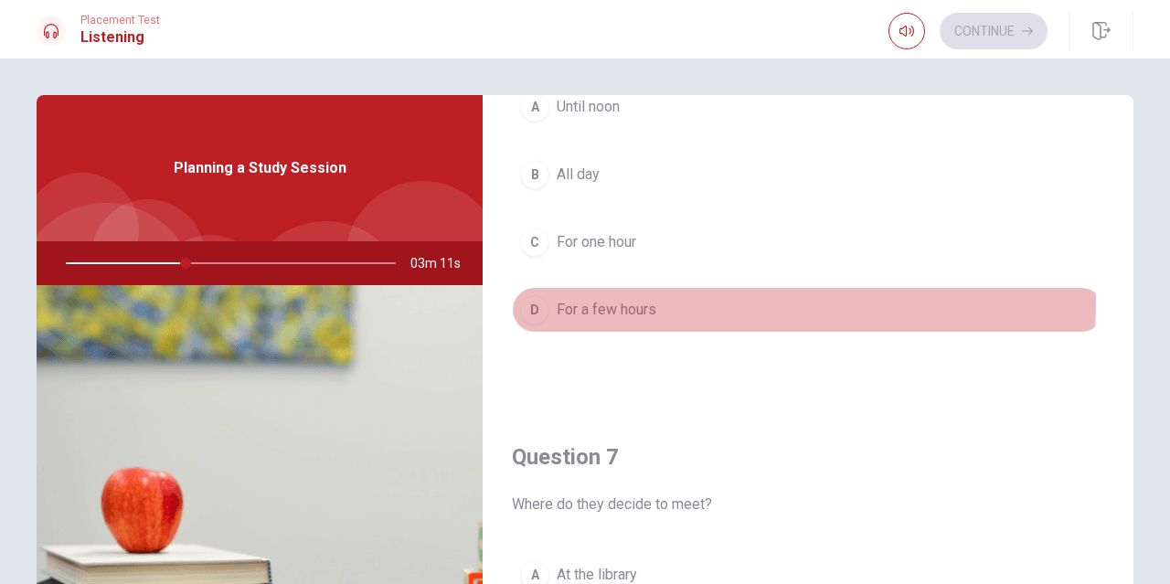
click at [651, 301] on span "For a few hours" at bounding box center [607, 310] width 100 height 22
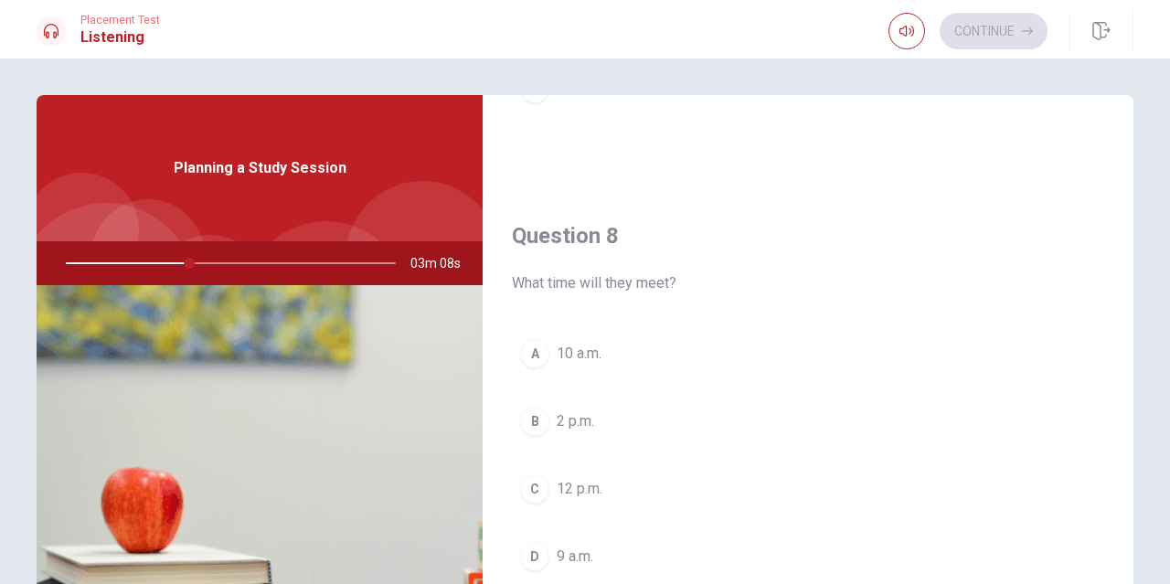
scroll to position [850, 0]
click at [598, 369] on button "A 10 a.m." at bounding box center [808, 350] width 592 height 46
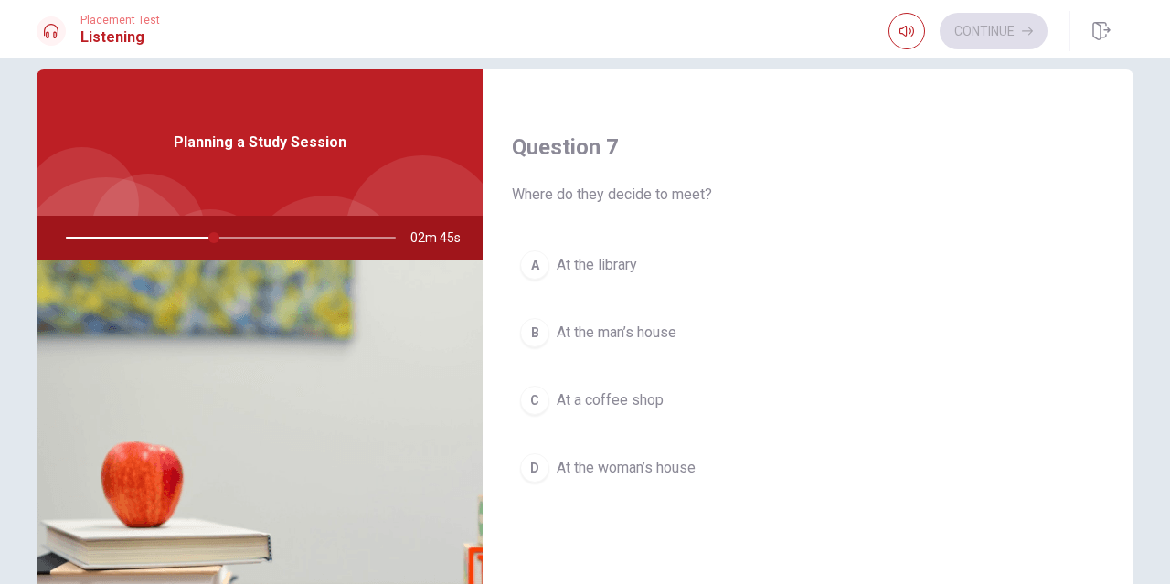
scroll to position [452, 0]
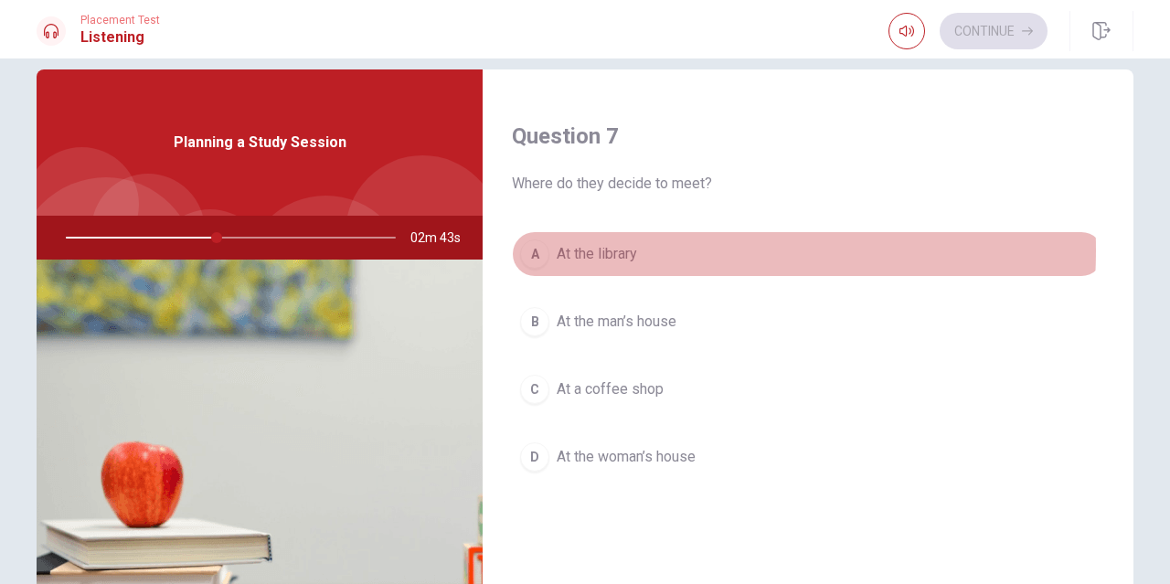
click at [617, 250] on span "At the library" at bounding box center [597, 254] width 80 height 22
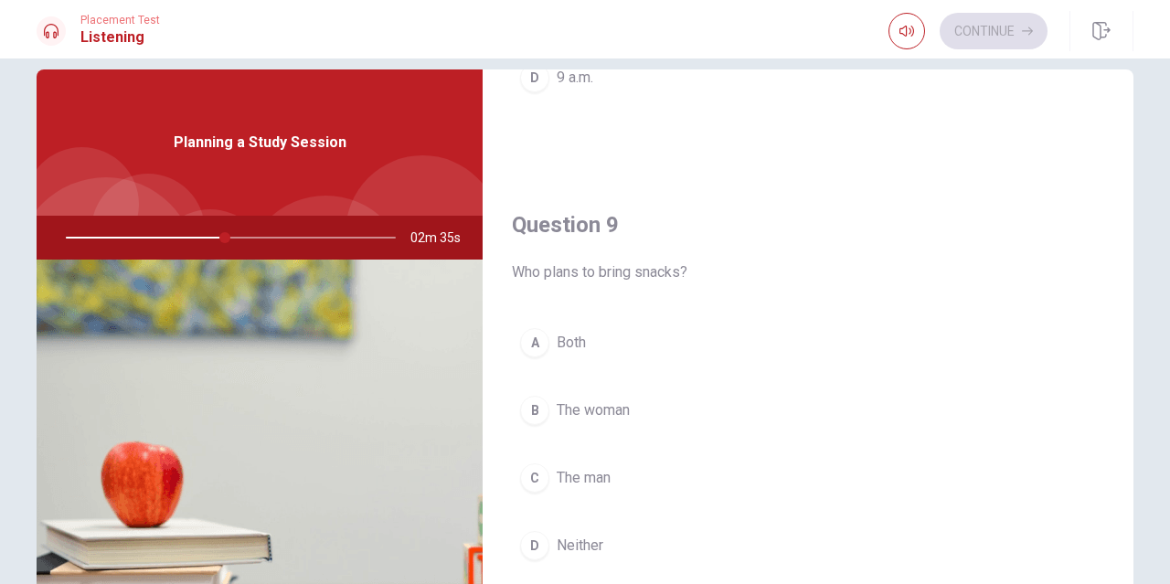
scroll to position [1303, 0]
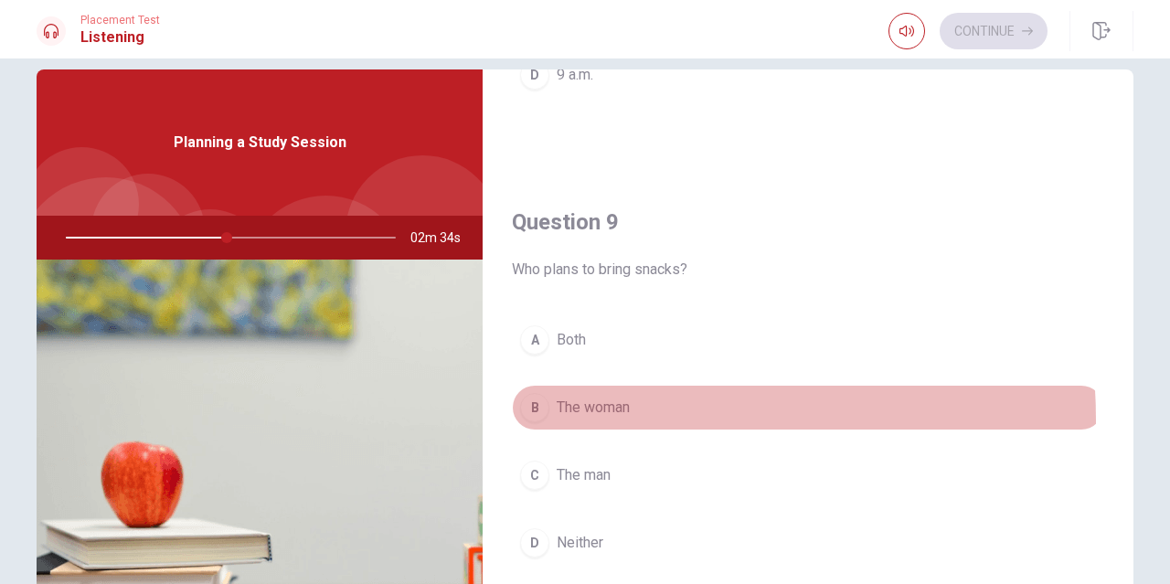
click at [558, 421] on button "B The woman" at bounding box center [808, 408] width 592 height 46
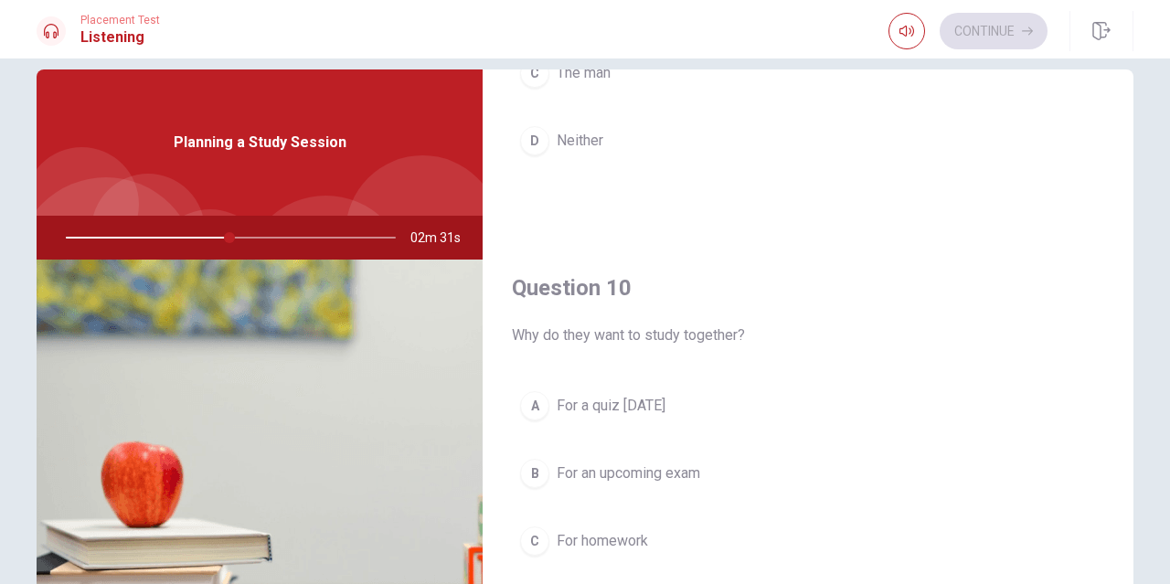
scroll to position [88, 0]
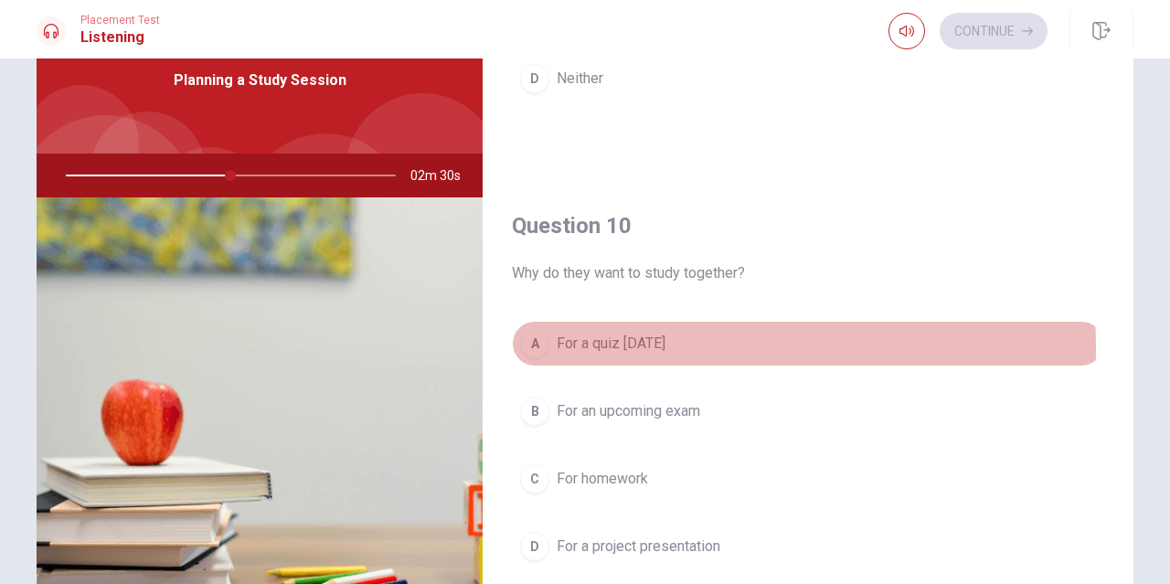
click at [598, 348] on span "For a quiz [DATE]" at bounding box center [611, 344] width 109 height 22
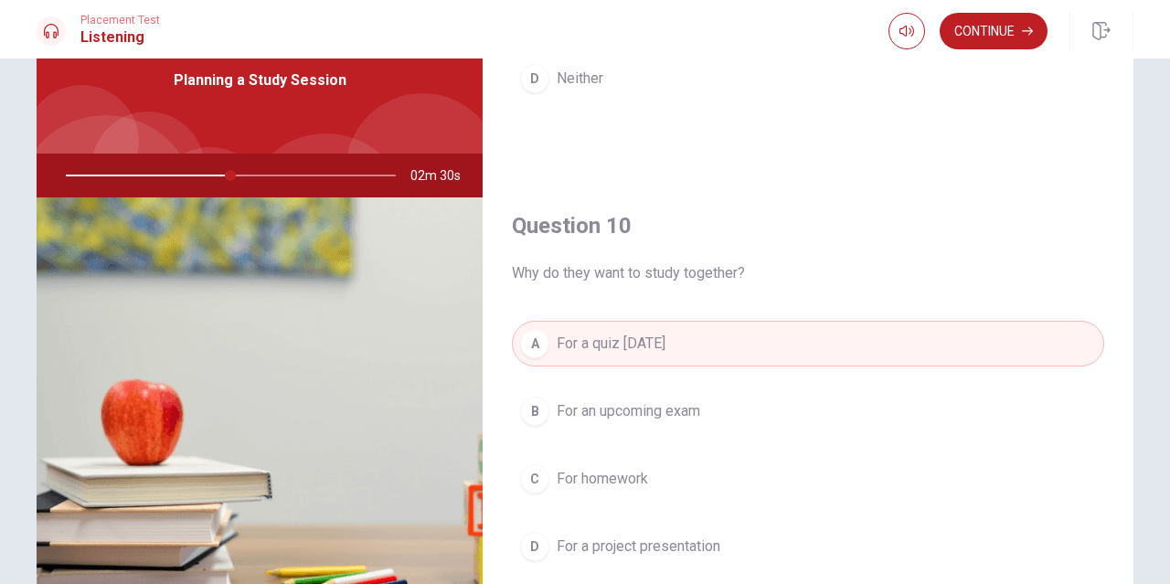
scroll to position [241, 0]
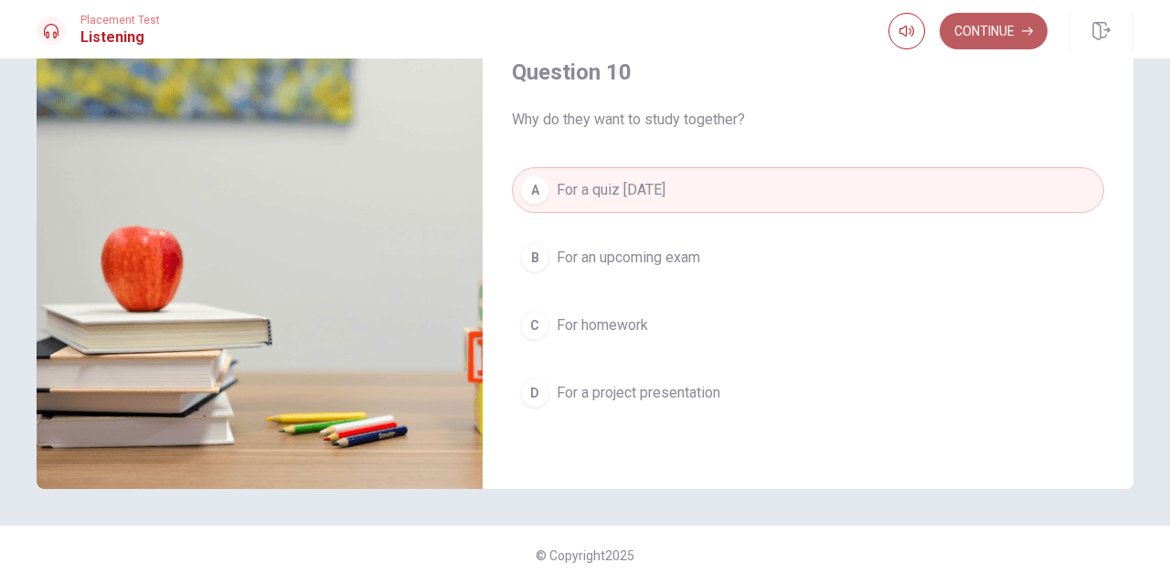
click at [986, 24] on button "Continue" at bounding box center [994, 31] width 108 height 37
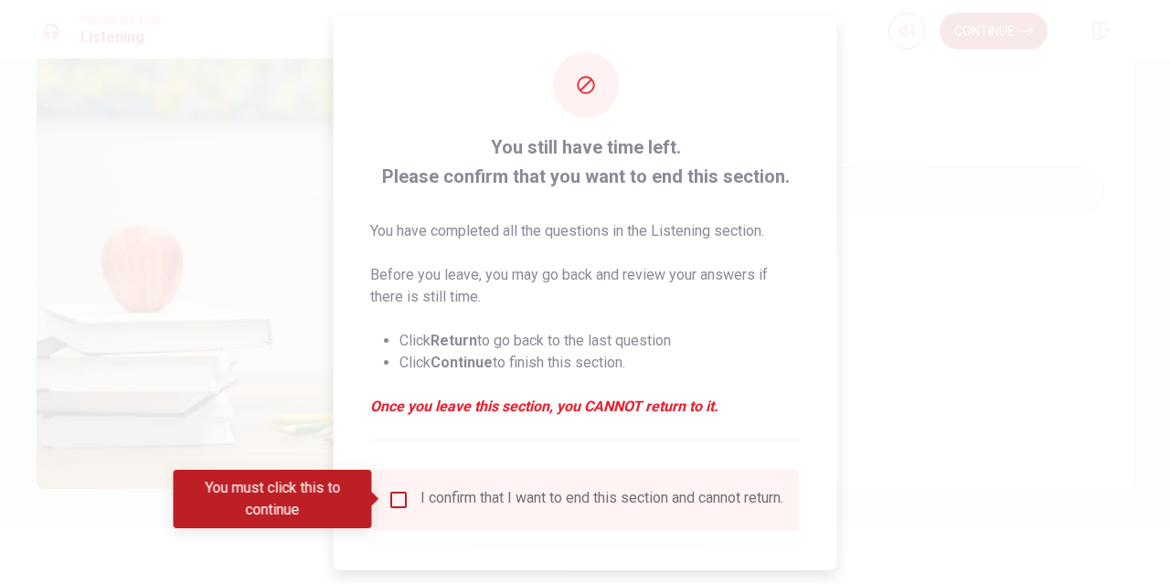
click at [398, 498] on input "You must click this to continue" at bounding box center [399, 499] width 22 height 22
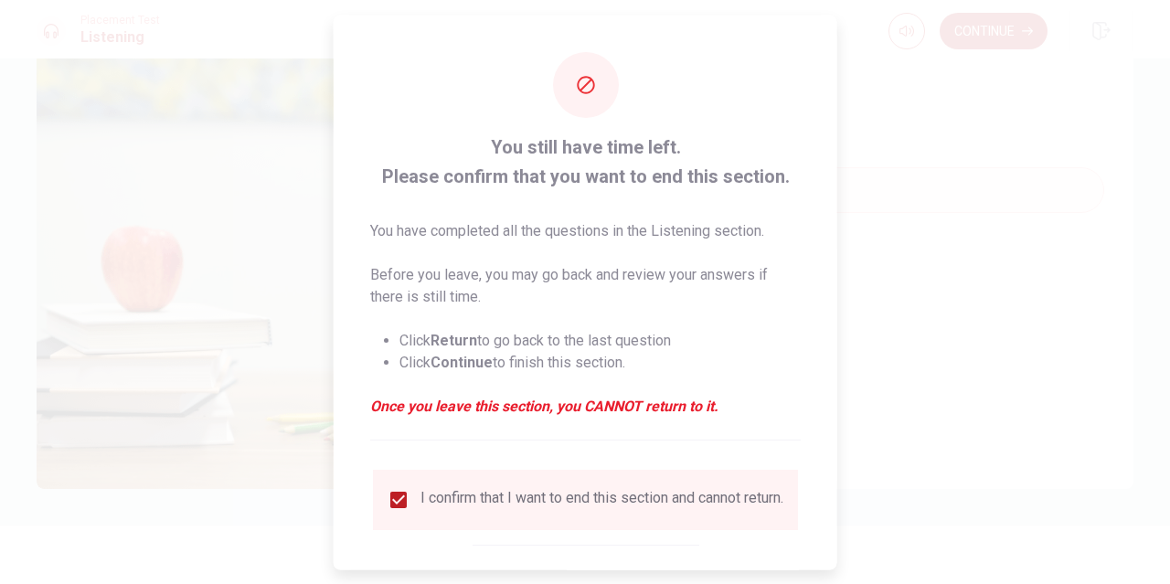
click at [912, 182] on div at bounding box center [585, 292] width 1170 height 584
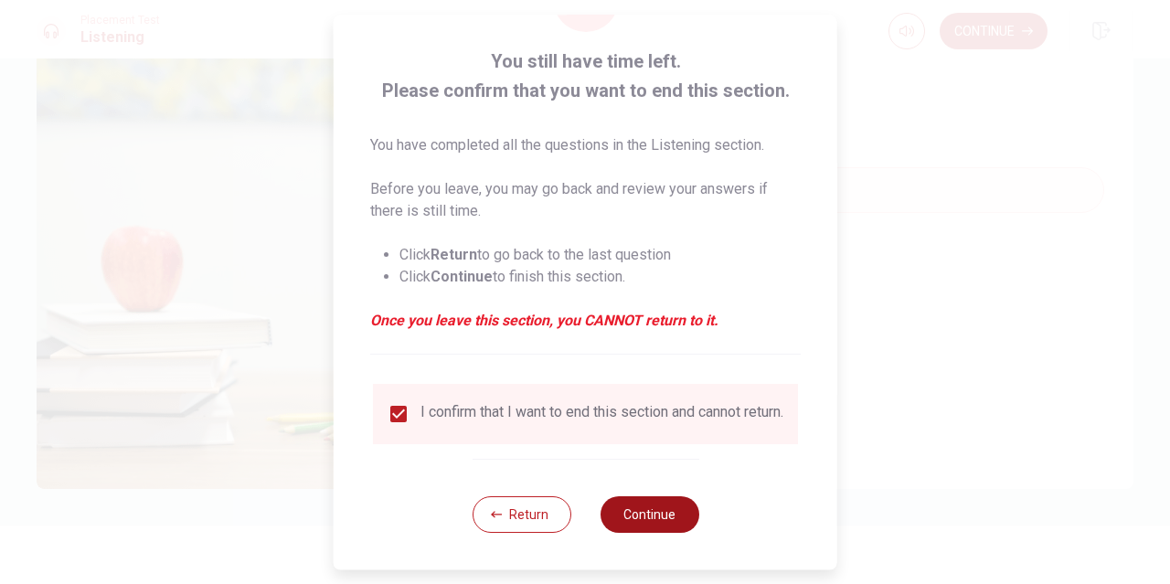
drag, startPoint x: 654, startPoint y: 538, endPoint x: 654, endPoint y: 527, distance: 11.9
click at [654, 527] on div "Return Continue" at bounding box center [585, 514] width 227 height 111
click at [654, 527] on button "Continue" at bounding box center [649, 514] width 99 height 37
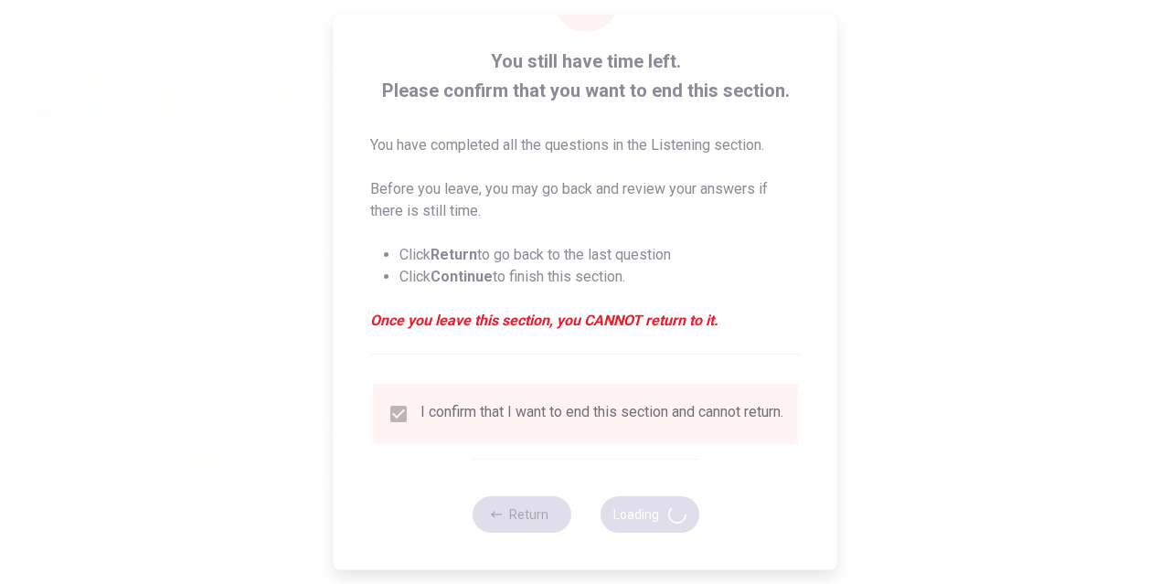
type input "55"
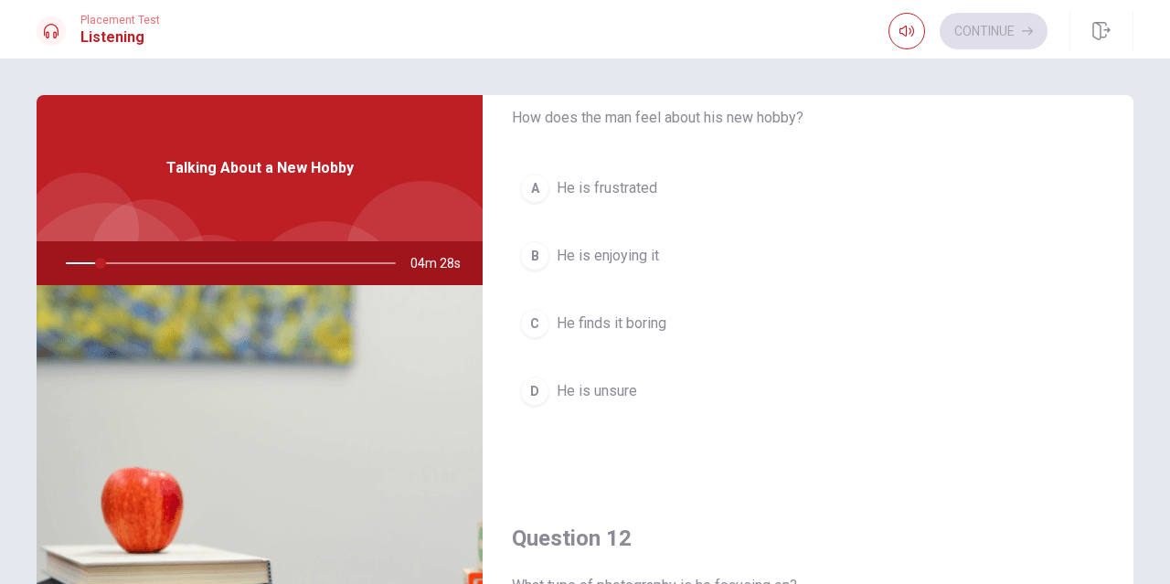
scroll to position [78, 0]
click at [627, 87] on div "Question 11 How does the man feel about his new hobby? A He is frustrated B He …" at bounding box center [585, 322] width 1170 height 526
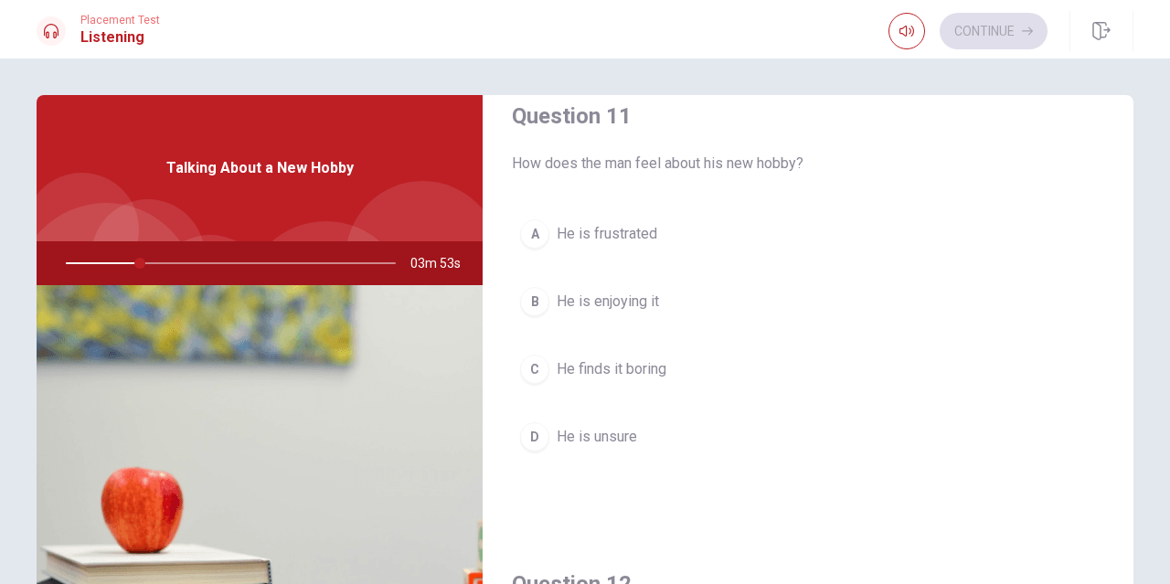
scroll to position [0, 0]
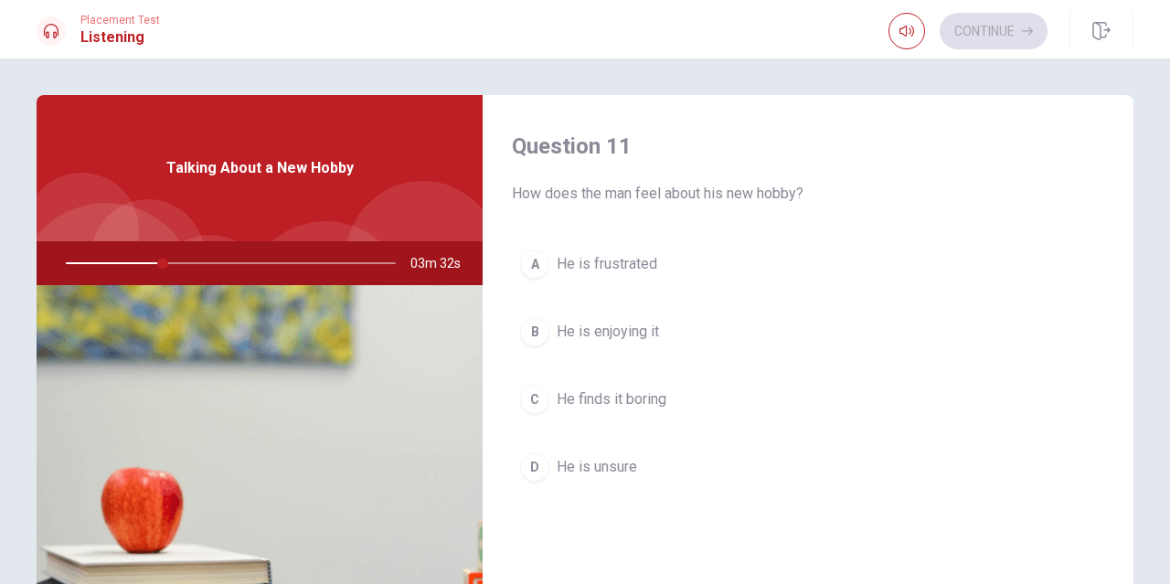
click at [728, 170] on div "Question 11 How does the man feel about his new hobby?" at bounding box center [808, 168] width 592 height 73
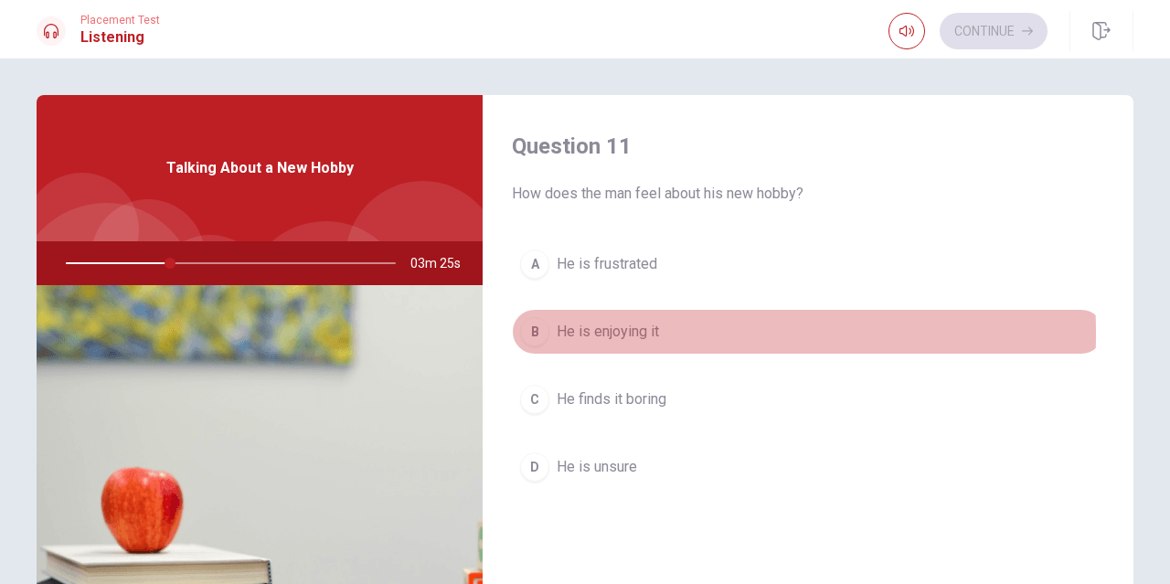
click at [557, 334] on span "He is enjoying it" at bounding box center [608, 332] width 102 height 22
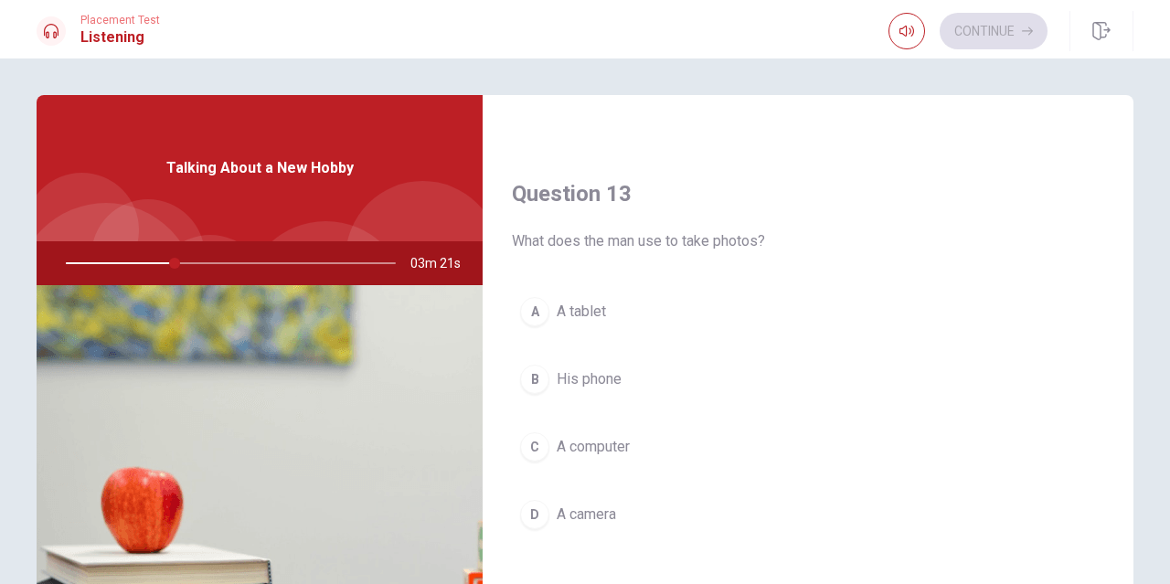
scroll to position [889, 0]
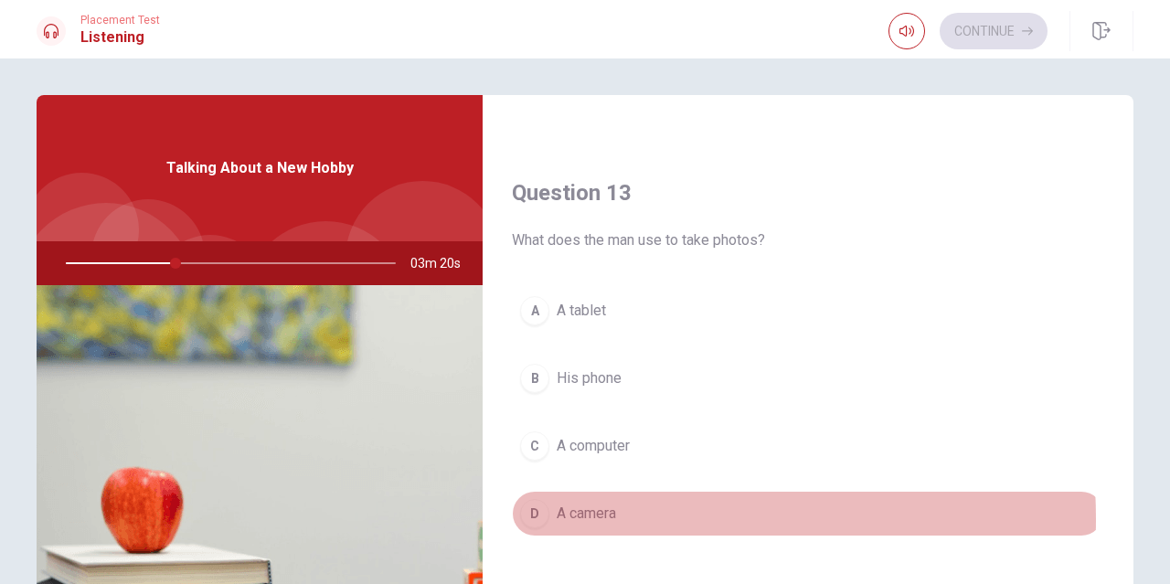
click at [582, 519] on span "A camera" at bounding box center [586, 514] width 59 height 22
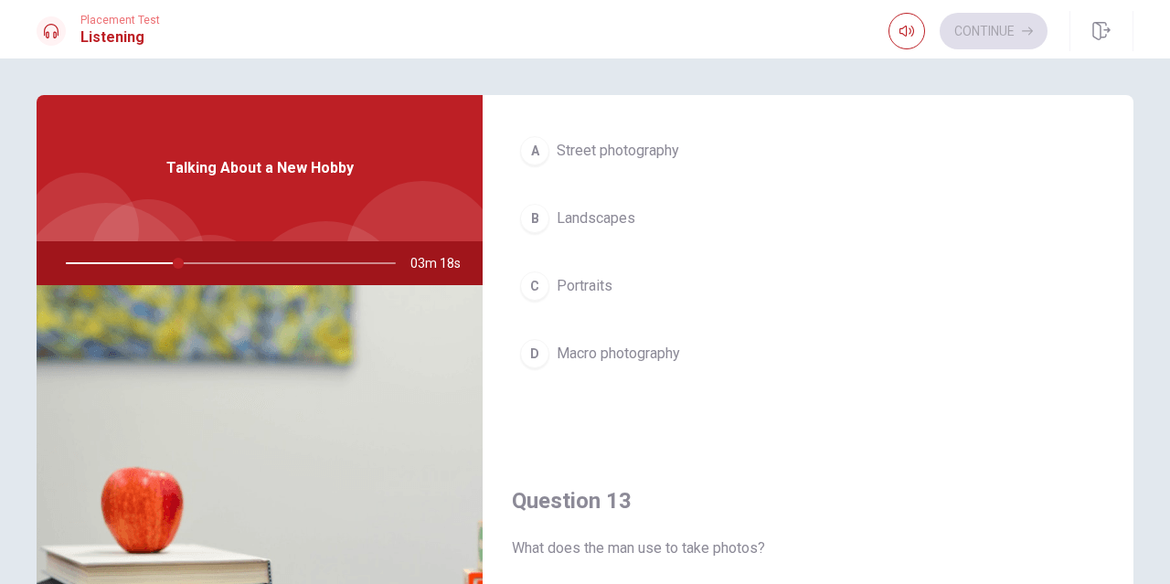
scroll to position [506, 0]
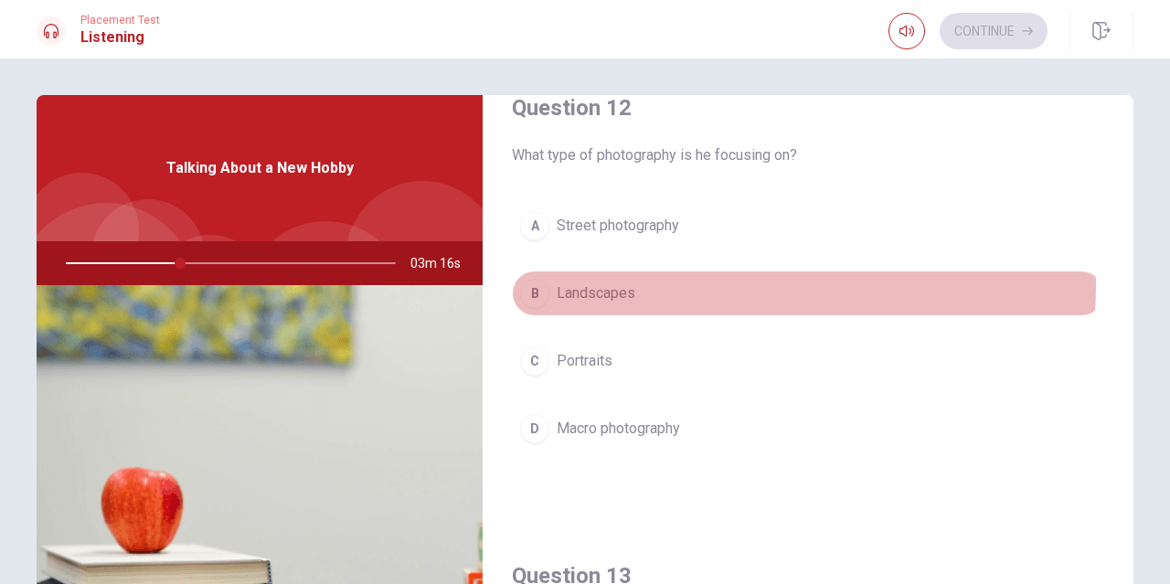
click at [645, 284] on button "B Landscapes" at bounding box center [808, 294] width 592 height 46
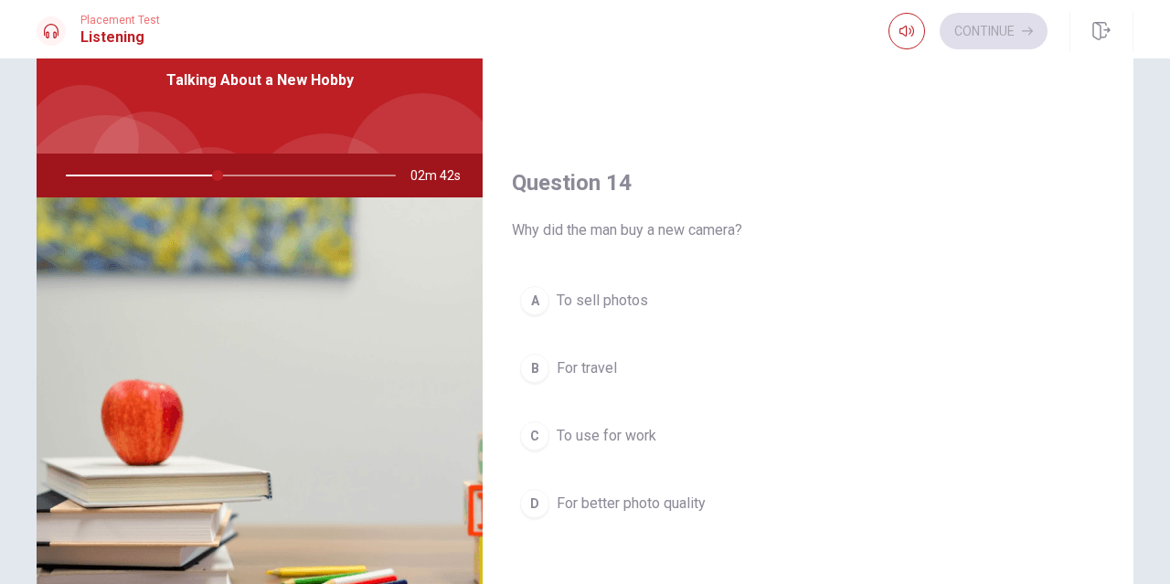
scroll to position [1283, 0]
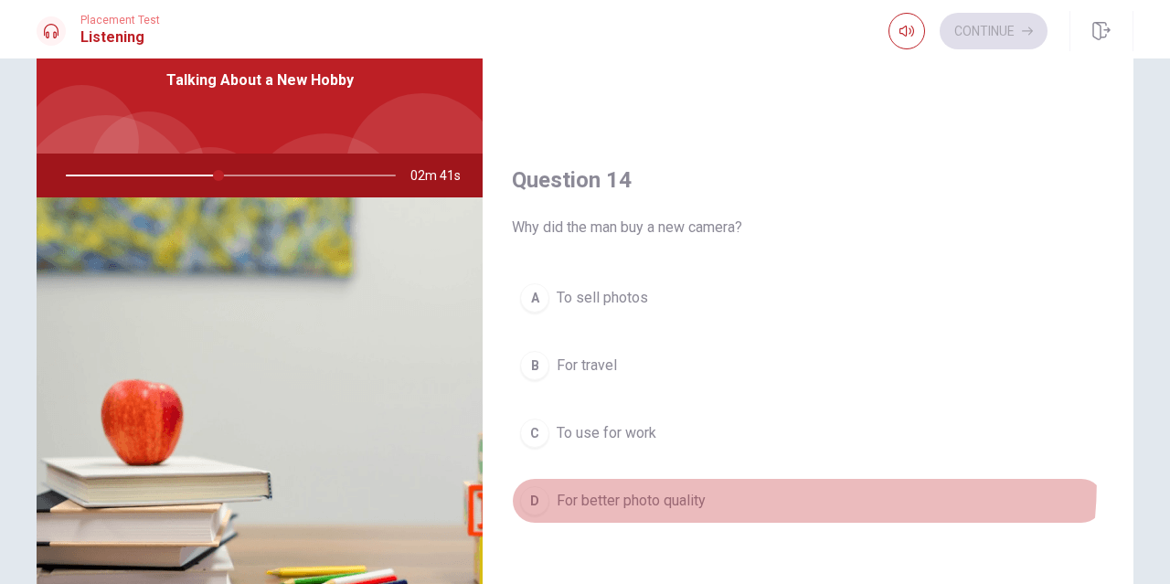
click at [626, 478] on button "D For better photo quality" at bounding box center [808, 501] width 592 height 46
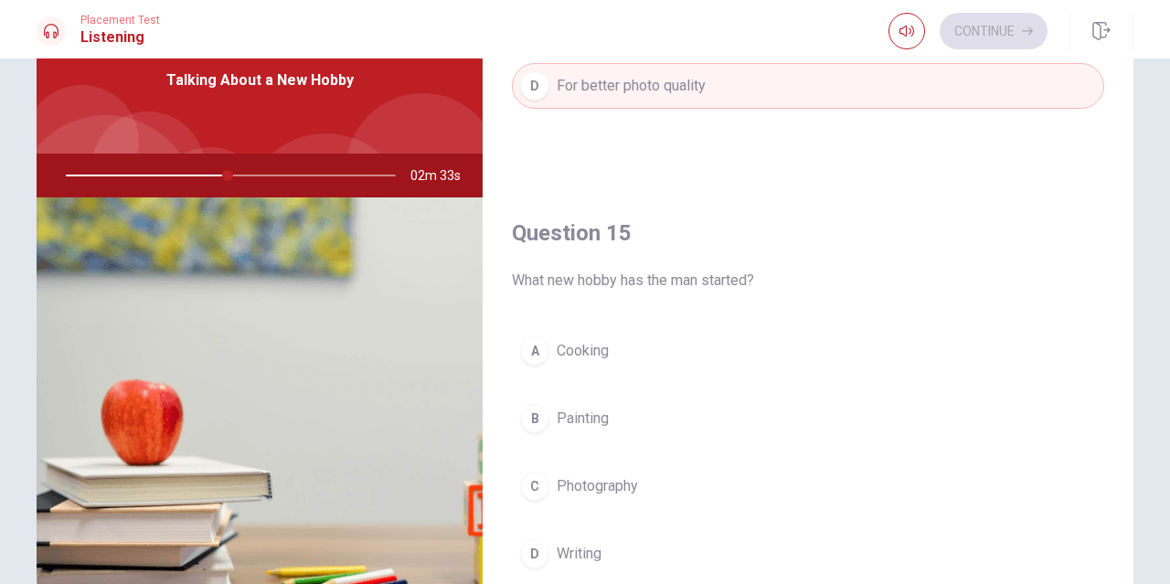
scroll to position [1705, 0]
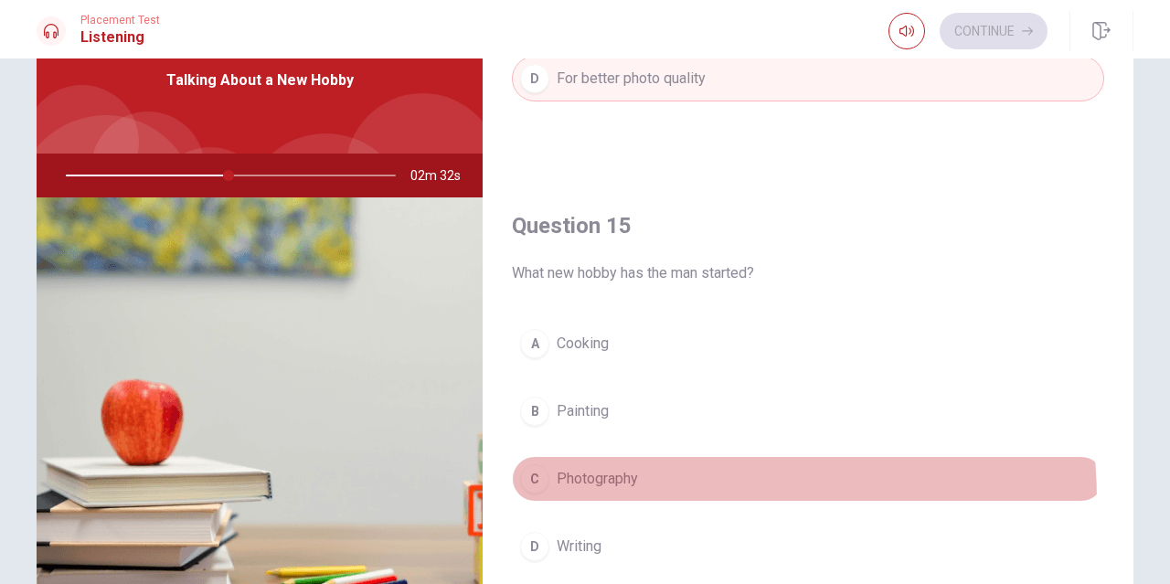
click at [608, 501] on button "C Photography" at bounding box center [808, 479] width 592 height 46
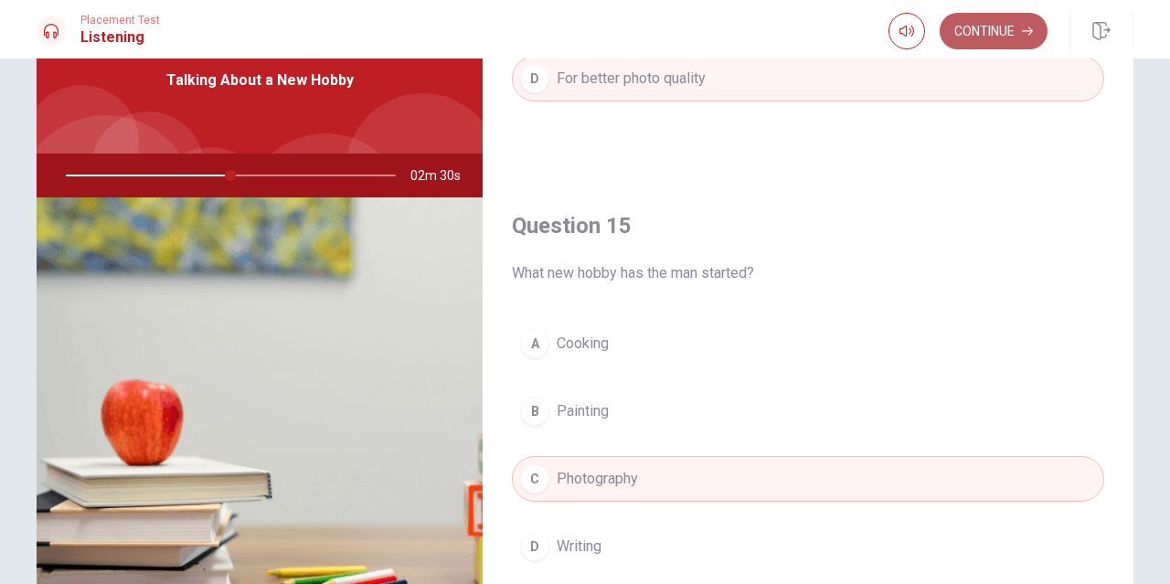
click at [984, 29] on button "Continue" at bounding box center [994, 31] width 108 height 37
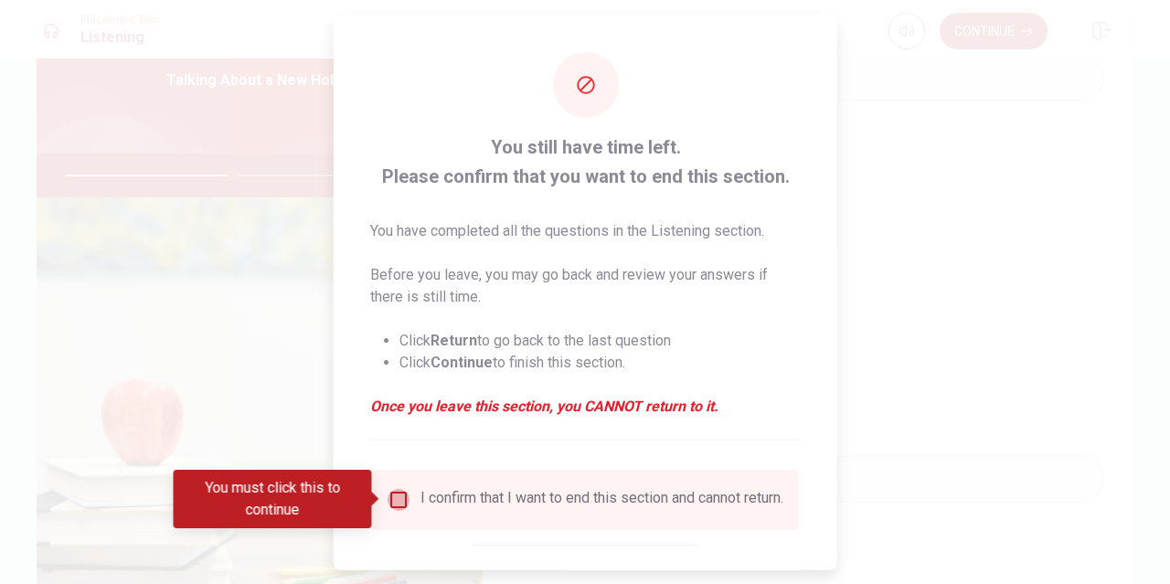
click at [399, 496] on input "You must click this to continue" at bounding box center [399, 499] width 22 height 22
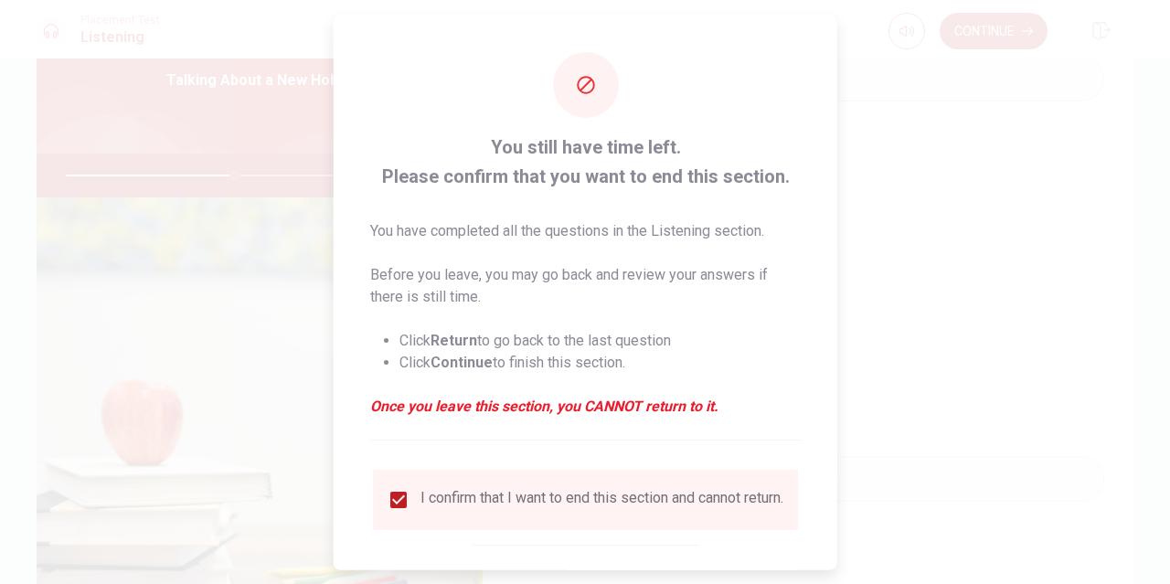
scroll to position [98, 0]
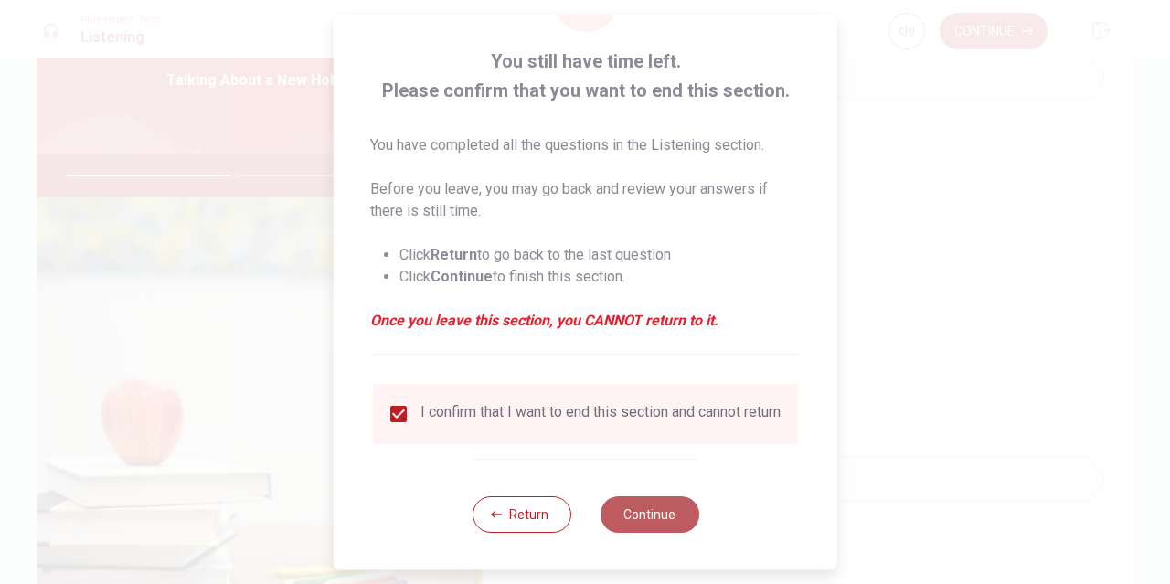
click at [673, 516] on button "Continue" at bounding box center [649, 514] width 99 height 37
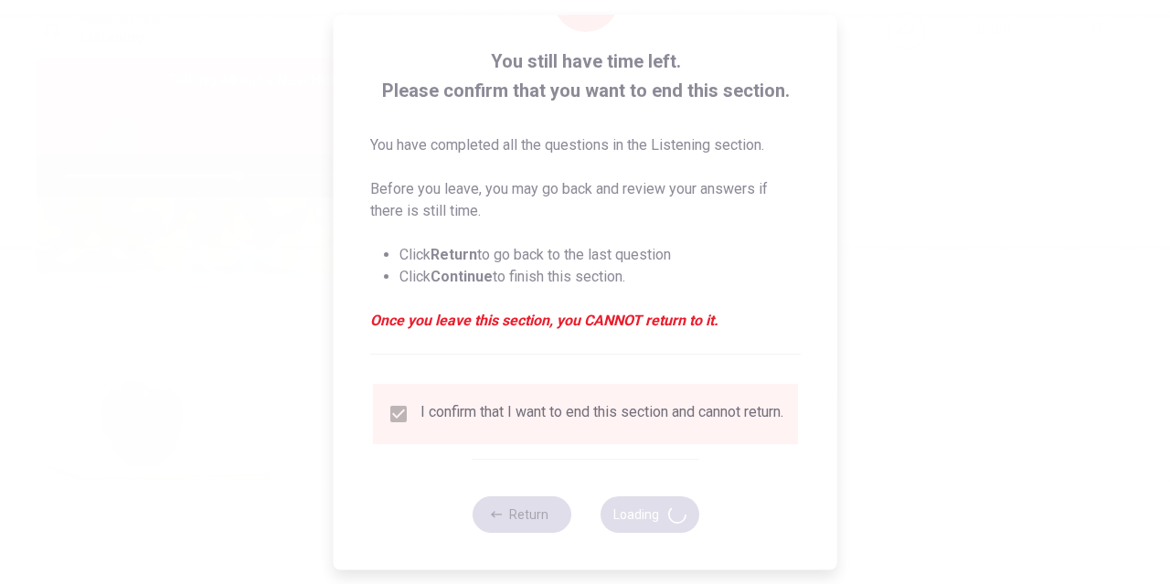
type input "52"
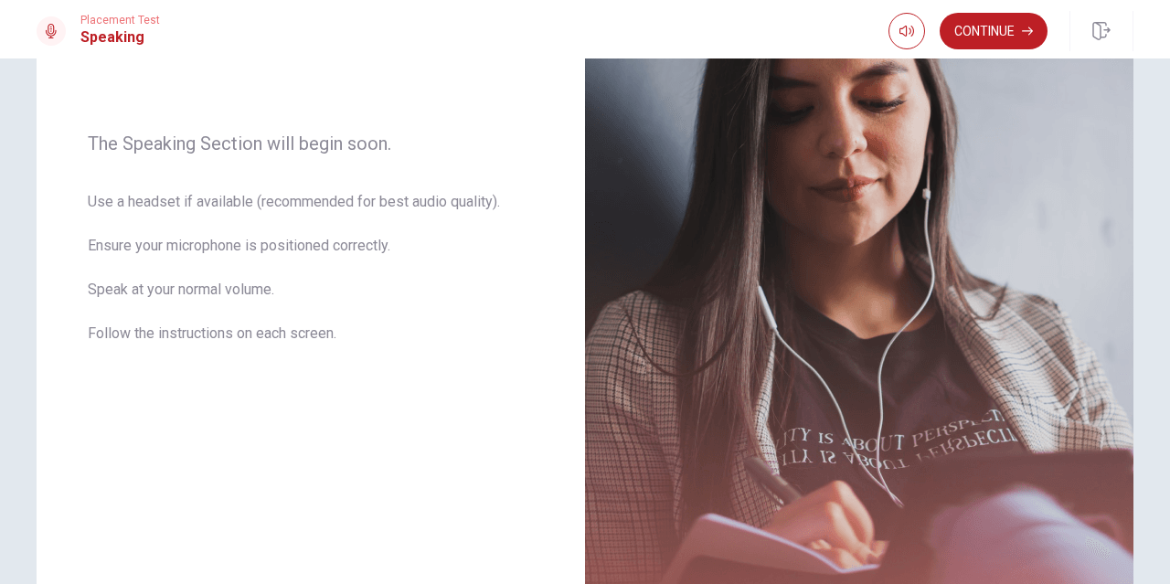
scroll to position [249, 0]
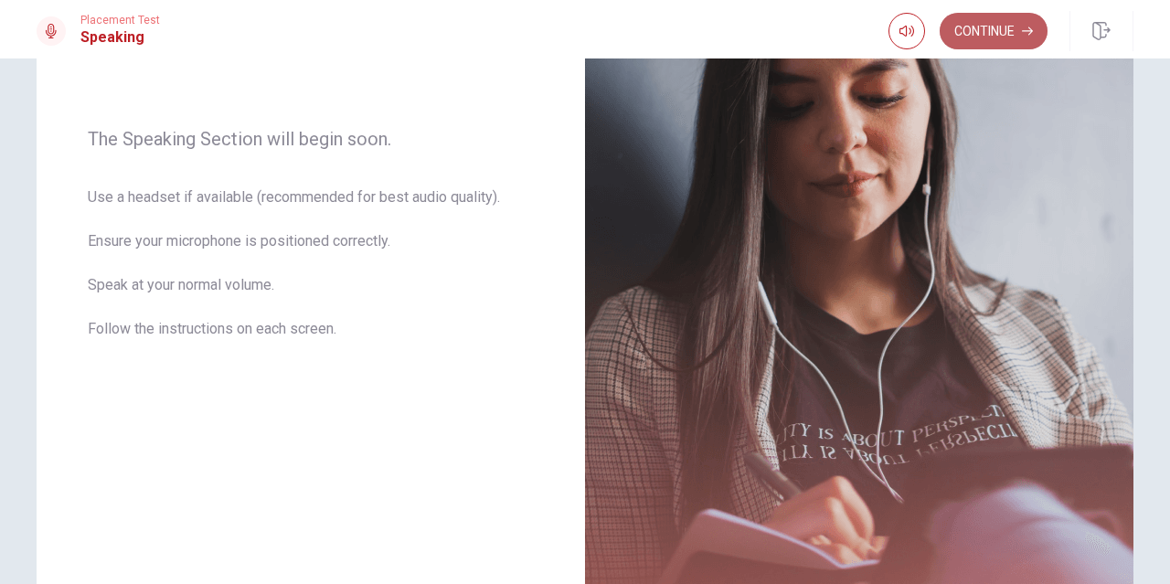
click at [973, 21] on button "Continue" at bounding box center [994, 31] width 108 height 37
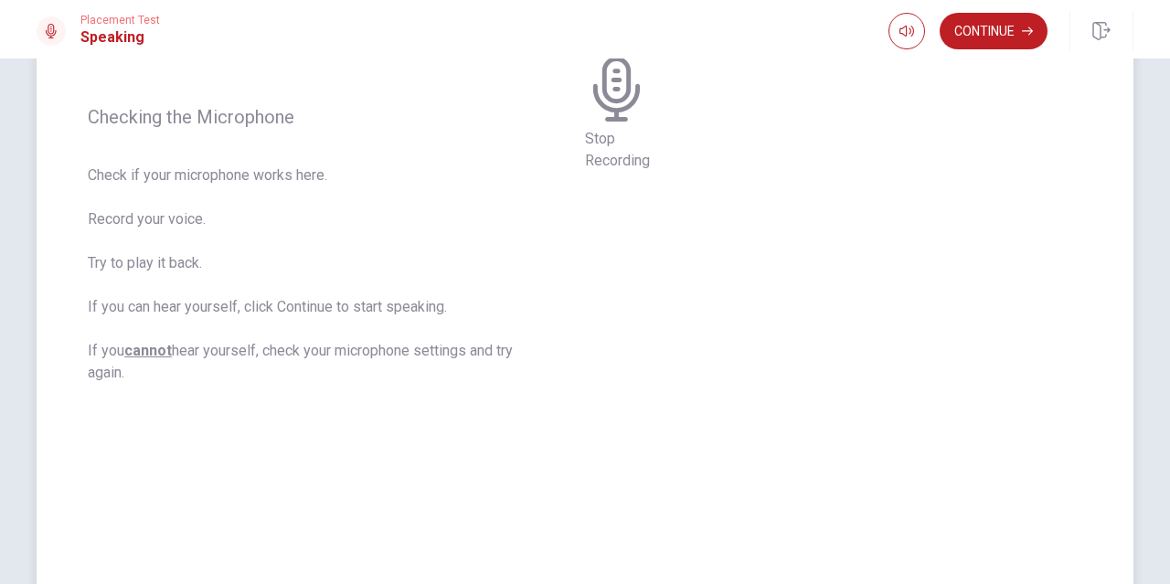
click at [650, 172] on div "Stop Recording" at bounding box center [617, 56] width 65 height 232
click at [587, 6] on icon "Record Again" at bounding box center [587, 6] width 0 height 0
click at [650, 169] on span "Stop Recording" at bounding box center [617, 149] width 65 height 39
click at [592, 11] on button "Play Audio" at bounding box center [591, 2] width 4 height 17
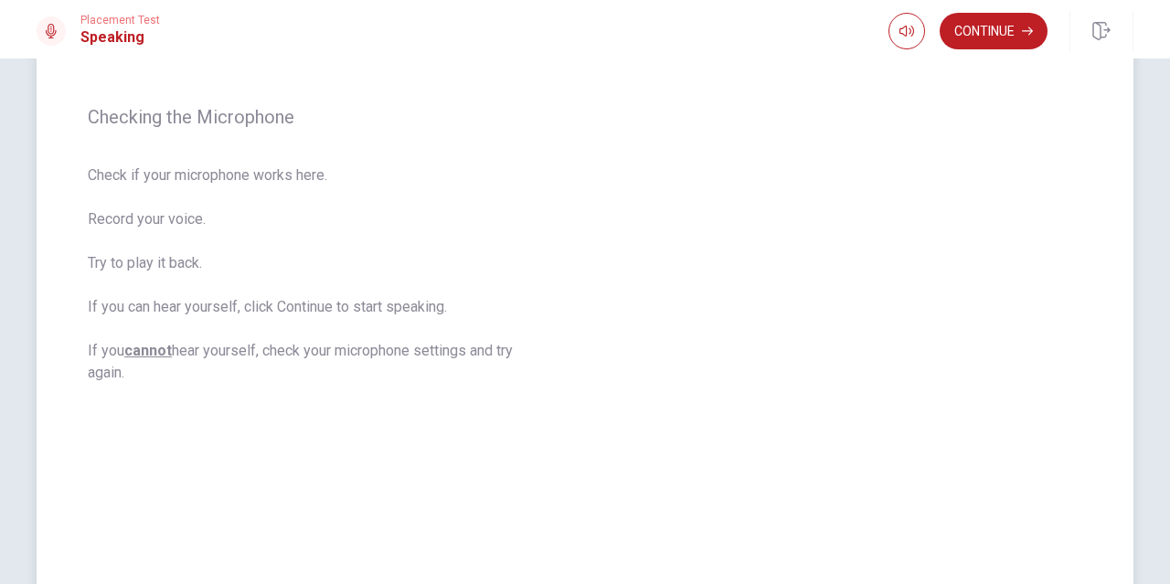
drag, startPoint x: 995, startPoint y: 429, endPoint x: 876, endPoint y: 326, distance: 156.9
click at [640, 326] on div "00:00:13" at bounding box center [612, 244] width 55 height 797
click at [592, 11] on button "Play Audio" at bounding box center [591, 2] width 4 height 17
click at [1009, 35] on button "Continue" at bounding box center [994, 31] width 108 height 37
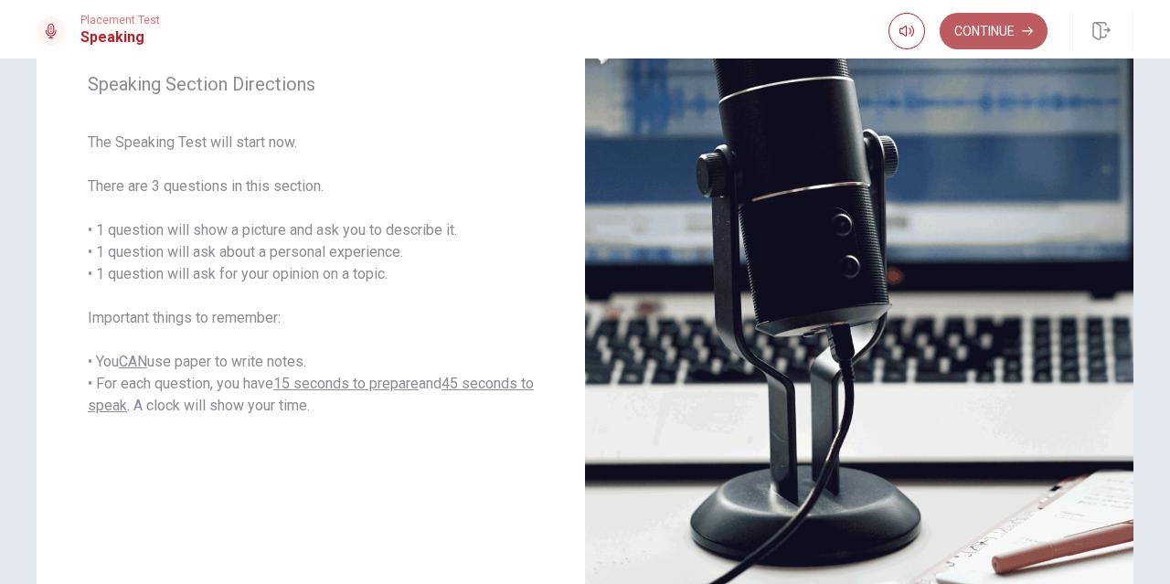
click at [1002, 43] on button "Continue" at bounding box center [994, 31] width 108 height 37
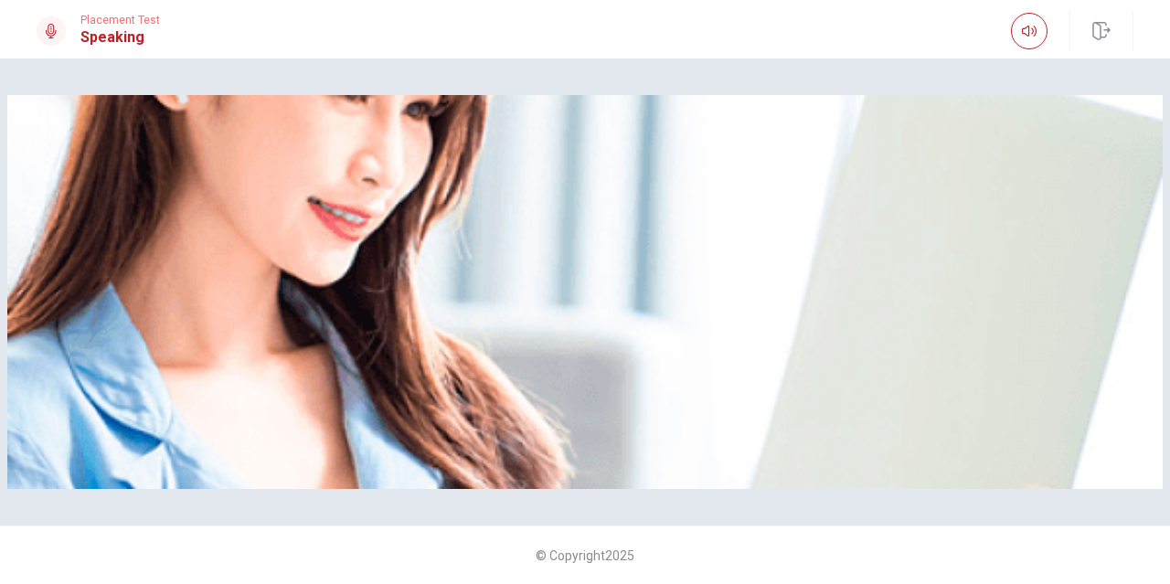
click at [1042, 249] on div "Please Listen Carefully" at bounding box center [584, 292] width 1155 height 394
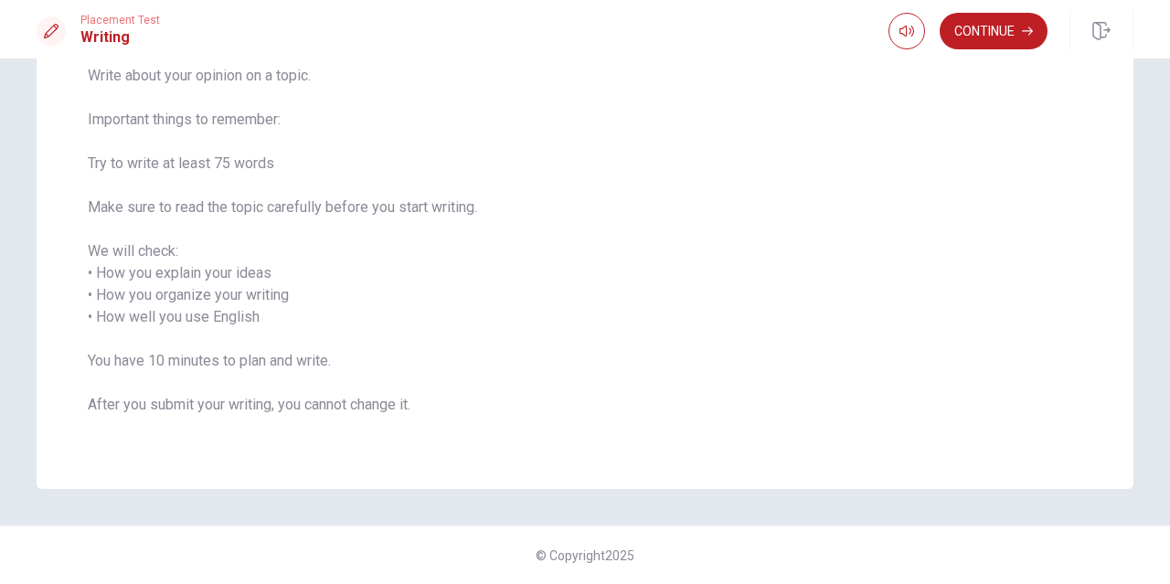
scroll to position [87, 0]
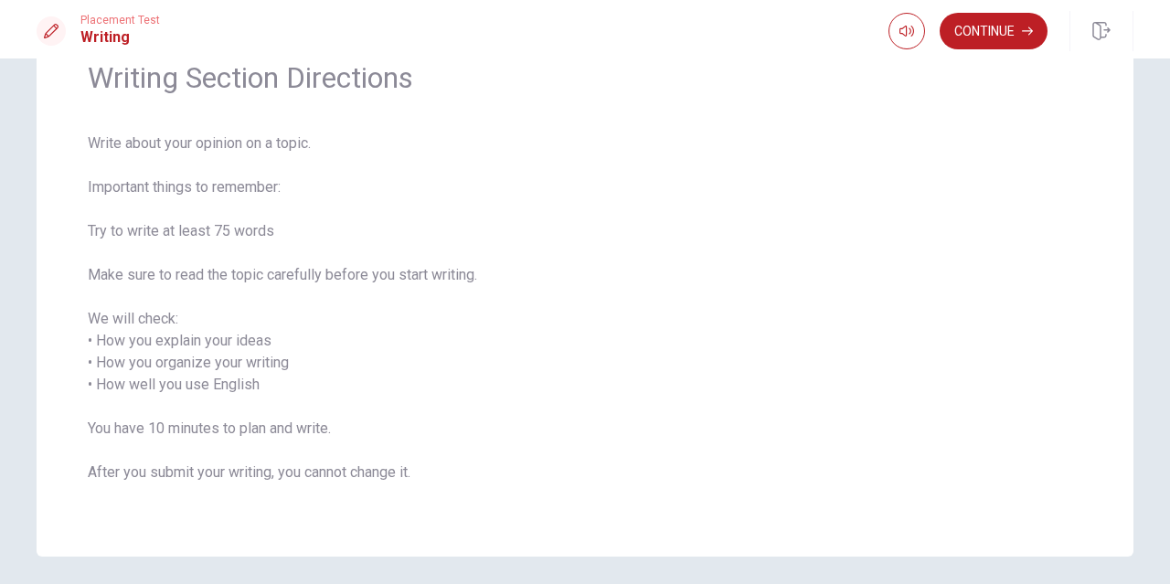
click at [433, 74] on span "Writing Section Directions" at bounding box center [585, 77] width 995 height 37
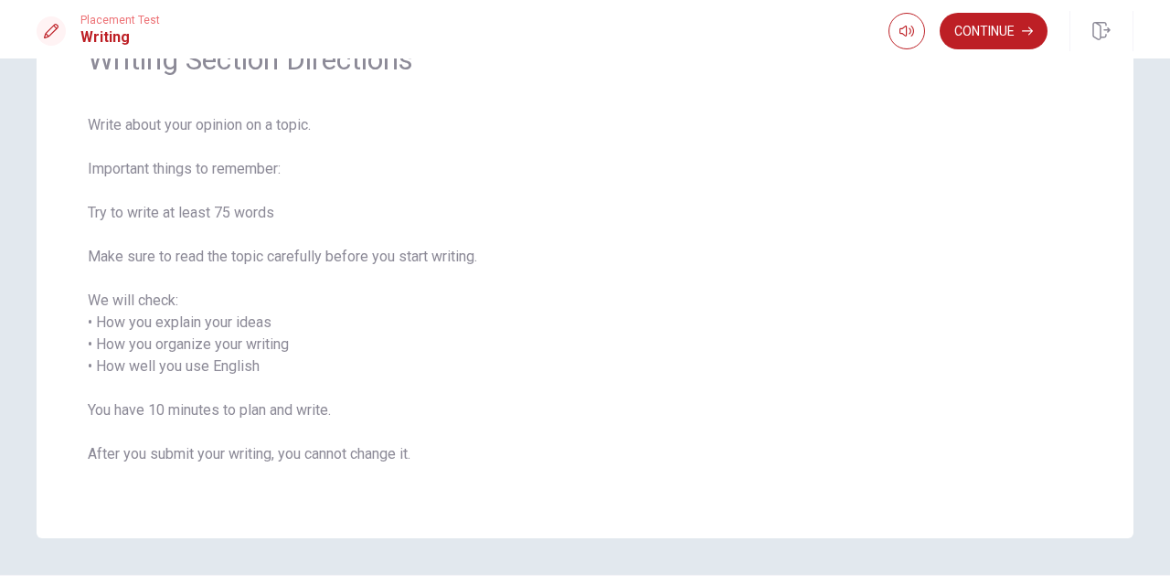
scroll to position [108, 0]
click at [974, 40] on button "Continue" at bounding box center [994, 31] width 108 height 37
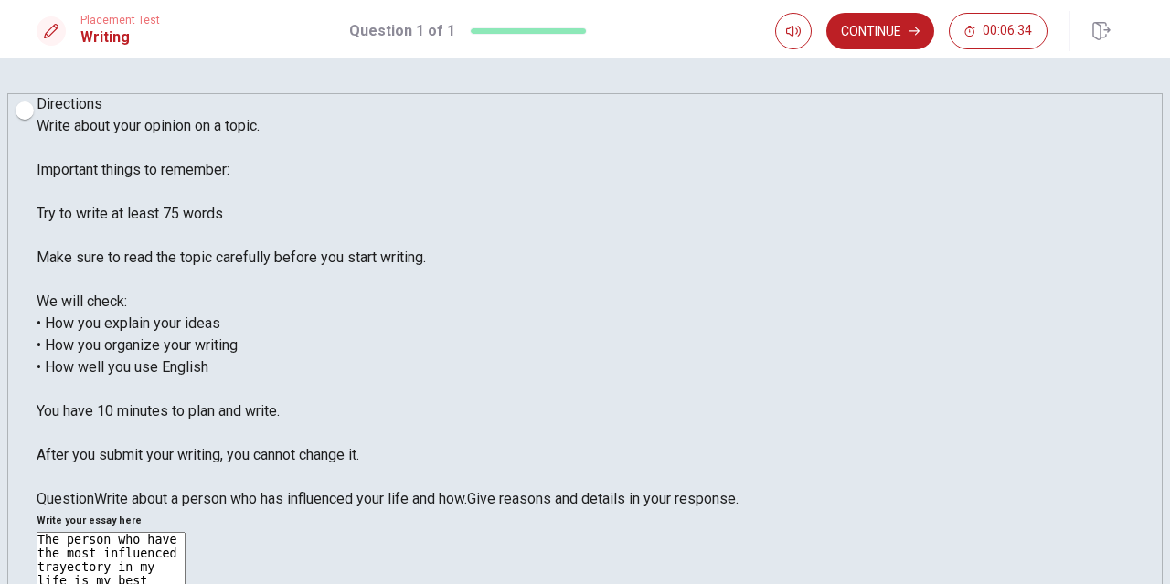
scroll to position [0, 0]
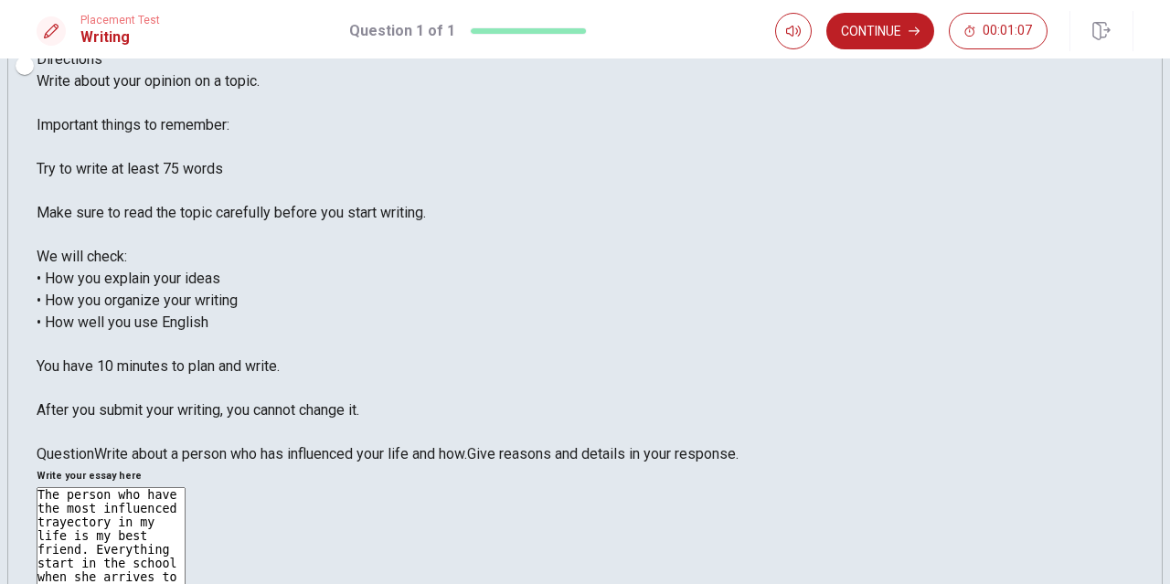
scroll to position [49, 0]
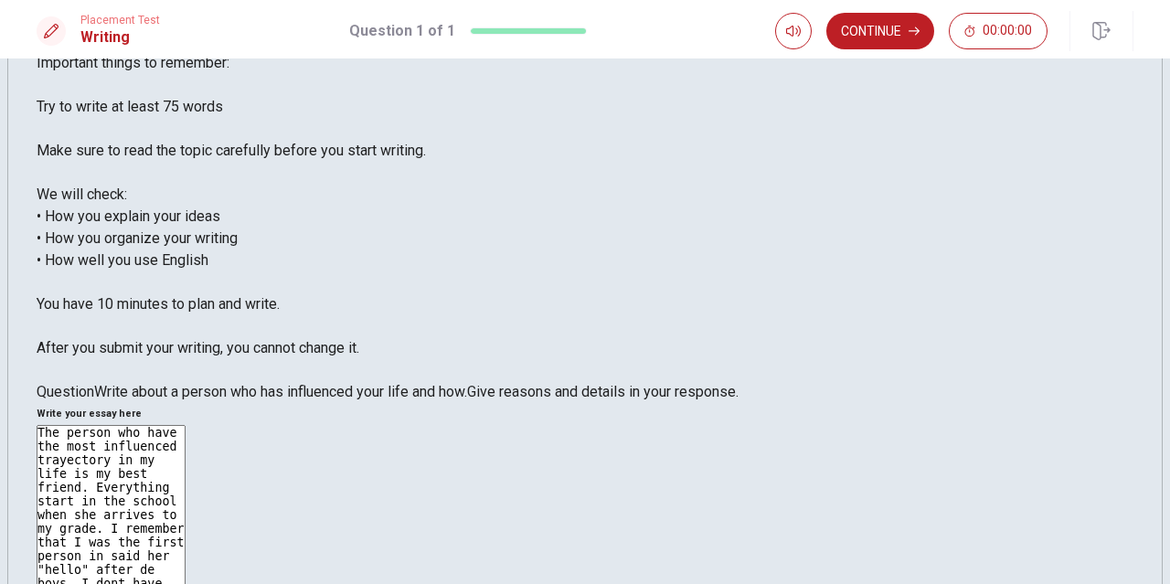
scroll to position [251, 0]
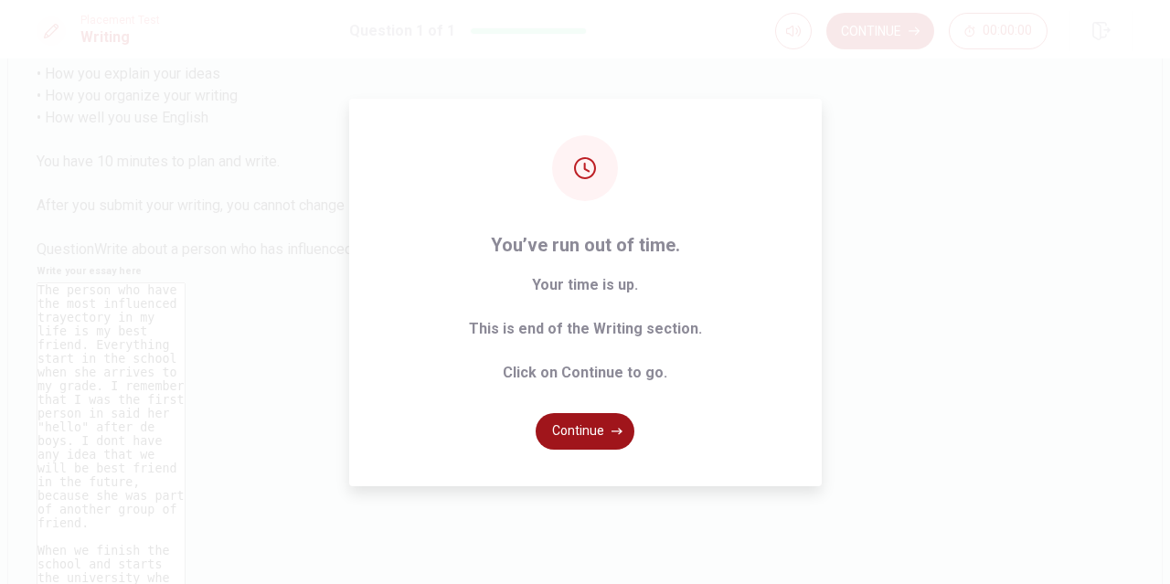
type textarea "The person who have the most influenced trayectory in my life is my best friend…"
click at [595, 431] on button "Continue" at bounding box center [585, 431] width 99 height 37
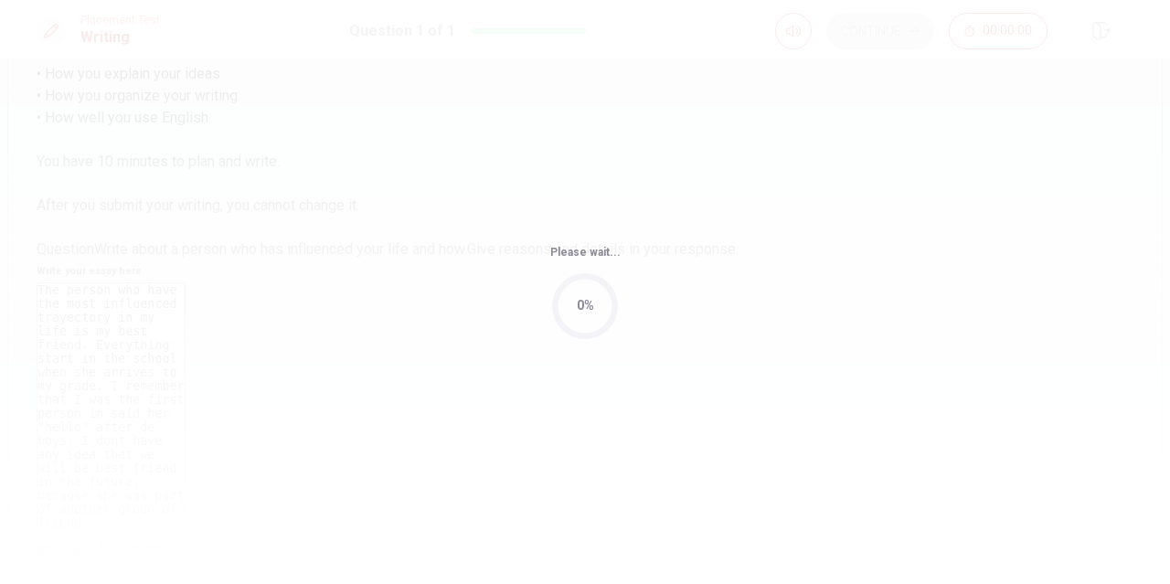
scroll to position [0, 0]
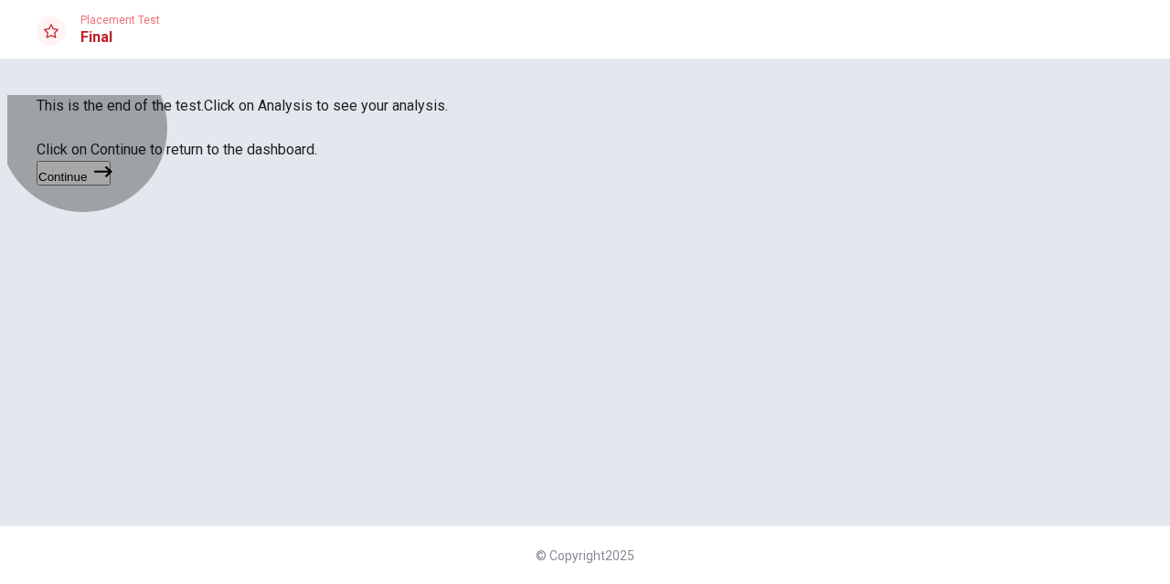
click at [111, 186] on button "Continue" at bounding box center [74, 173] width 74 height 25
